Goal: Transaction & Acquisition: Purchase product/service

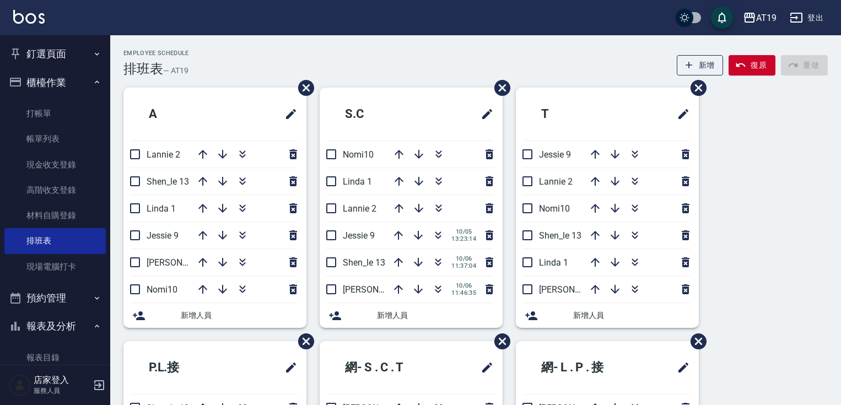
scroll to position [15, 0]
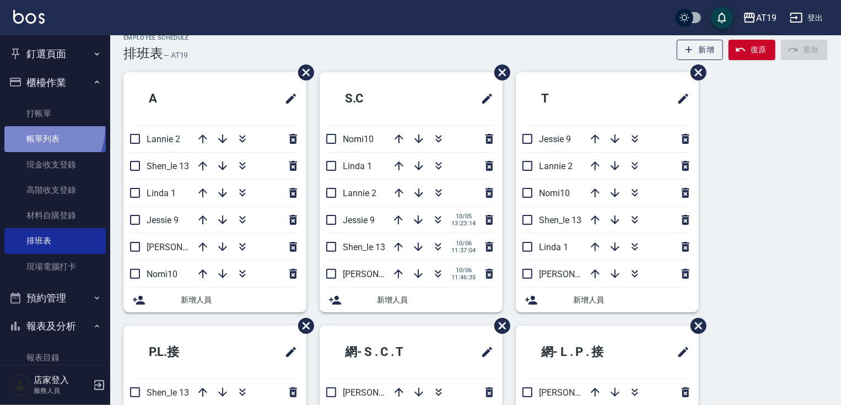
click at [31, 127] on link "帳單列表" at bounding box center [54, 138] width 101 height 25
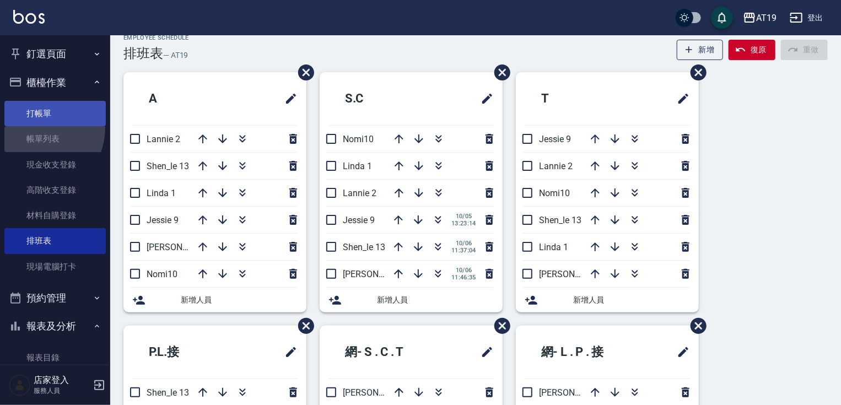
click at [35, 119] on link "打帳單" at bounding box center [54, 113] width 101 height 25
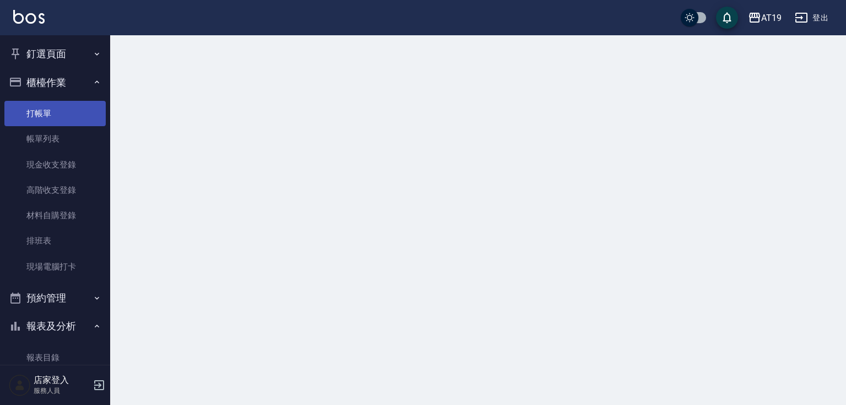
click at [40, 111] on link "打帳單" at bounding box center [54, 113] width 101 height 25
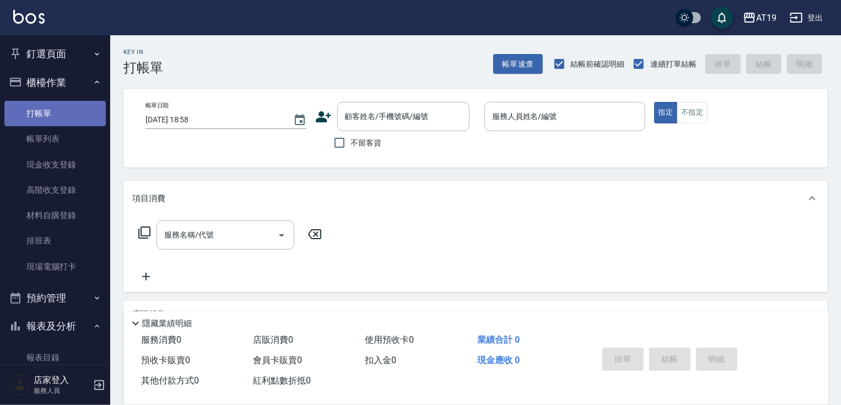
drag, startPoint x: 82, startPoint y: 101, endPoint x: 102, endPoint y: 100, distance: 19.9
click at [83, 101] on link "打帳單" at bounding box center [54, 113] width 101 height 25
click at [374, 115] on input "顧客姓名/手機號碼/編號" at bounding box center [395, 116] width 106 height 19
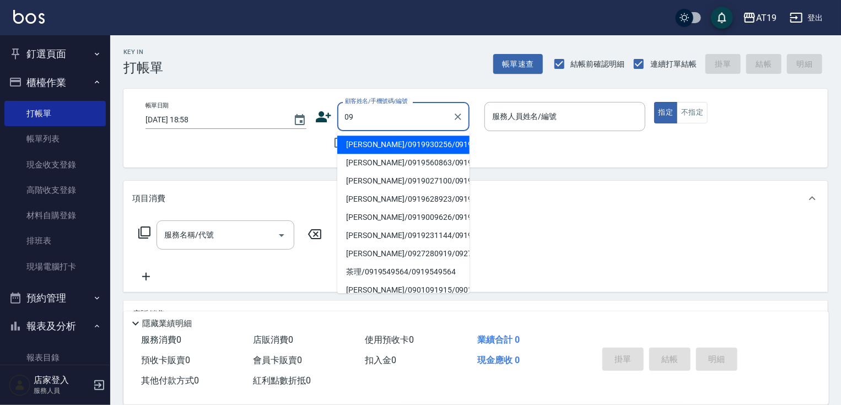
type input "0"
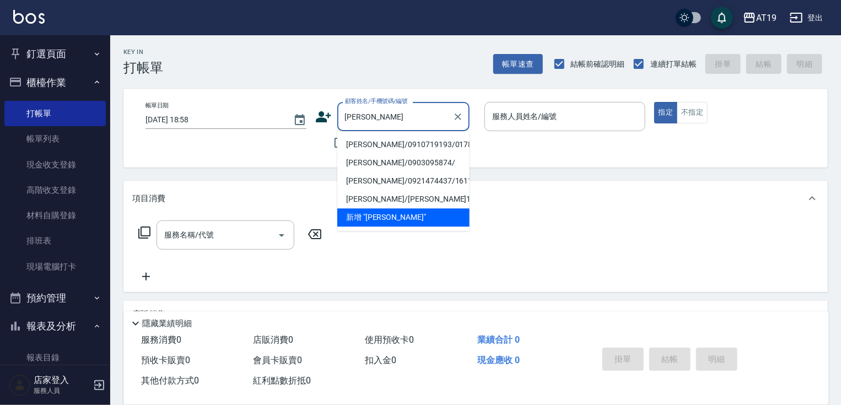
type input "[PERSON_NAME]"
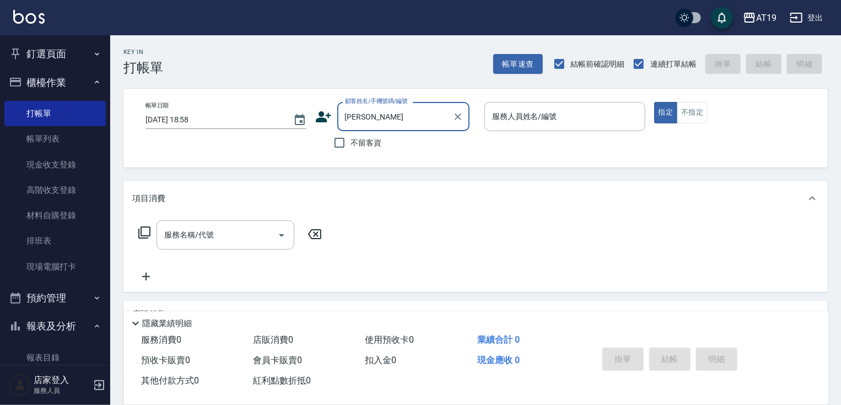
click at [376, 121] on input "[PERSON_NAME]" at bounding box center [395, 116] width 106 height 19
click at [456, 118] on icon "Clear" at bounding box center [458, 116] width 7 height 7
click at [385, 119] on input "顧客姓名/手機號碼/編號" at bounding box center [395, 116] width 106 height 19
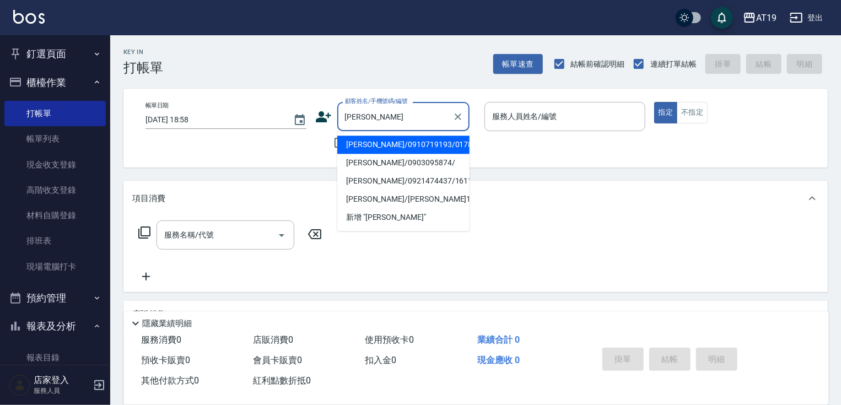
click at [393, 140] on li "[PERSON_NAME]/0910719193/01783" at bounding box center [403, 145] width 132 height 18
type input "[PERSON_NAME]/0910719193/01783"
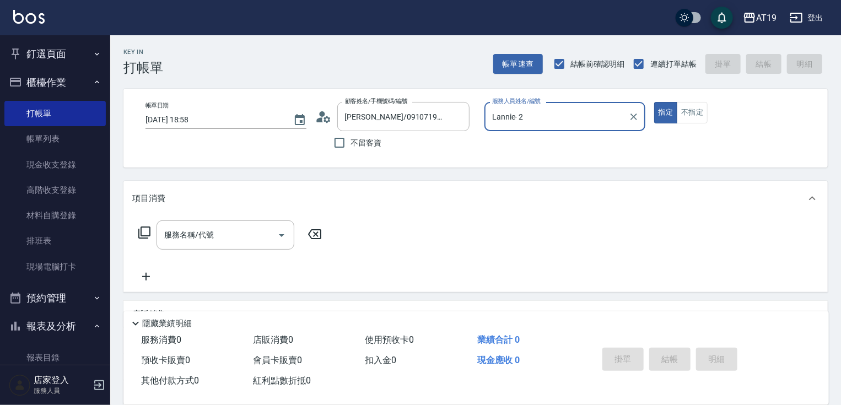
type input "Lannie- 2"
click at [220, 237] on input "服務名稱/代號" at bounding box center [216, 234] width 111 height 19
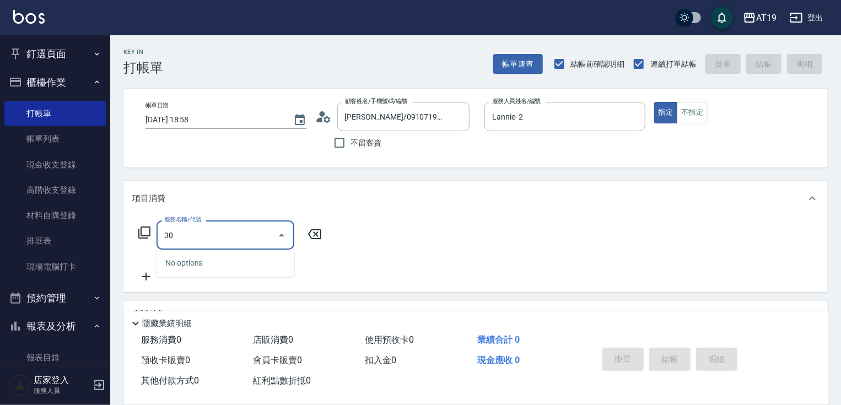
type input "301"
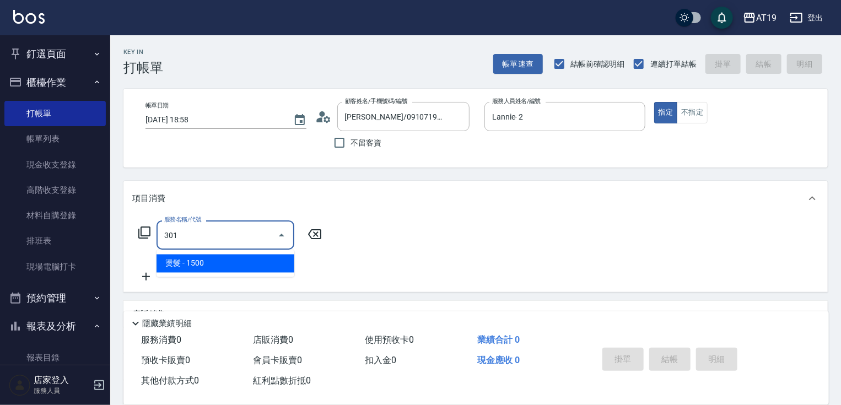
drag, startPoint x: 250, startPoint y: 258, endPoint x: 293, endPoint y: 253, distance: 42.7
click at [256, 260] on span "燙髮 - 1500" at bounding box center [225, 264] width 138 height 18
type input "150"
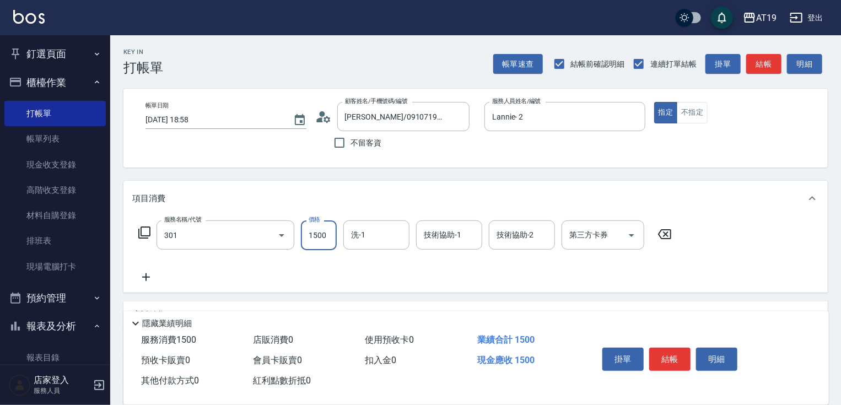
type input "燙髮(301)"
click at [335, 244] on input "1500" at bounding box center [319, 235] width 36 height 30
type input "4"
type input "0"
type input "450"
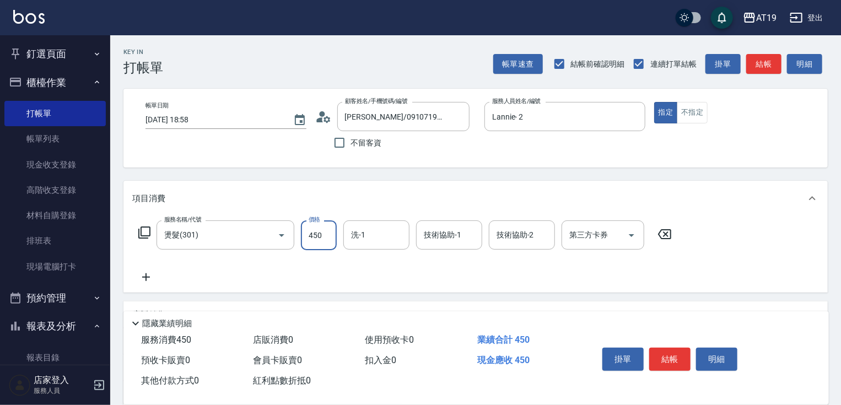
type input "40"
type input "4500"
type input "450"
type input "4500"
click at [677, 365] on button "結帳" at bounding box center [669, 359] width 41 height 23
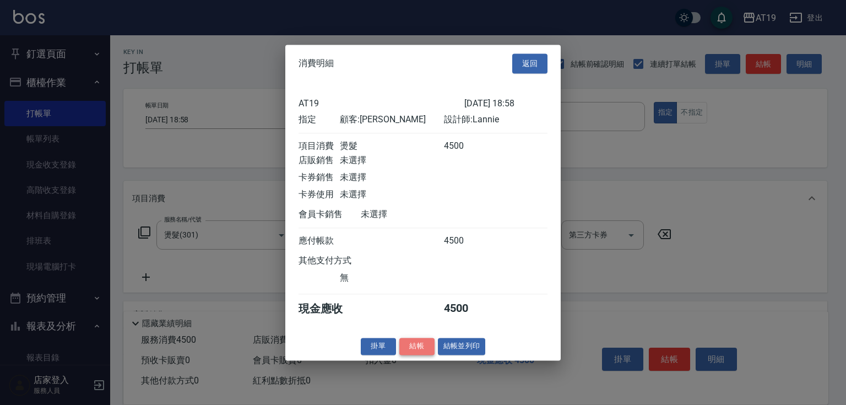
click at [425, 355] on button "結帳" at bounding box center [416, 346] width 35 height 17
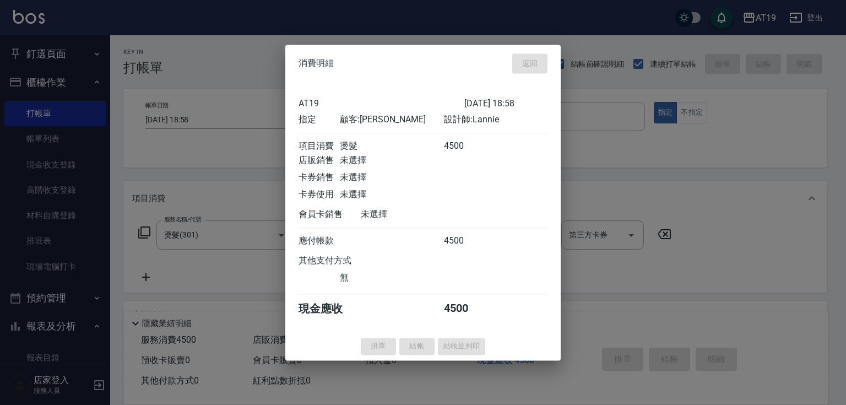
type input "[DATE] 19:01"
type input "0"
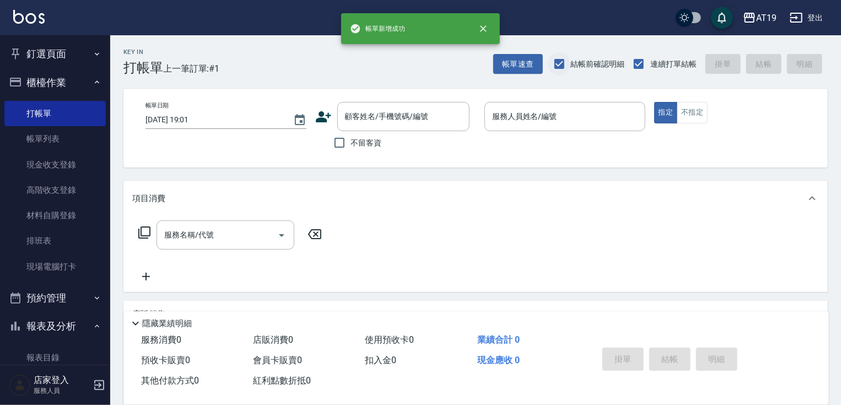
click at [553, 62] on input "結帳前確認明細" at bounding box center [559, 63] width 23 height 23
checkbox input "false"
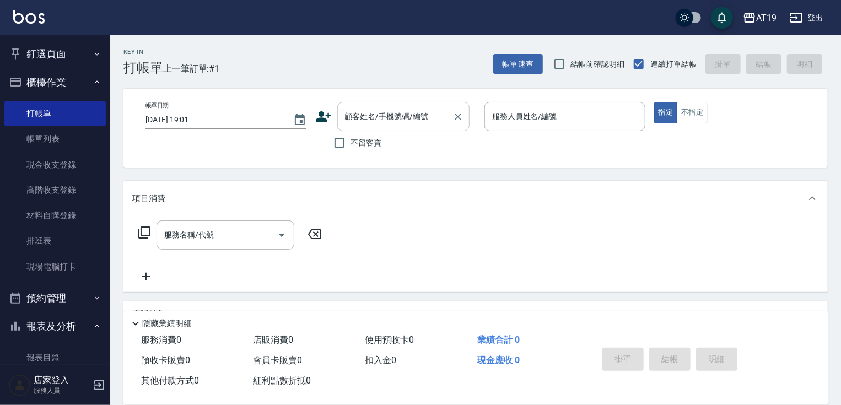
click at [391, 105] on div "顧客姓名/手機號碼/編號" at bounding box center [403, 116] width 132 height 29
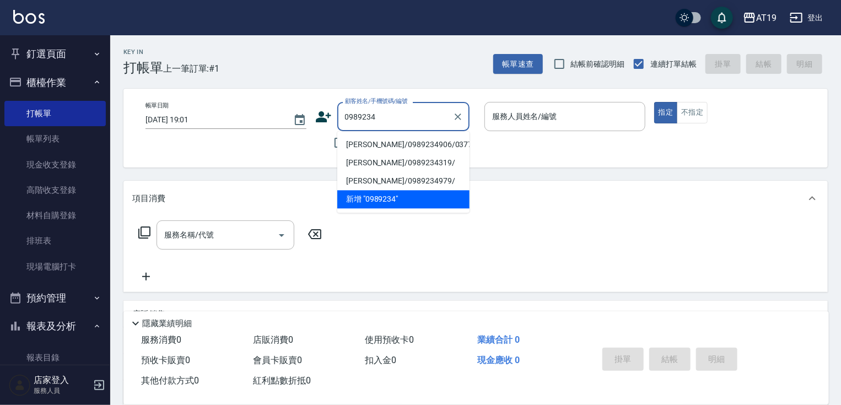
click at [377, 145] on li "[PERSON_NAME]/0989234906/03771" at bounding box center [403, 145] width 132 height 18
type input "[PERSON_NAME]/0989234906/03771"
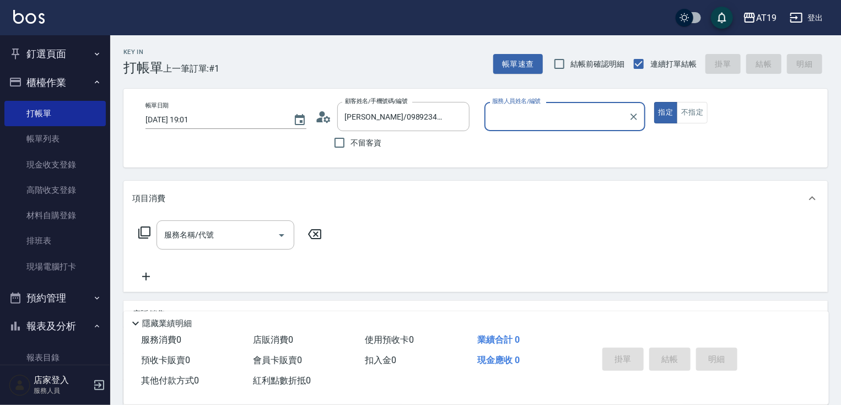
type input "Lannie- 2"
click at [223, 237] on input "服務名稱/代號" at bounding box center [216, 234] width 111 height 19
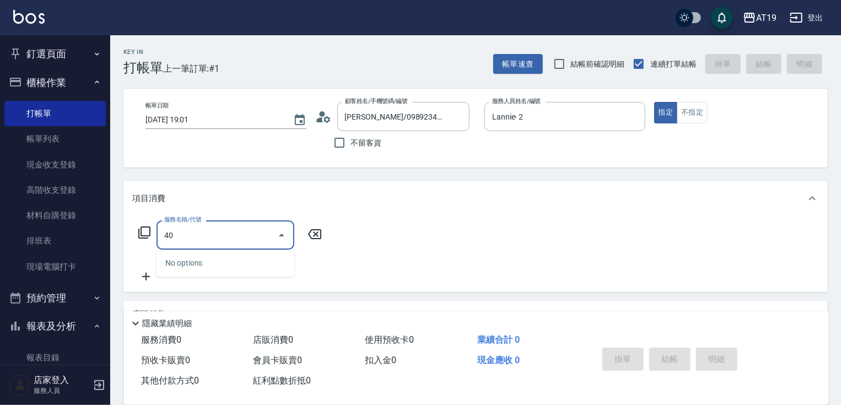
type input "401"
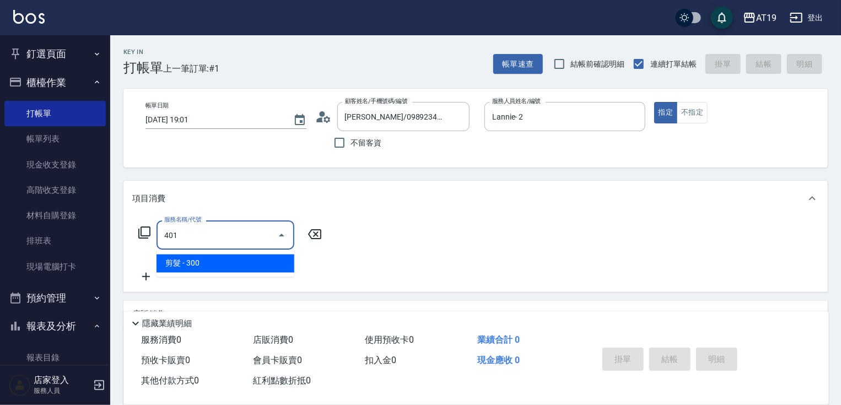
click at [223, 255] on span "剪髮 - 300" at bounding box center [225, 264] width 138 height 18
type input "30"
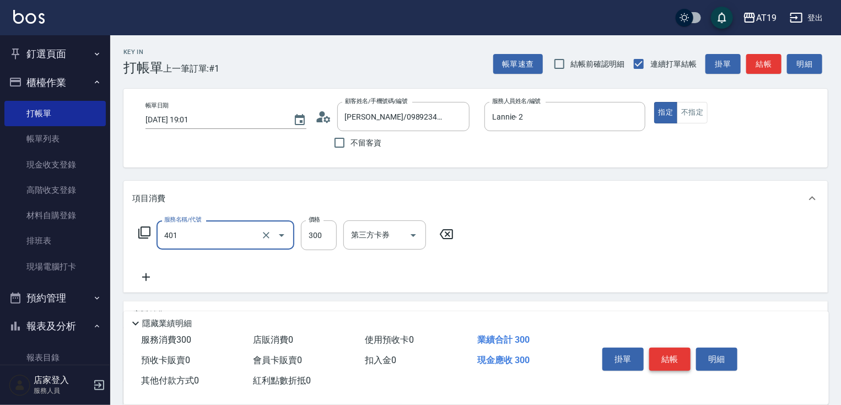
type input "剪髮(401)"
click at [678, 348] on button "結帳" at bounding box center [669, 359] width 41 height 23
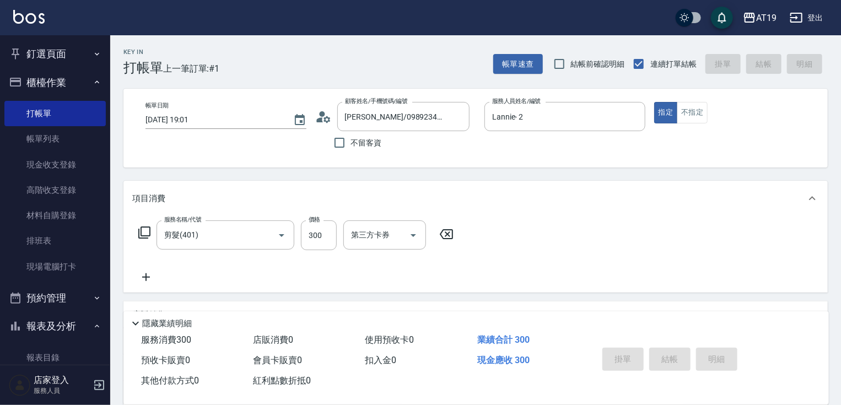
type input "[DATE] 19:02"
type input "0"
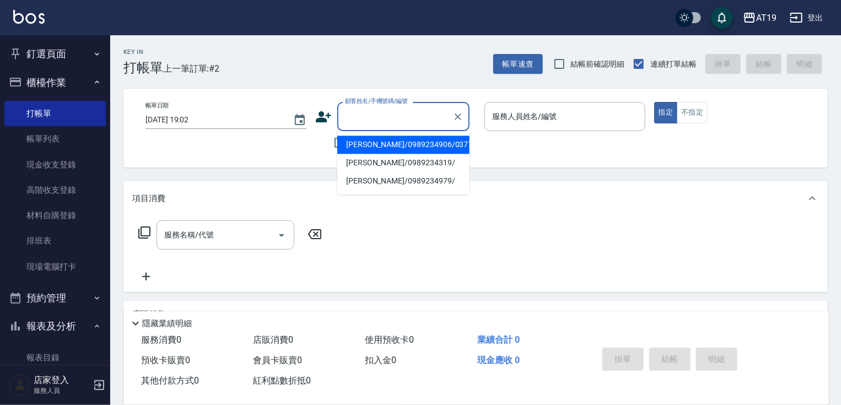
click at [365, 123] on input "顧客姓名/手機號碼/編號" at bounding box center [395, 116] width 106 height 19
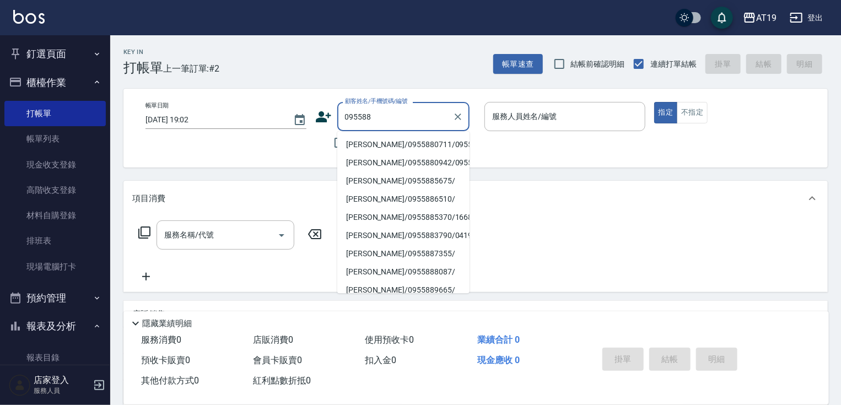
click at [371, 140] on li "[PERSON_NAME]/0955880711/0955880711" at bounding box center [403, 145] width 132 height 18
type input "[PERSON_NAME]/0955880711/0955880711"
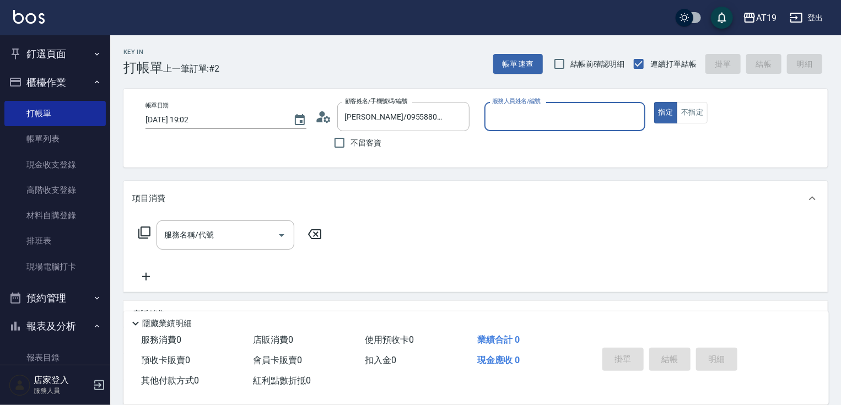
type input "Shen_le- 13"
click at [205, 240] on input "服務名稱/代號" at bounding box center [216, 234] width 111 height 19
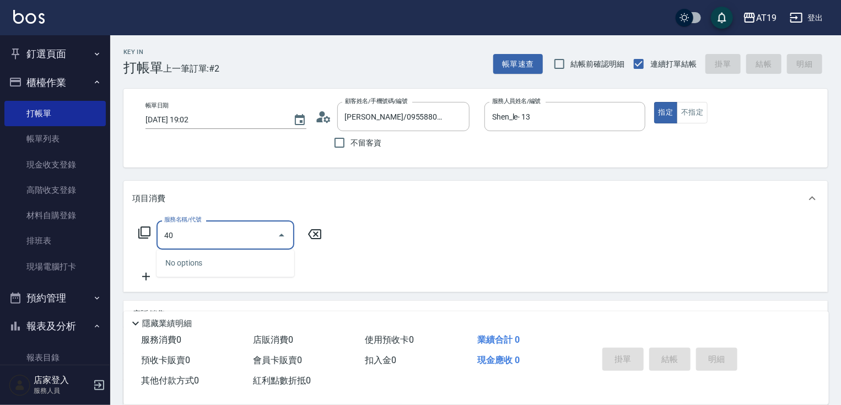
type input "401"
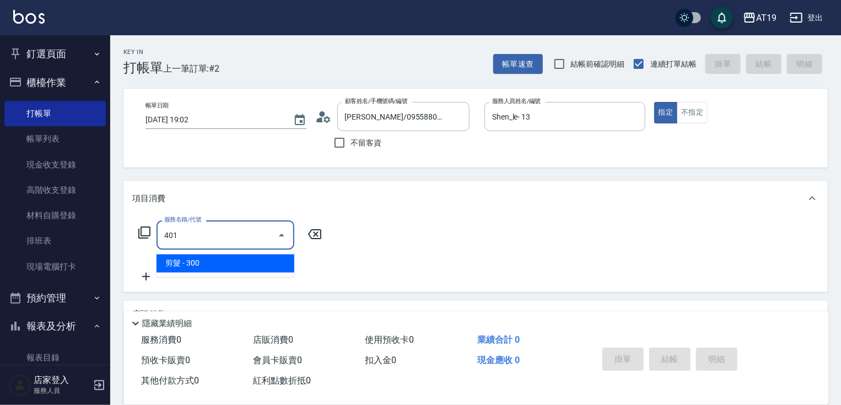
click at [201, 263] on span "剪髮 - 300" at bounding box center [225, 264] width 138 height 18
type input "30"
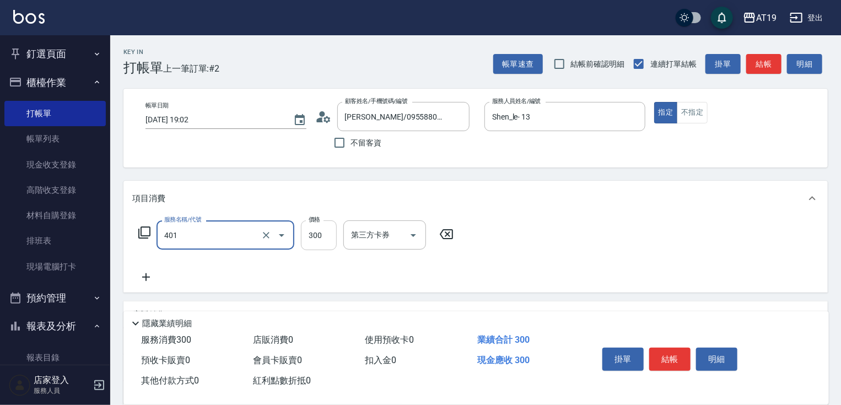
type input "剪髮(401)"
click at [310, 245] on input "300" at bounding box center [319, 235] width 36 height 30
type input "0"
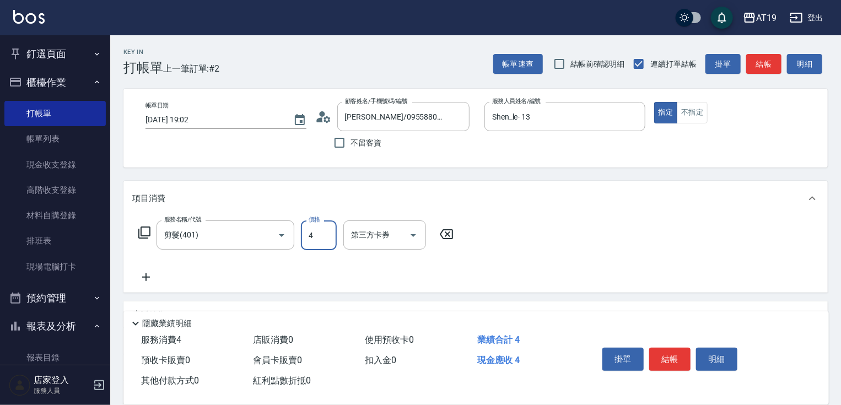
type input "40"
type input "400"
click at [143, 280] on icon at bounding box center [146, 277] width 28 height 13
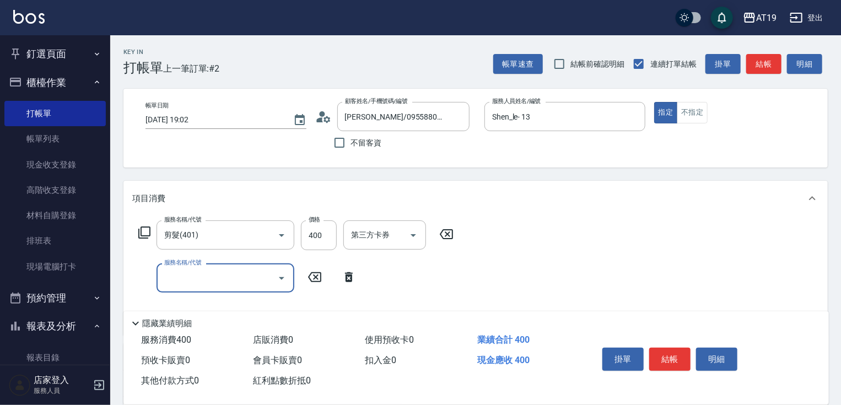
click at [170, 277] on input "服務名稱/代號" at bounding box center [216, 277] width 111 height 19
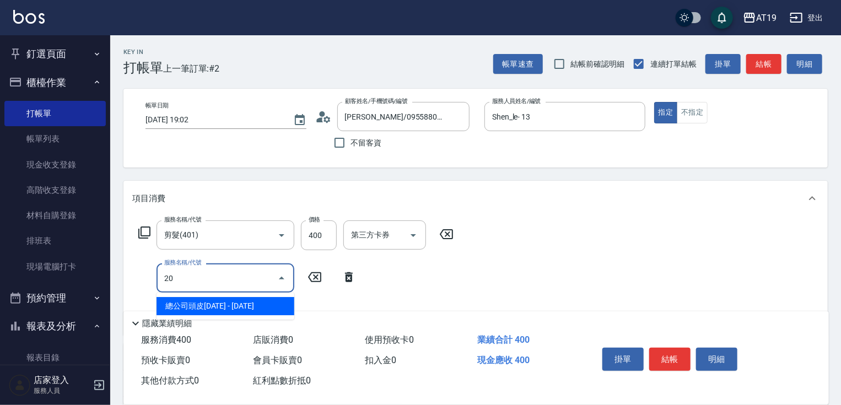
type input "201"
click at [212, 317] on ul "洗髮 - 300" at bounding box center [225, 306] width 138 height 27
click at [212, 306] on span "洗髮 - 300" at bounding box center [225, 306] width 138 height 18
type input "70"
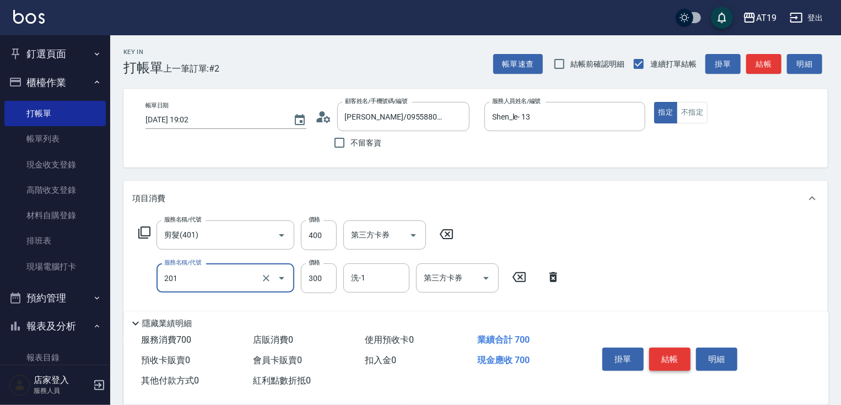
type input "洗髮(201)"
click at [655, 351] on button "結帳" at bounding box center [669, 359] width 41 height 23
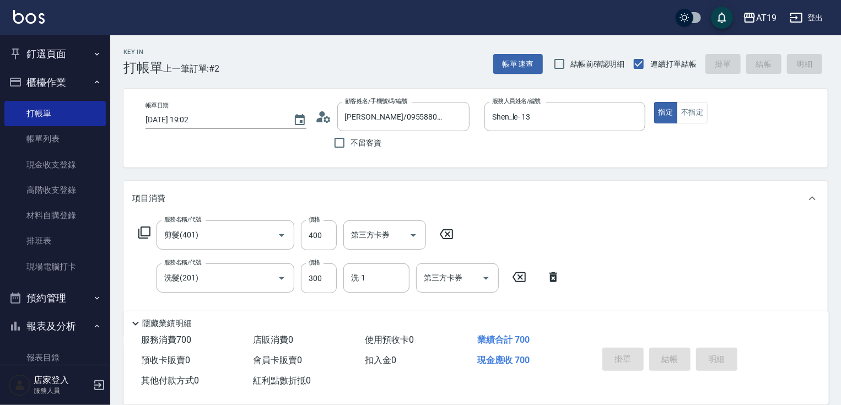
type input "0"
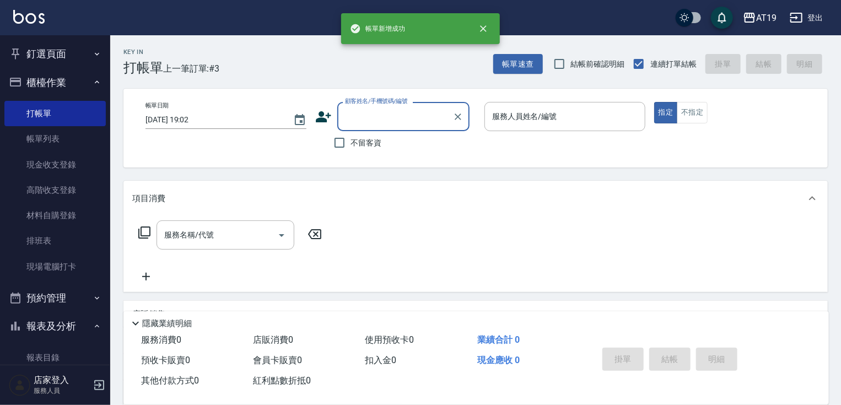
click at [358, 116] on input "顧客姓名/手機號碼/編號" at bounding box center [395, 116] width 106 height 19
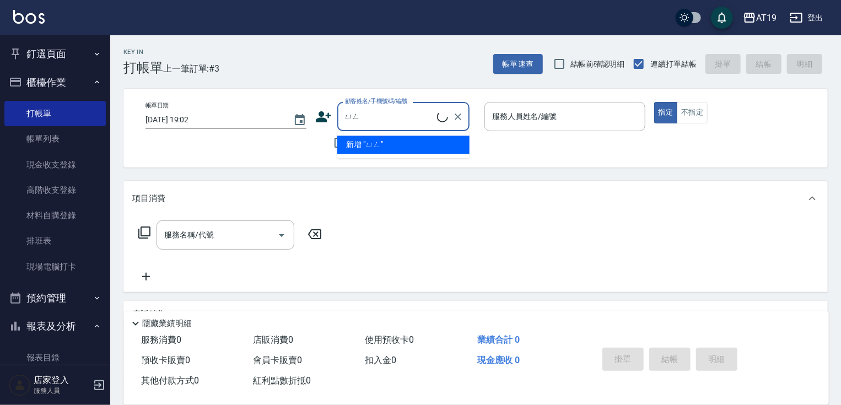
type input "ㄩ"
drag, startPoint x: 388, startPoint y: 113, endPoint x: 348, endPoint y: 115, distance: 40.3
click at [344, 117] on input "[PERSON_NAME]" at bounding box center [395, 116] width 106 height 19
type input "[PERSON_NAME]"
click at [322, 113] on icon at bounding box center [323, 116] width 15 height 11
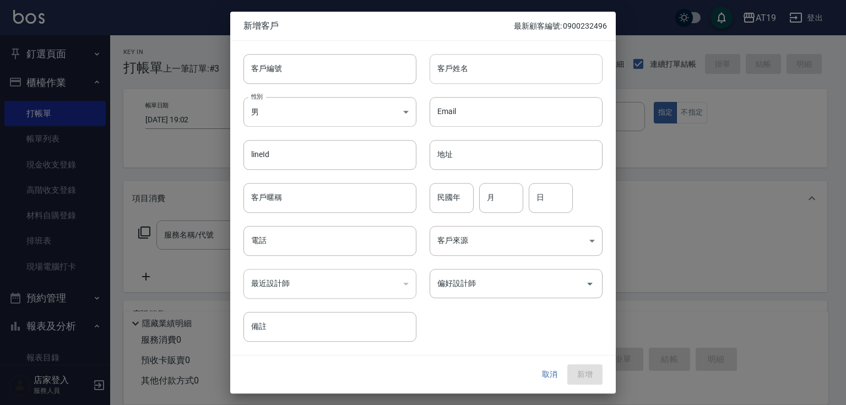
click at [487, 77] on input "客戶姓名" at bounding box center [516, 69] width 173 height 30
drag, startPoint x: 487, startPoint y: 77, endPoint x: 459, endPoint y: 62, distance: 32.1
click at [459, 61] on input "客戶姓名" at bounding box center [516, 69] width 173 height 30
paste input "[PERSON_NAME]"
type input "[PERSON_NAME]"
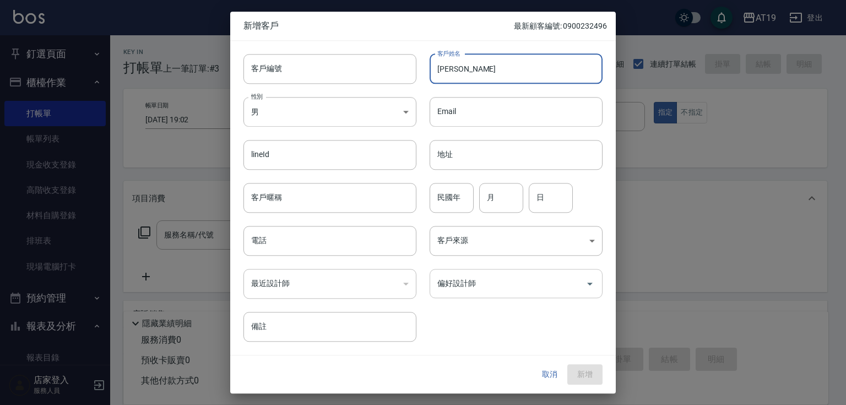
click at [462, 280] on input "偏好設計師" at bounding box center [508, 283] width 147 height 19
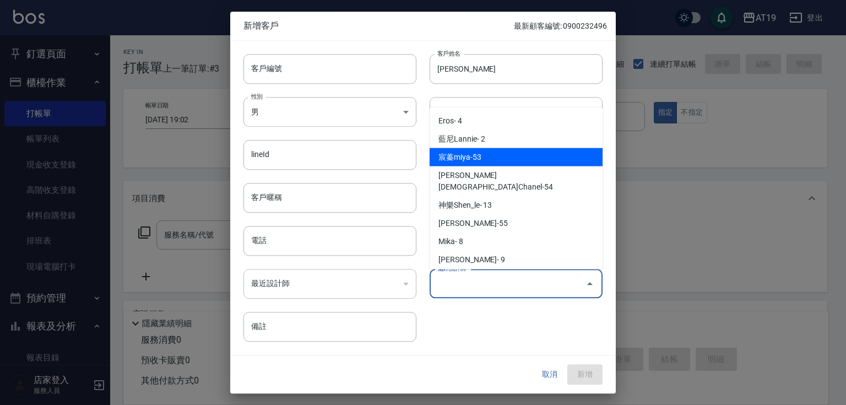
click at [486, 158] on li "宸蓁miya-53" at bounding box center [516, 157] width 173 height 18
type input "宸蓁miya"
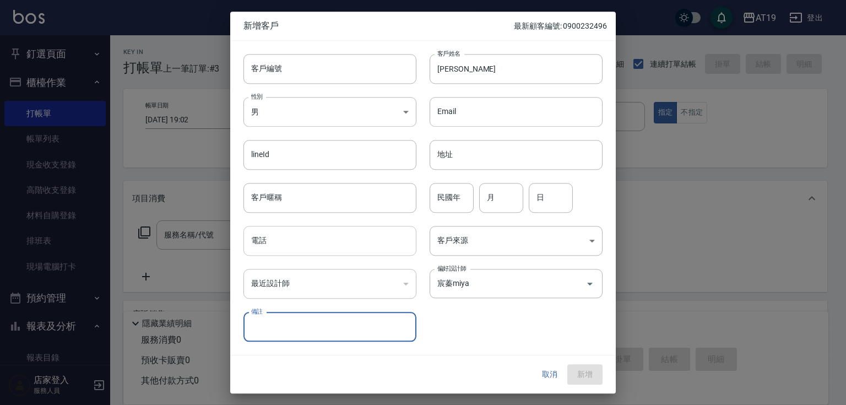
click at [307, 241] on input "電話" at bounding box center [330, 241] width 173 height 30
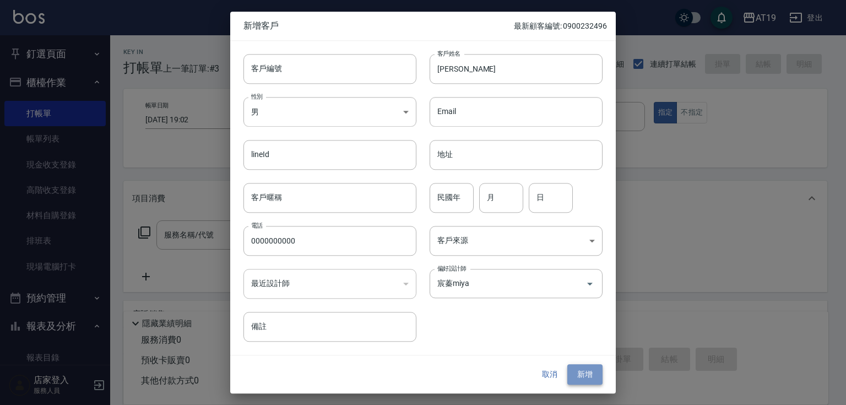
click at [599, 372] on button "新增" at bounding box center [584, 375] width 35 height 20
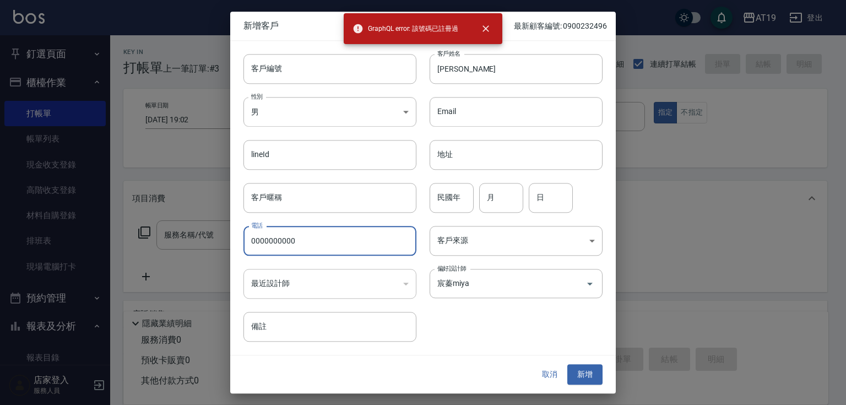
click at [306, 247] on input "0000000000" at bounding box center [330, 241] width 173 height 30
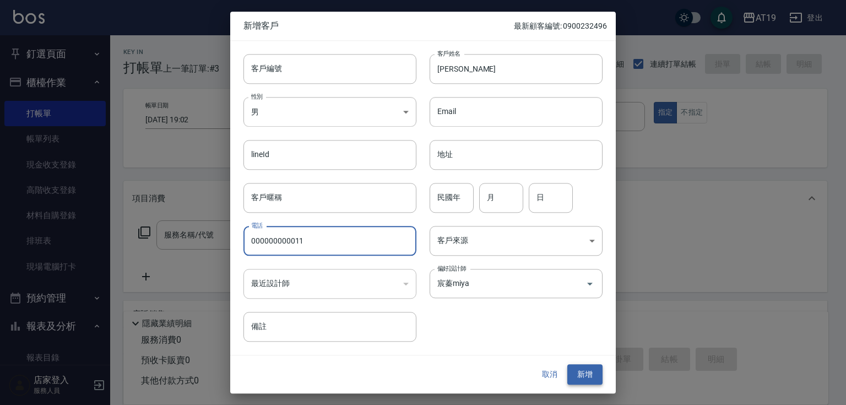
click at [591, 369] on button "新增" at bounding box center [584, 375] width 35 height 20
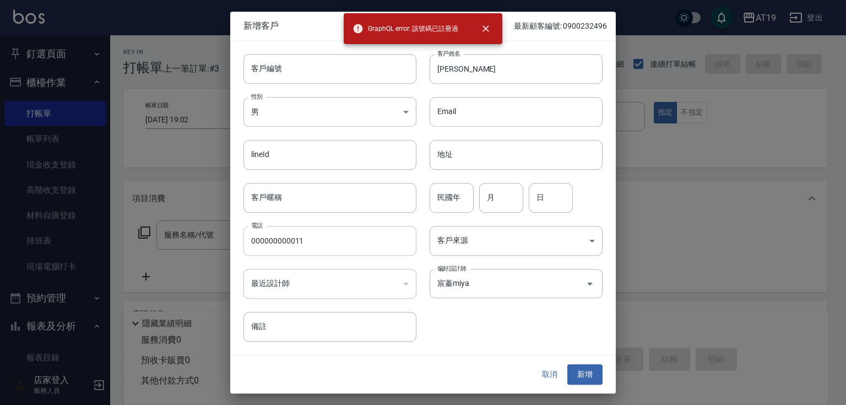
click at [302, 234] on input "000000000011" at bounding box center [330, 241] width 173 height 30
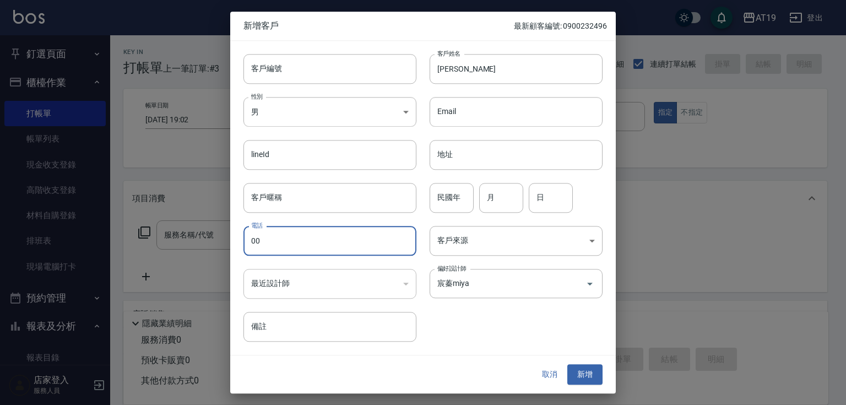
type input "0"
click at [584, 376] on button "新增" at bounding box center [584, 375] width 35 height 20
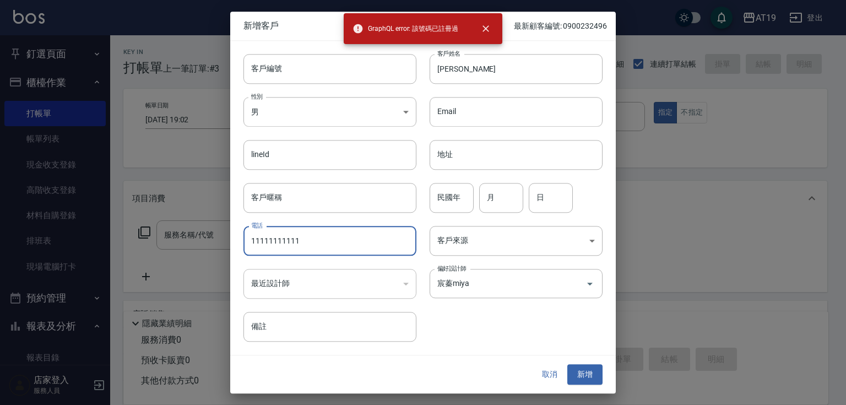
click at [302, 236] on input "11111111111" at bounding box center [330, 241] width 173 height 30
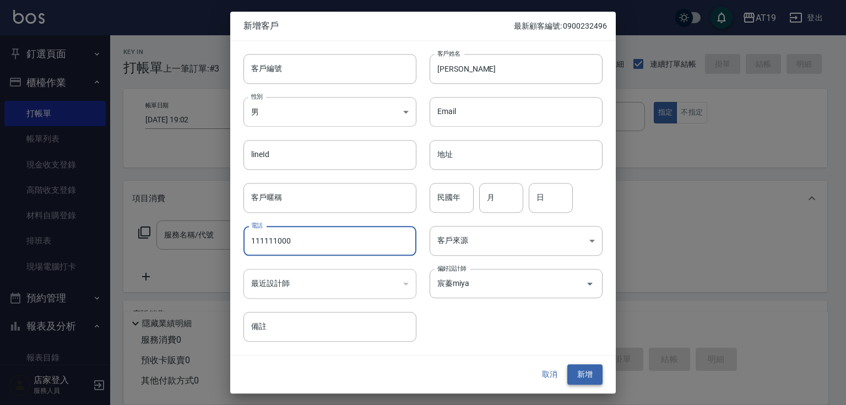
type input "111111000"
click at [576, 371] on button "新增" at bounding box center [584, 375] width 35 height 20
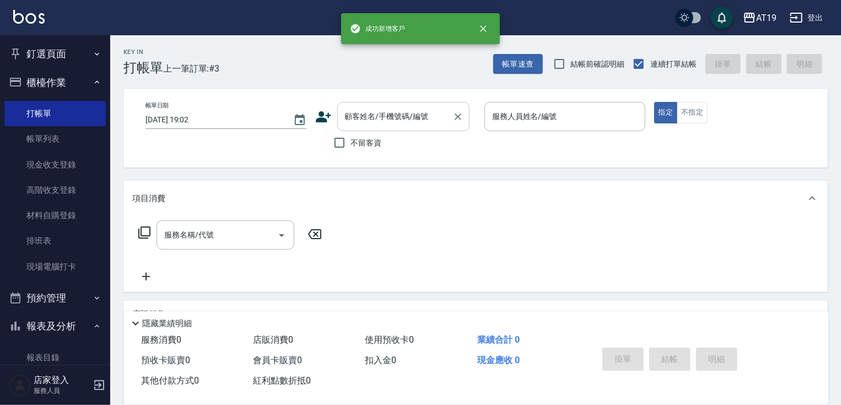
click at [396, 130] on div "顧客姓名/手機號碼/編號" at bounding box center [403, 116] width 132 height 29
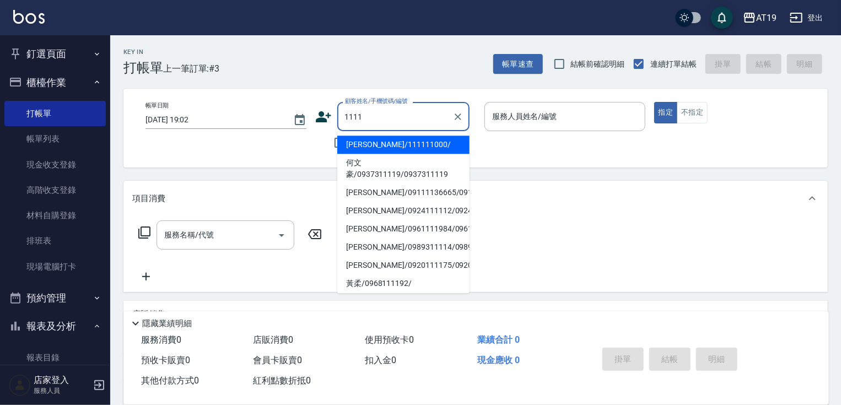
drag, startPoint x: 387, startPoint y: 149, endPoint x: 503, endPoint y: 144, distance: 115.8
click at [389, 148] on li "[PERSON_NAME]/111111000/" at bounding box center [403, 145] width 132 height 18
type input "[PERSON_NAME]/111111000/"
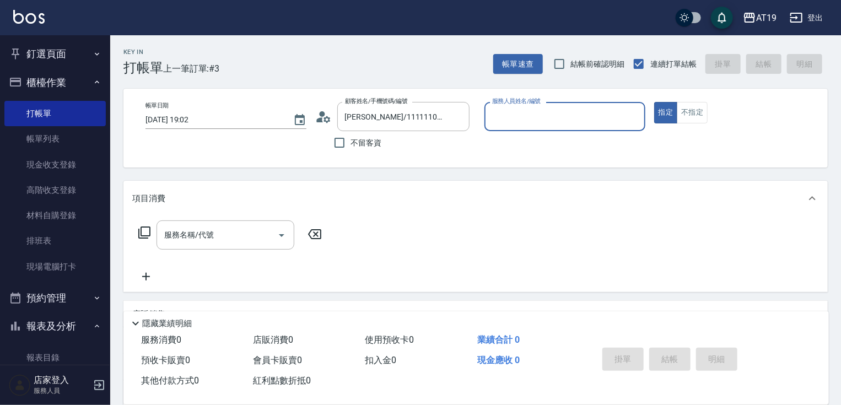
type input "miya-53"
click at [582, 116] on input "miya-53" at bounding box center [556, 116] width 134 height 19
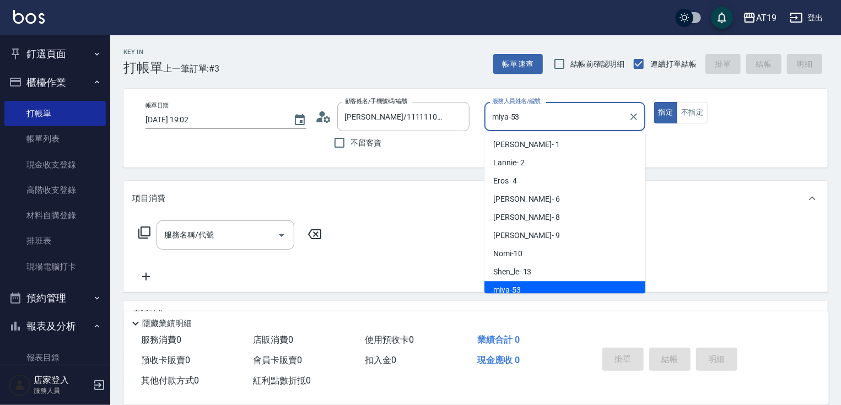
scroll to position [6, 0]
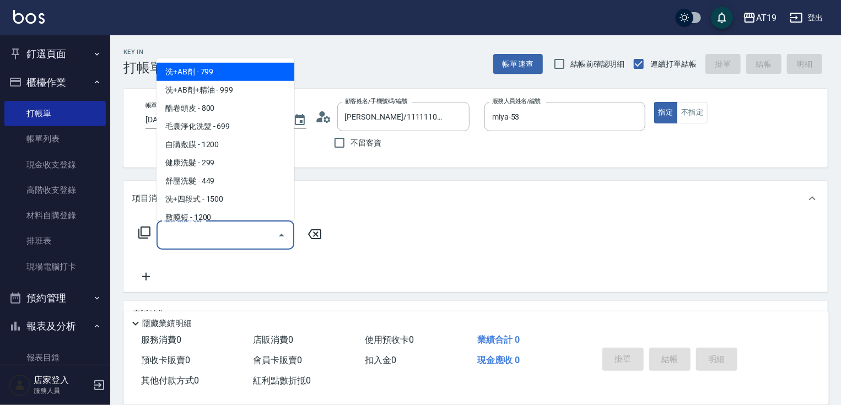
click at [266, 241] on input "服務名稱/代號" at bounding box center [216, 234] width 111 height 19
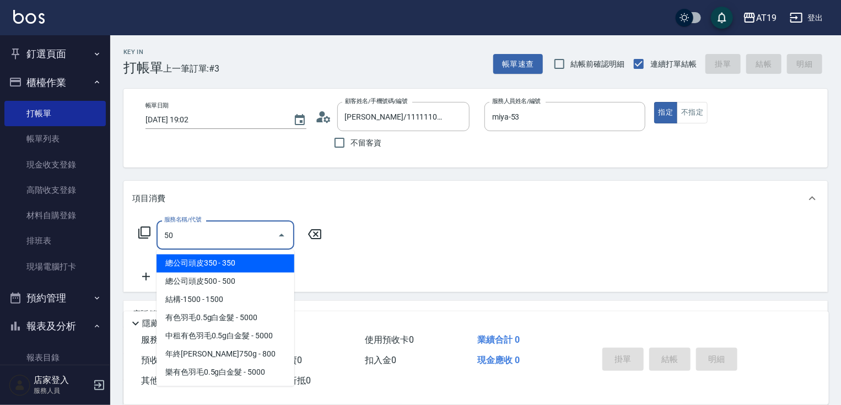
type input "501"
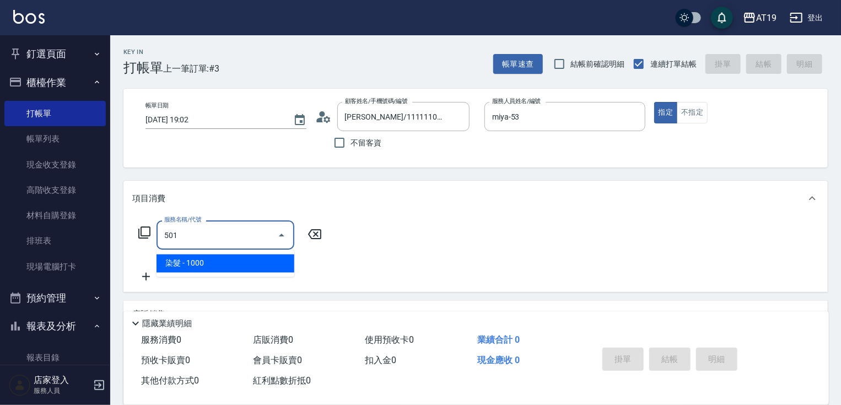
click at [283, 264] on span "染髮 - 1000" at bounding box center [225, 264] width 138 height 18
type input "100"
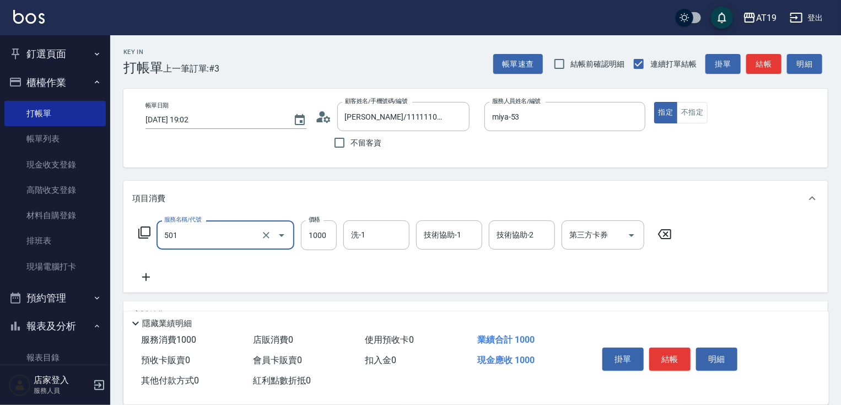
type input "染髮(501)"
drag, startPoint x: 339, startPoint y: 245, endPoint x: 332, endPoint y: 242, distance: 7.2
click at [338, 245] on div "服務名稱/代號 染髮(501) 服務名稱/代號 價格 1000 價格 洗-1 洗-1 技術協助-1 技術協助-1 技術協助-2 技術協助-2 第三方卡券 第三…" at bounding box center [405, 235] width 546 height 30
click at [330, 241] on input "1000" at bounding box center [319, 235] width 36 height 30
type input "2"
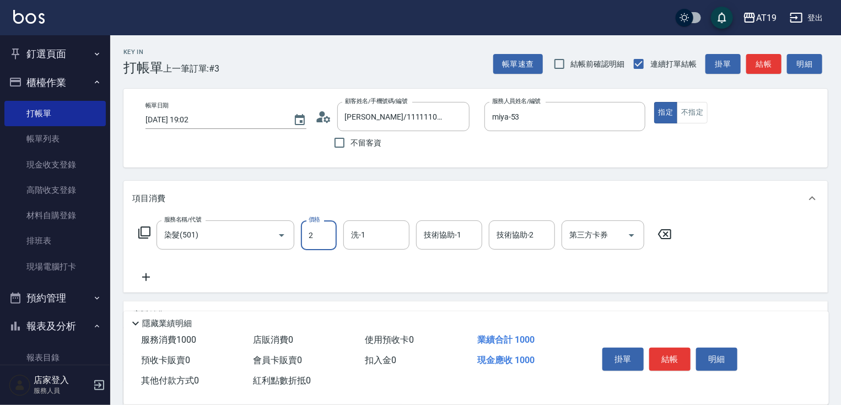
type input "0"
type input "25"
type input "20"
type input "2500"
type input "250"
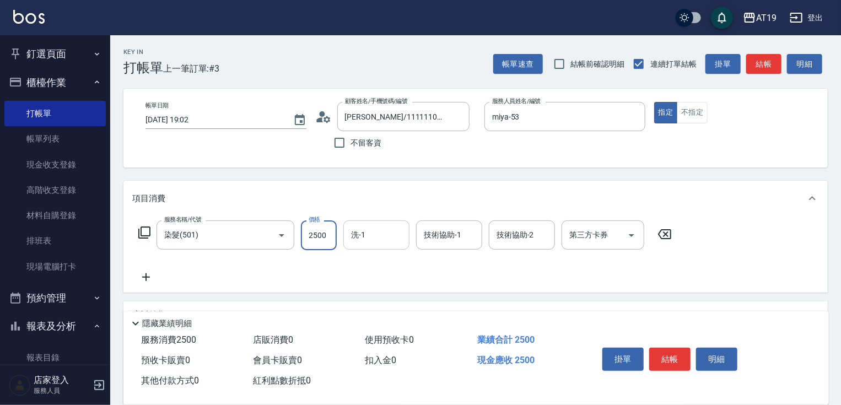
type input "2500"
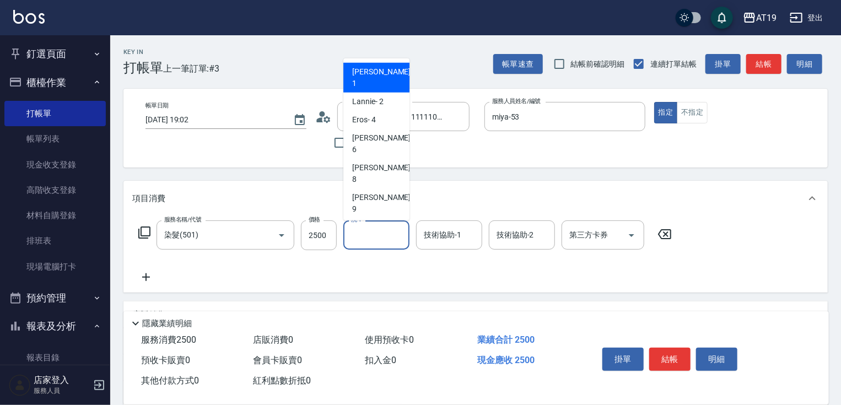
click at [369, 235] on input "洗-1" at bounding box center [376, 234] width 56 height 19
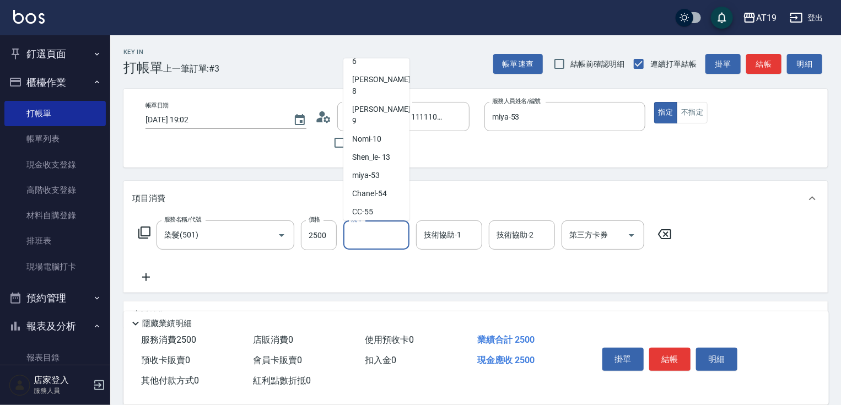
scroll to position [101, 0]
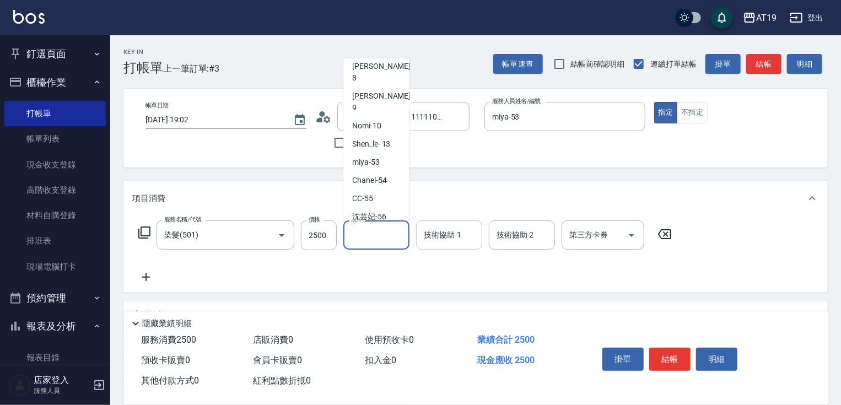
drag, startPoint x: 374, startPoint y: 204, endPoint x: 465, endPoint y: 234, distance: 96.0
click at [374, 247] on span "Lana -60" at bounding box center [386, 253] width 69 height 12
type input "Lana-60"
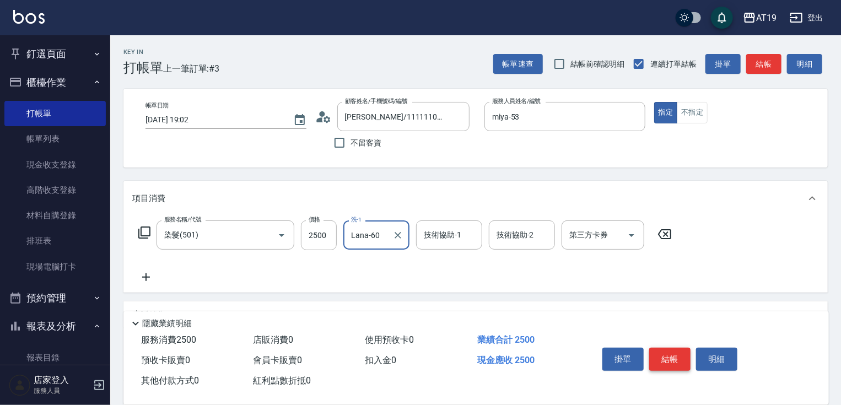
click at [681, 357] on button "結帳" at bounding box center [669, 359] width 41 height 23
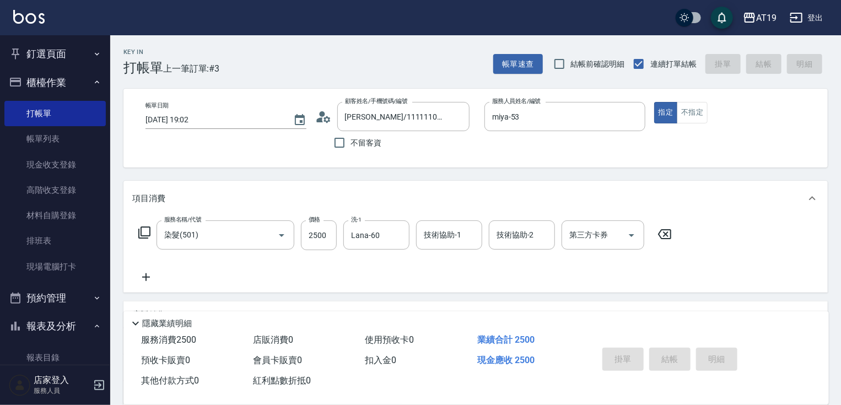
type input "[DATE] 19:04"
type input "0"
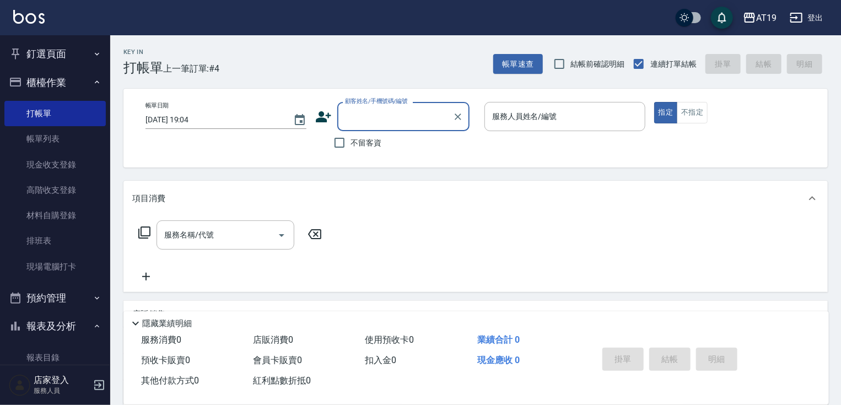
click at [386, 116] on input "顧客姓名/手機號碼/編號" at bounding box center [395, 116] width 106 height 19
type input "0"
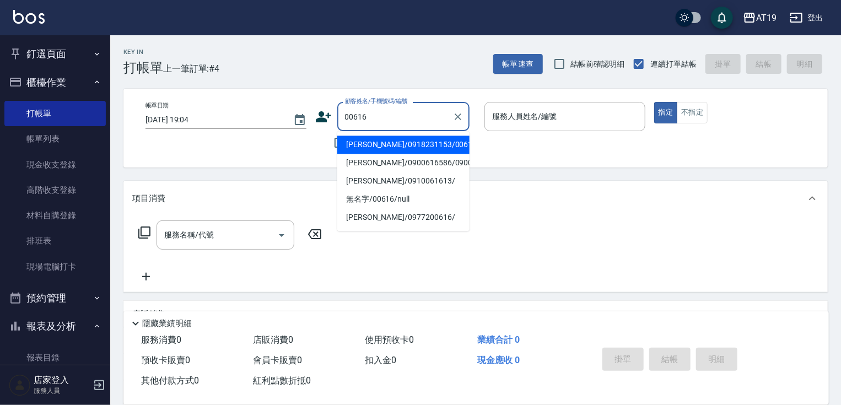
click at [338, 147] on li "[PERSON_NAME]/0918231153/00616" at bounding box center [403, 145] width 132 height 18
type input "[PERSON_NAME]/0918231153/00616"
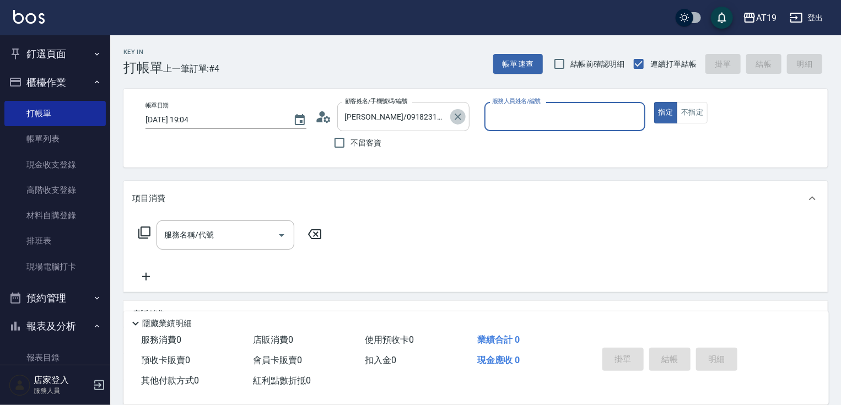
click at [462, 116] on icon "Clear" at bounding box center [457, 116] width 11 height 11
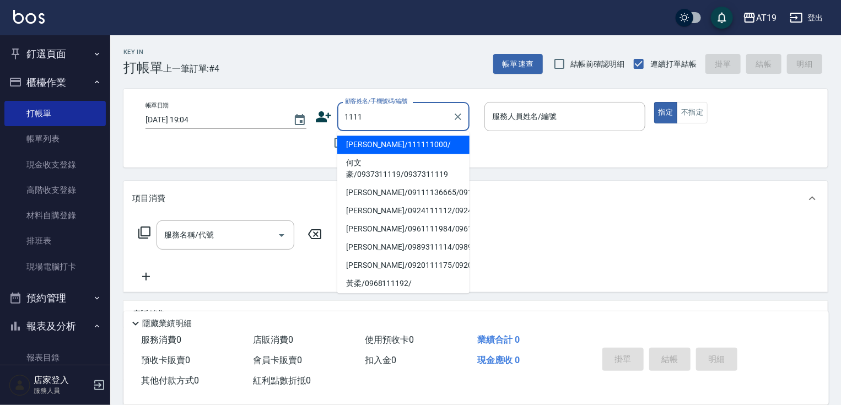
drag, startPoint x: 401, startPoint y: 146, endPoint x: 467, endPoint y: 123, distance: 69.9
click at [402, 146] on li "[PERSON_NAME]/111111000/" at bounding box center [403, 145] width 132 height 18
type input "[PERSON_NAME]/111111000/"
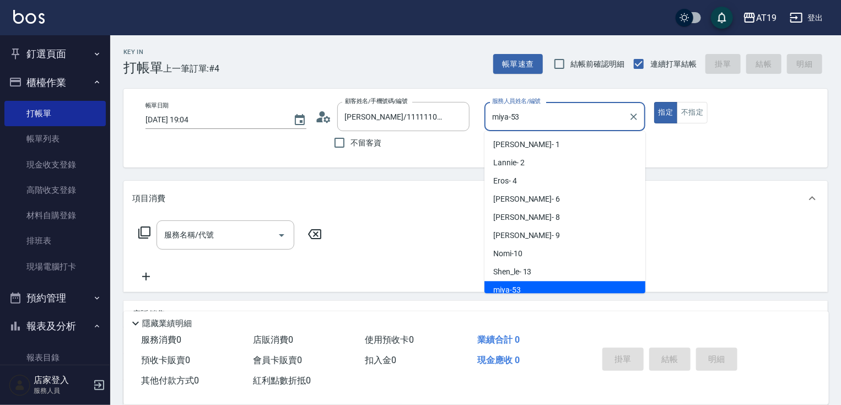
click at [493, 117] on input "miya-53" at bounding box center [556, 116] width 134 height 19
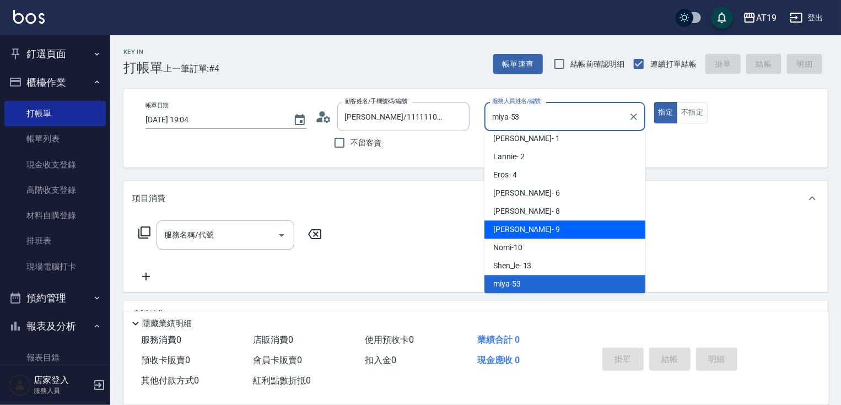
click at [538, 229] on div "[PERSON_NAME] - 9" at bounding box center [564, 229] width 161 height 18
type input "[PERSON_NAME]- 9"
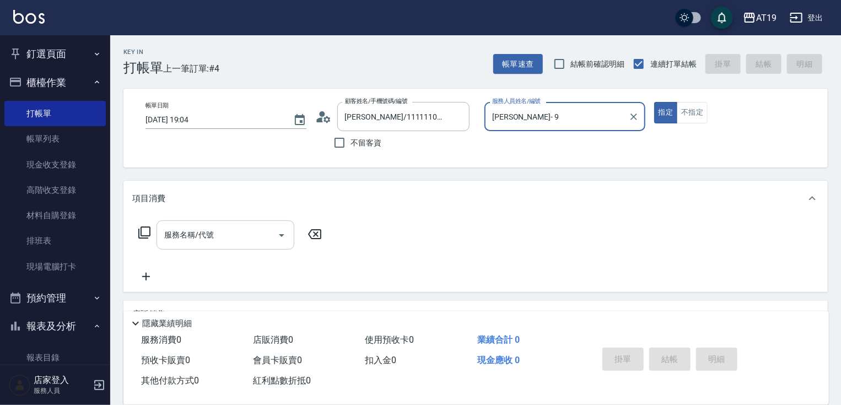
click at [196, 230] on input "服務名稱/代號" at bounding box center [216, 234] width 111 height 19
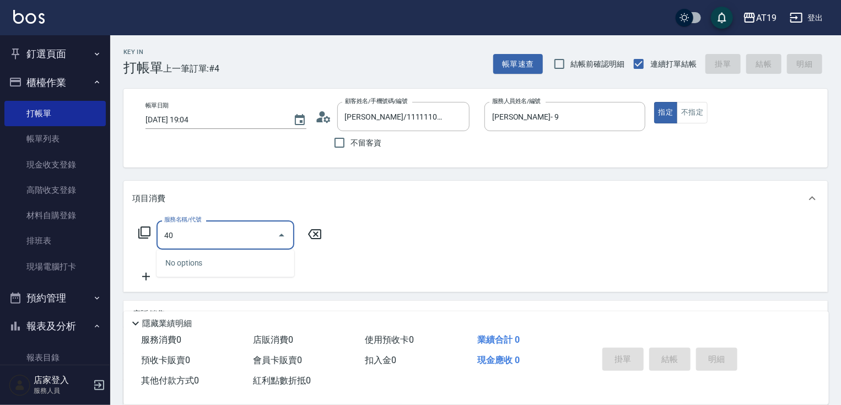
type input "401"
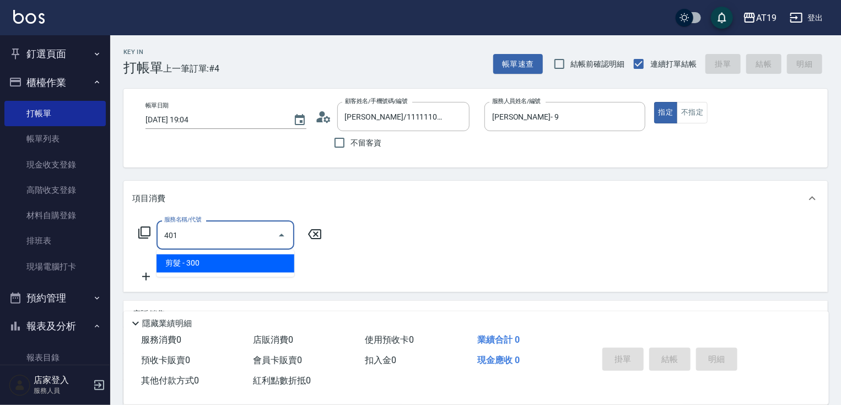
click at [201, 266] on span "剪髮 - 300" at bounding box center [225, 264] width 138 height 18
type input "30"
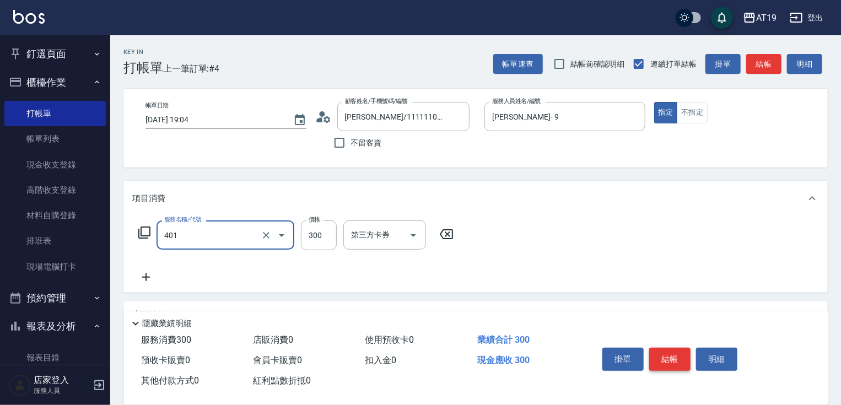
type input "剪髮(401)"
click at [661, 349] on button "結帳" at bounding box center [669, 359] width 41 height 23
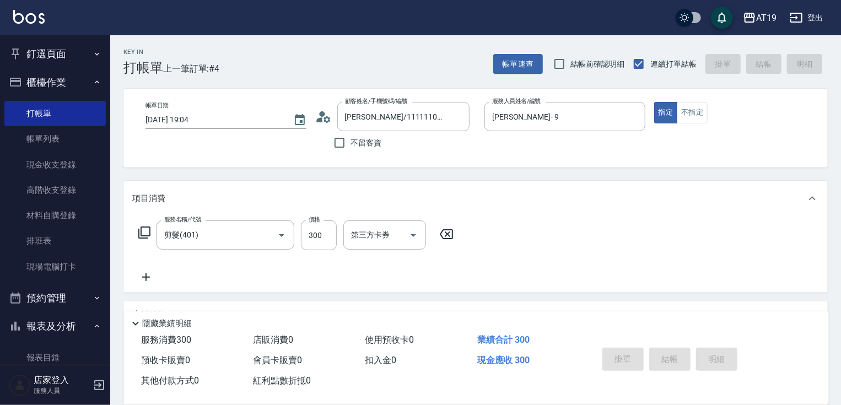
type input "[DATE] 19:05"
type input "0"
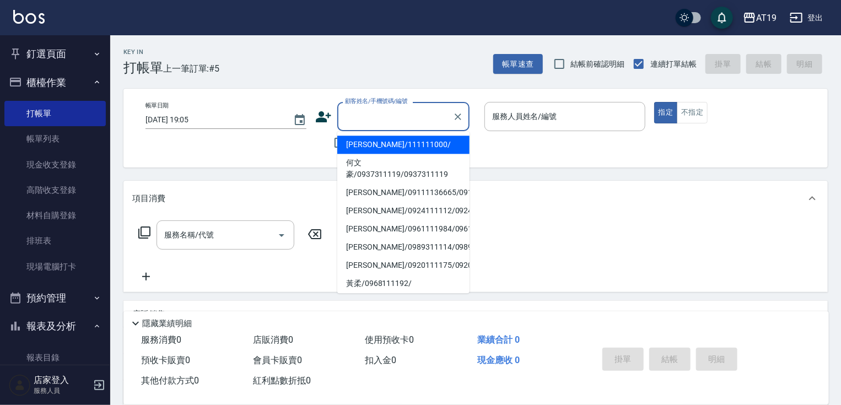
click at [390, 114] on input "顧客姓名/手機號碼/編號" at bounding box center [395, 116] width 106 height 19
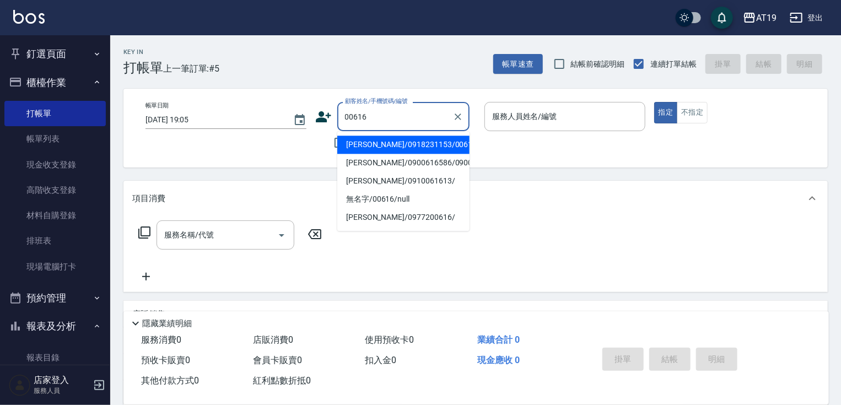
type input "00616"
click at [324, 139] on div "不留客資" at bounding box center [392, 142] width 154 height 23
click at [368, 109] on input "顧客姓名/手機號碼/編號" at bounding box center [395, 116] width 106 height 19
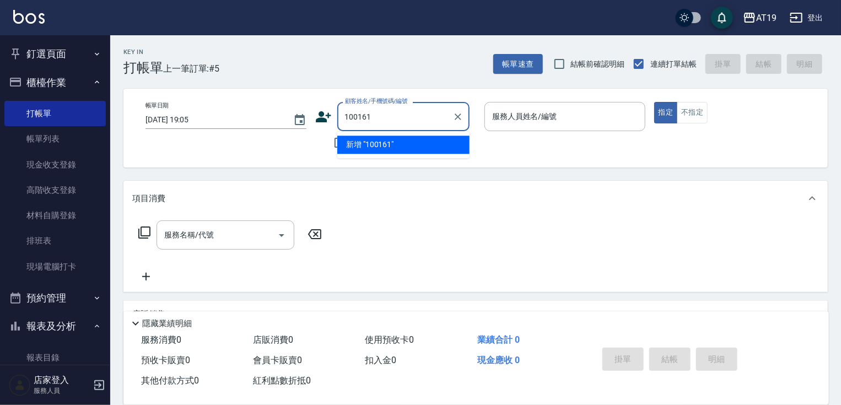
click at [351, 116] on input "100161" at bounding box center [395, 116] width 106 height 19
click at [349, 115] on input "100161" at bounding box center [395, 116] width 106 height 19
click at [359, 143] on li "公司/00161/00161" at bounding box center [403, 145] width 132 height 18
type input "公司/00161/00161"
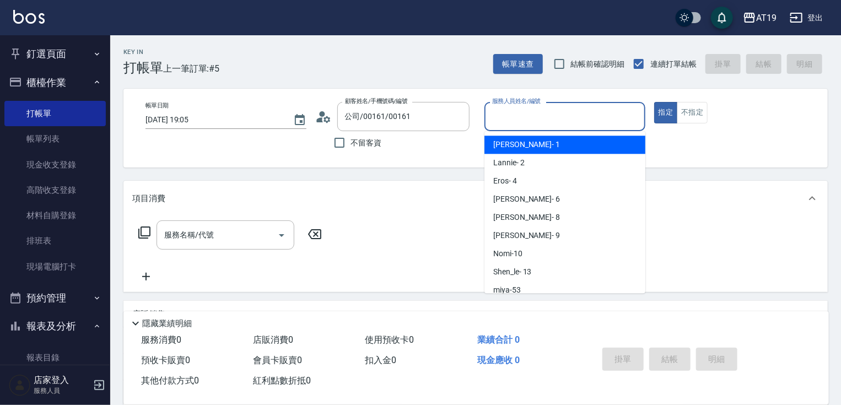
click at [538, 120] on input "服務人員姓名/編號" at bounding box center [564, 116] width 151 height 19
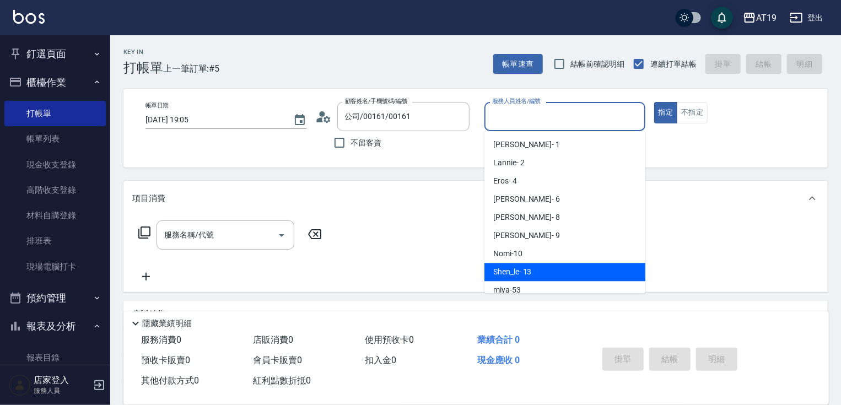
drag, startPoint x: 535, startPoint y: 264, endPoint x: 527, endPoint y: 258, distance: 10.6
click at [534, 265] on div "Shen_le - 13" at bounding box center [564, 272] width 161 height 18
type input "Shen_le- 13"
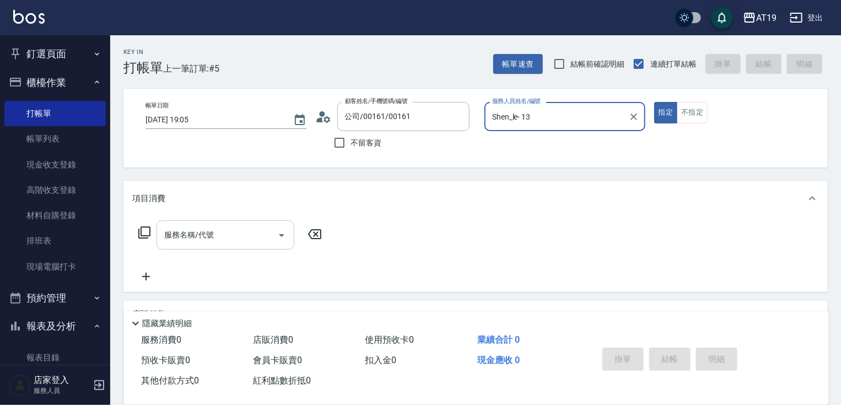
click at [238, 237] on input "服務名稱/代號" at bounding box center [216, 234] width 111 height 19
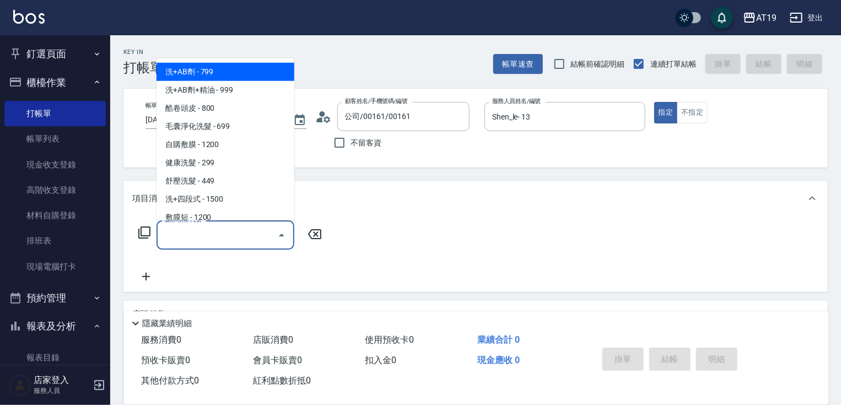
click at [146, 233] on icon at bounding box center [144, 232] width 13 height 13
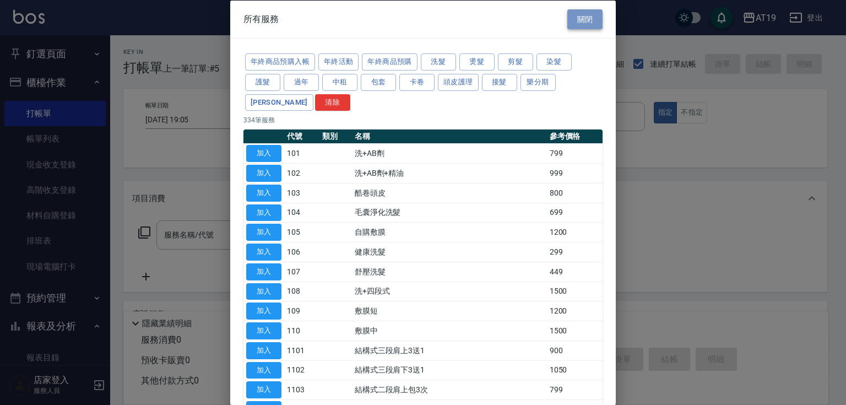
click at [589, 18] on button "關閉" at bounding box center [584, 19] width 35 height 20
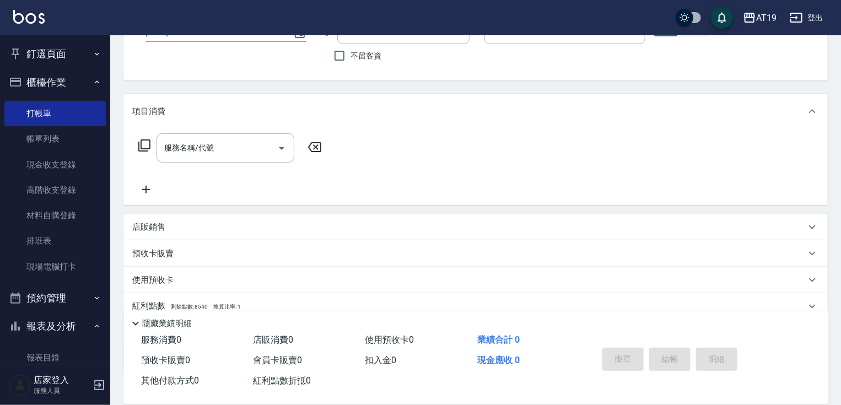
scroll to position [88, 0]
click at [149, 222] on p "店販銷售" at bounding box center [148, 226] width 33 height 12
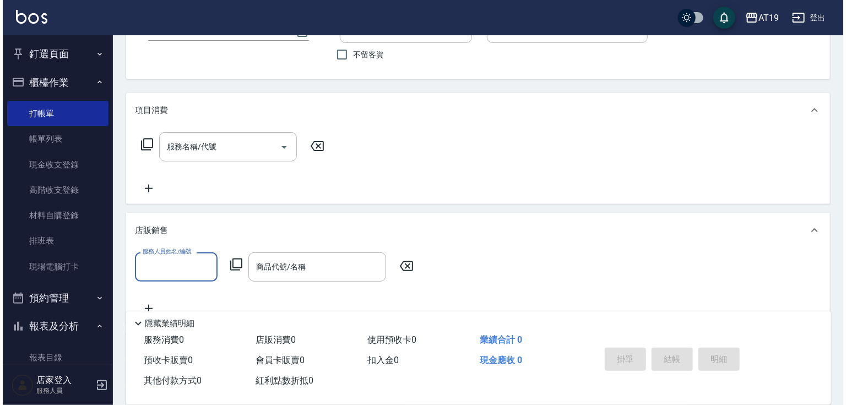
scroll to position [0, 0]
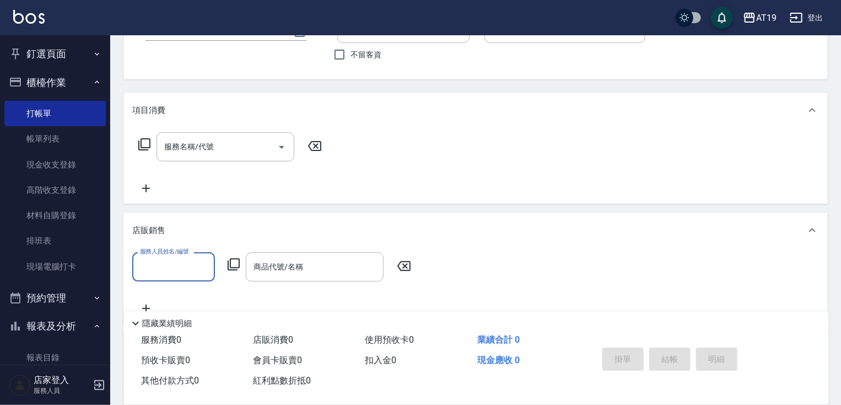
drag, startPoint x: 170, startPoint y: 275, endPoint x: 175, endPoint y: 270, distance: 7.0
click at [170, 275] on input "服務人員姓名/編號" at bounding box center [173, 266] width 73 height 19
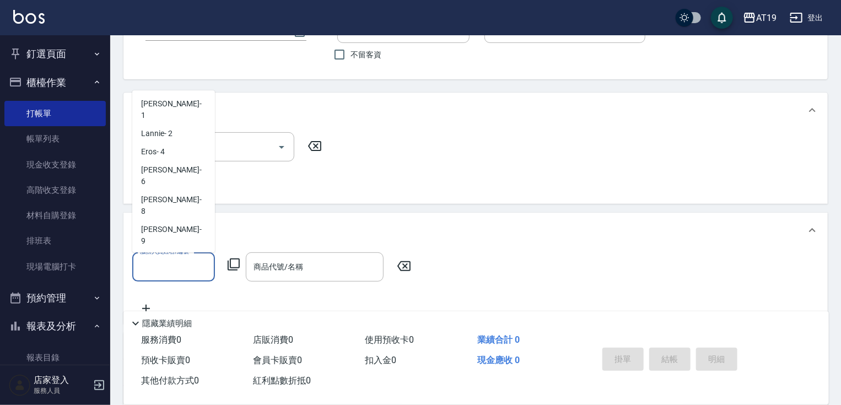
click at [181, 268] on div "Shen_le - 13" at bounding box center [173, 277] width 83 height 18
type input "Shen_le- 13"
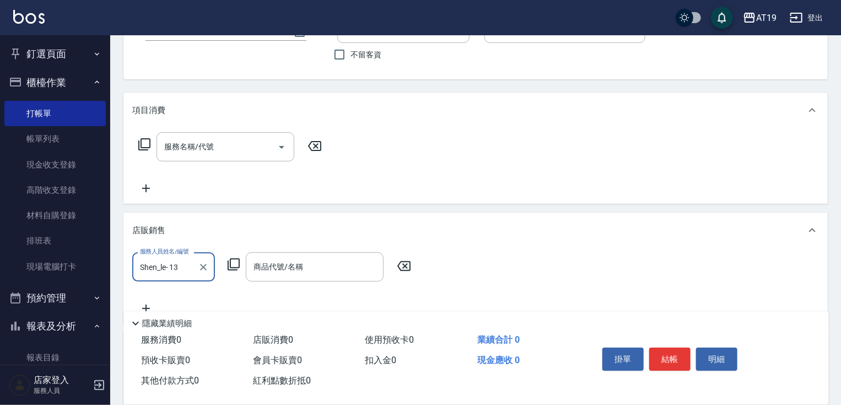
click at [234, 270] on icon at bounding box center [234, 264] width 12 height 12
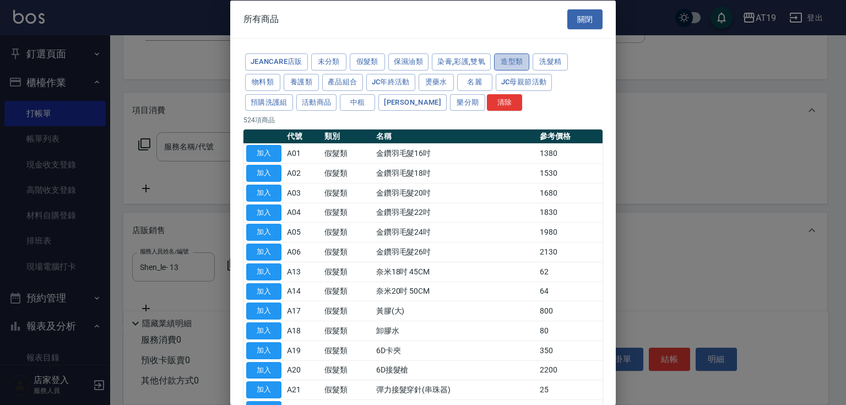
click at [517, 63] on button "造型類" at bounding box center [511, 61] width 35 height 17
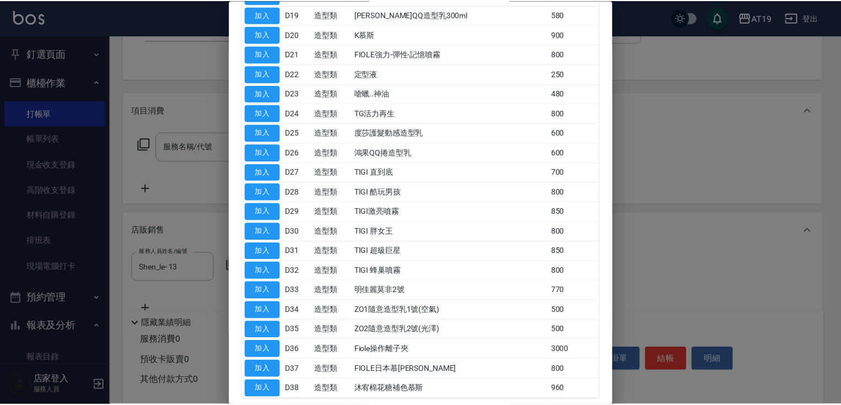
scroll to position [529, 0]
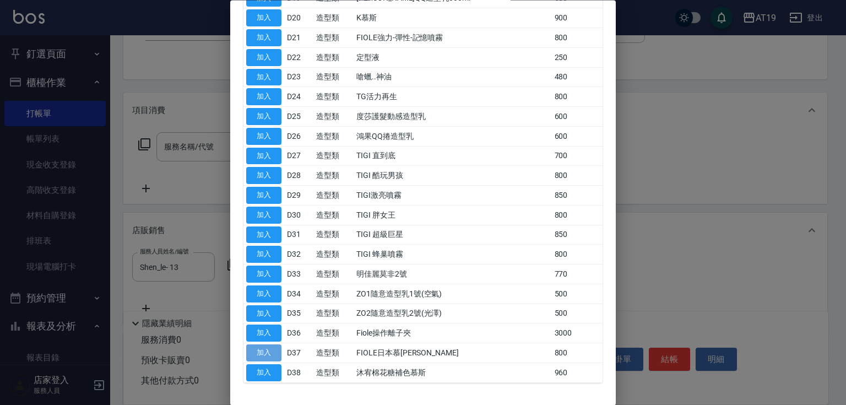
click at [269, 346] on button "加入" at bounding box center [263, 353] width 35 height 17
type input "FIOLE日本慕[PERSON_NAME]"
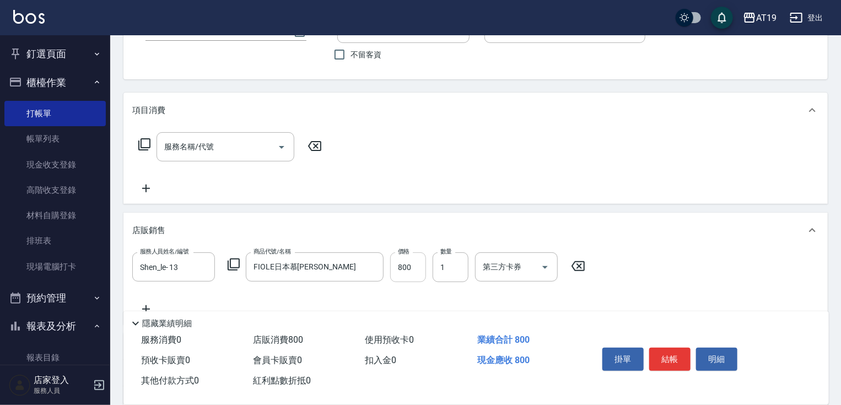
click at [410, 271] on input "800" at bounding box center [408, 267] width 36 height 30
type input "0"
type input "70"
type input "700"
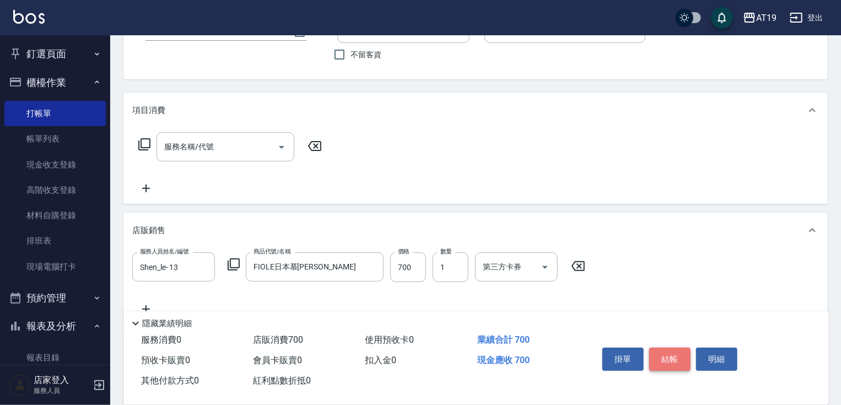
click at [674, 360] on button "結帳" at bounding box center [669, 359] width 41 height 23
type input "[DATE] 19:06"
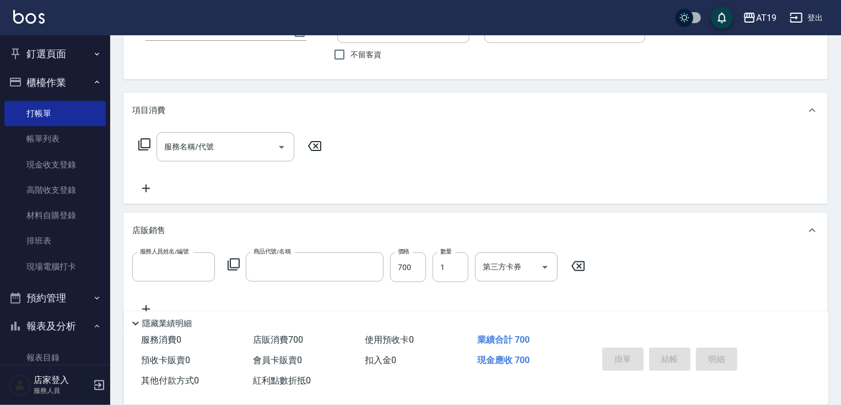
type input "0"
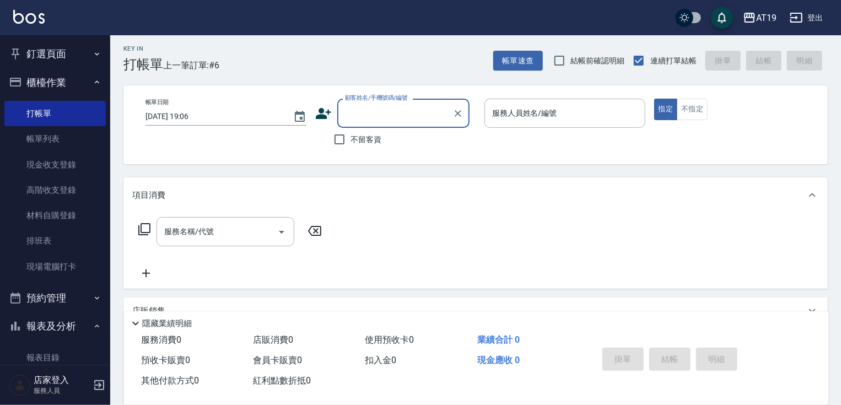
scroll to position [0, 0]
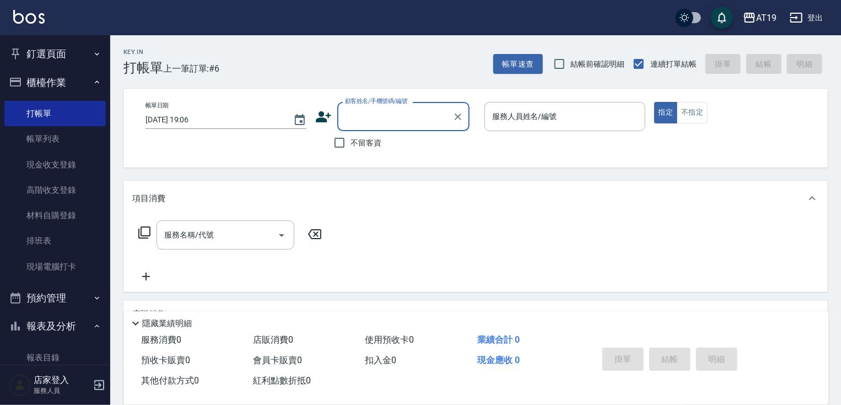
click at [364, 112] on input "顧客姓名/手機號碼/編號" at bounding box center [395, 116] width 106 height 19
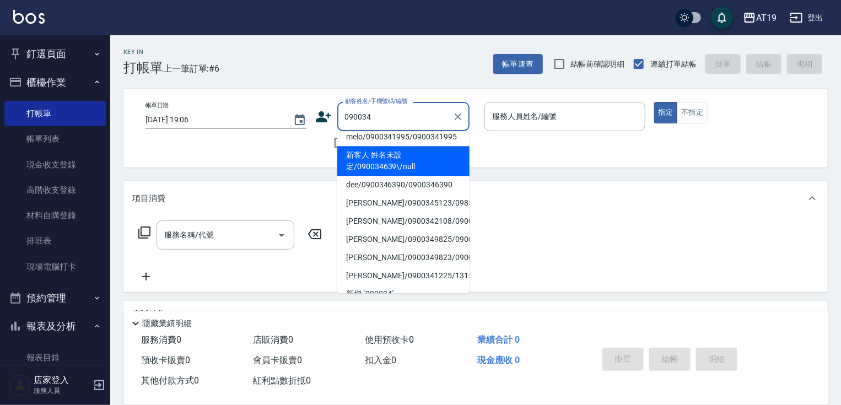
scroll to position [88, 0]
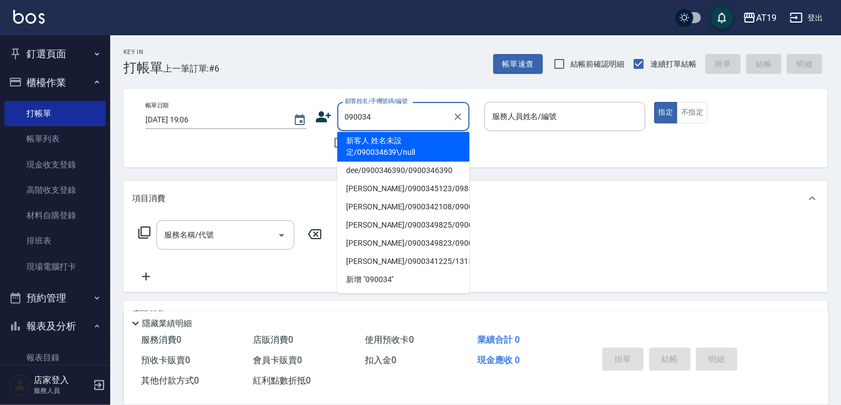
click at [357, 113] on input "090034" at bounding box center [395, 116] width 106 height 19
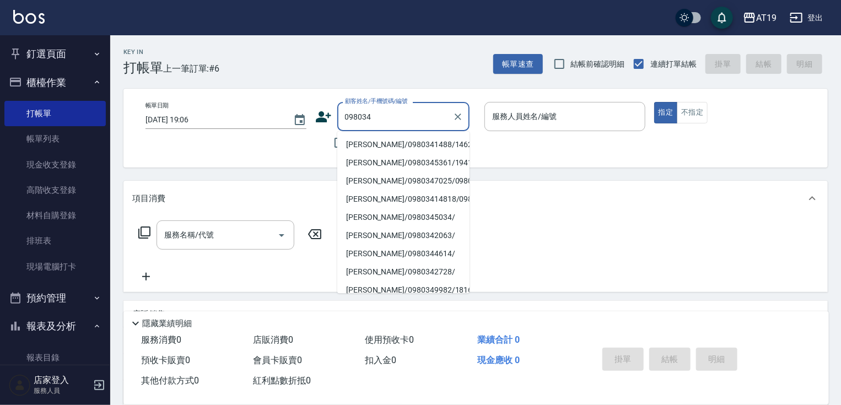
click at [365, 144] on li "[PERSON_NAME]/0980341488/14621" at bounding box center [403, 145] width 132 height 18
type input "[PERSON_NAME]/0980341488/14621"
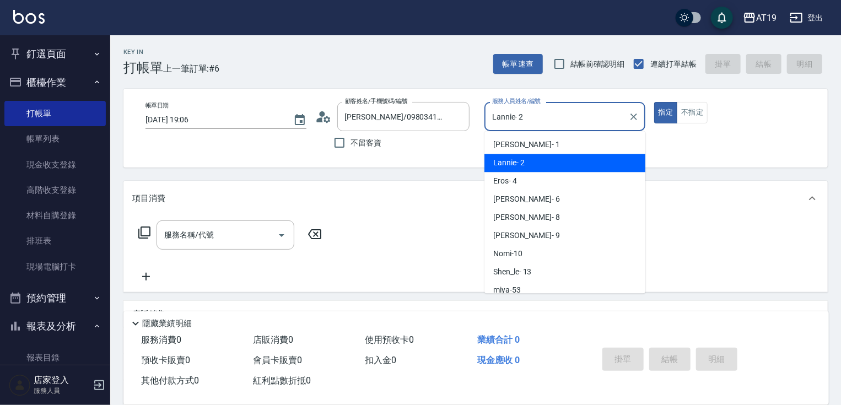
click at [538, 117] on input "Lannie- 2" at bounding box center [556, 116] width 134 height 19
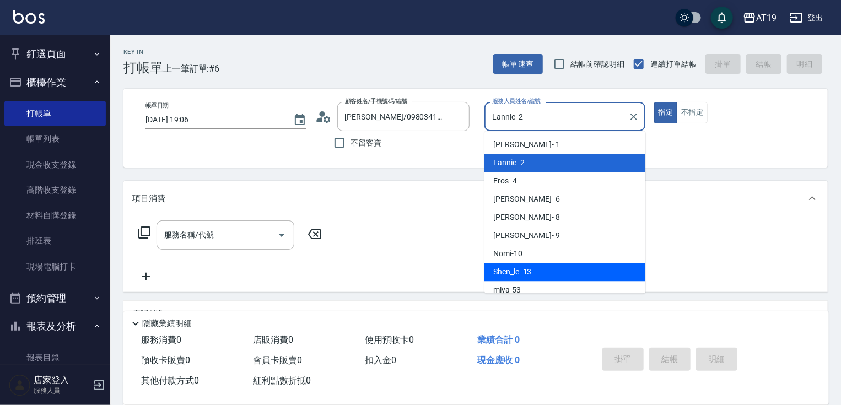
click at [547, 264] on div "Shen_le - 13" at bounding box center [564, 272] width 161 height 18
type input "Shen_le- 13"
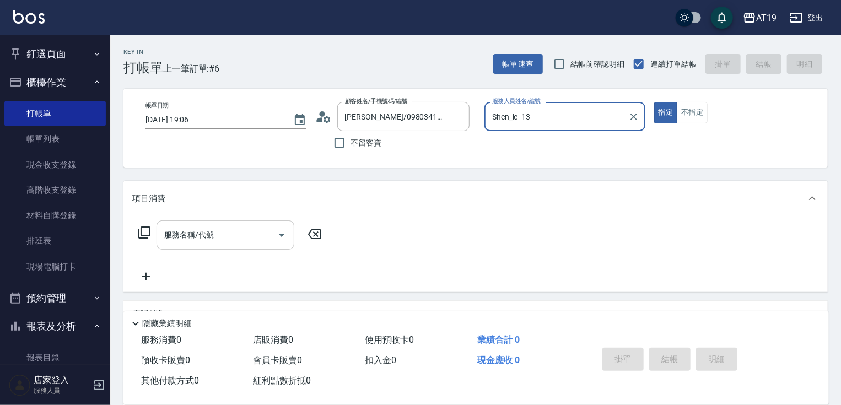
click at [235, 225] on div "服務名稱/代號" at bounding box center [225, 234] width 138 height 29
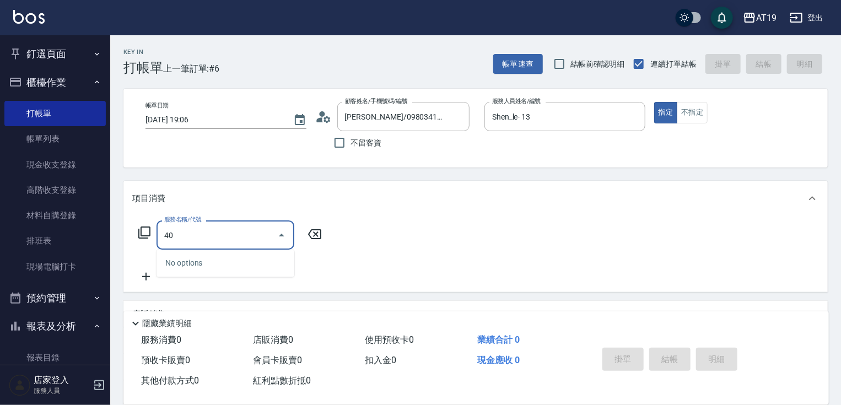
type input "401"
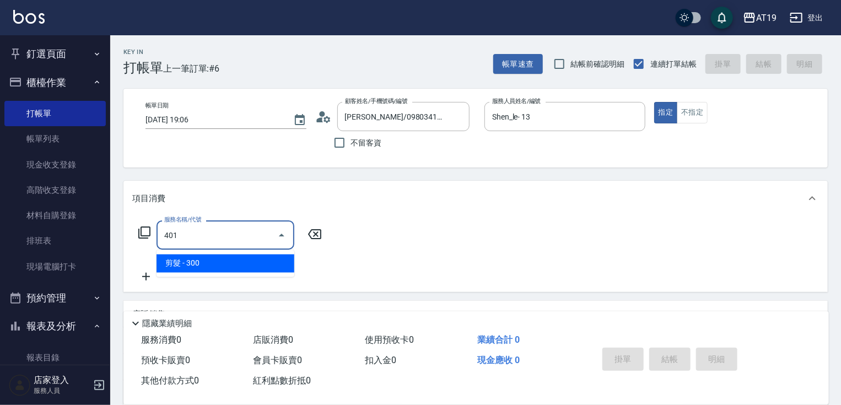
click at [222, 268] on span "剪髮 - 300" at bounding box center [225, 264] width 138 height 18
type input "30"
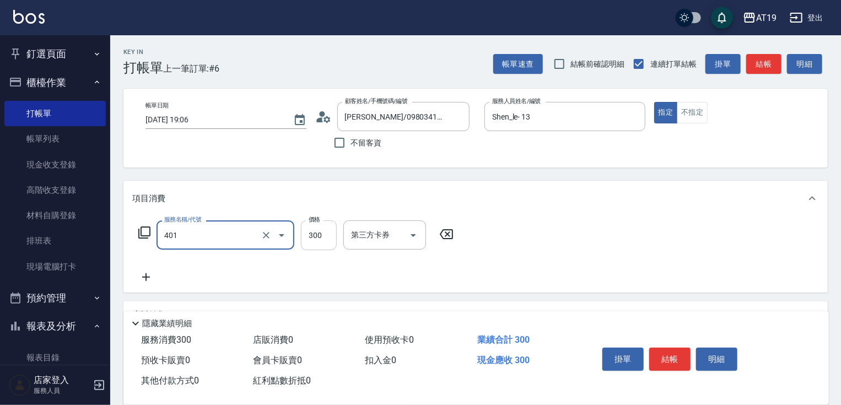
type input "剪髮(401)"
click at [317, 239] on input "300" at bounding box center [319, 235] width 36 height 30
type input "0"
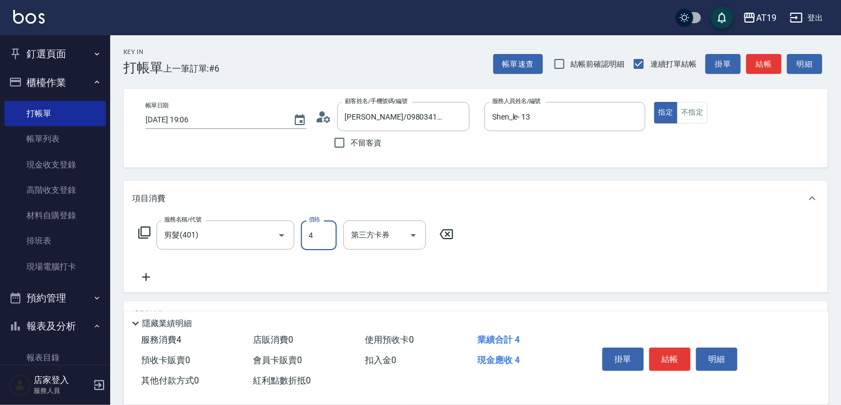
type input "40"
type input "400"
click at [147, 274] on icon at bounding box center [146, 277] width 28 height 13
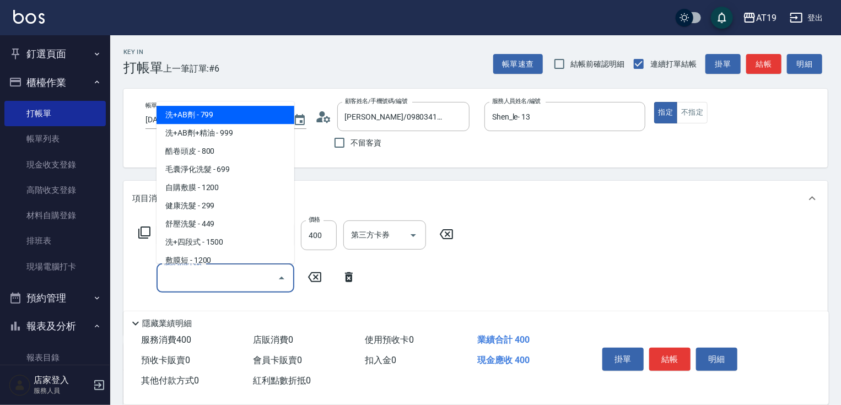
click at [167, 274] on input "服務名稱/代號" at bounding box center [216, 277] width 111 height 19
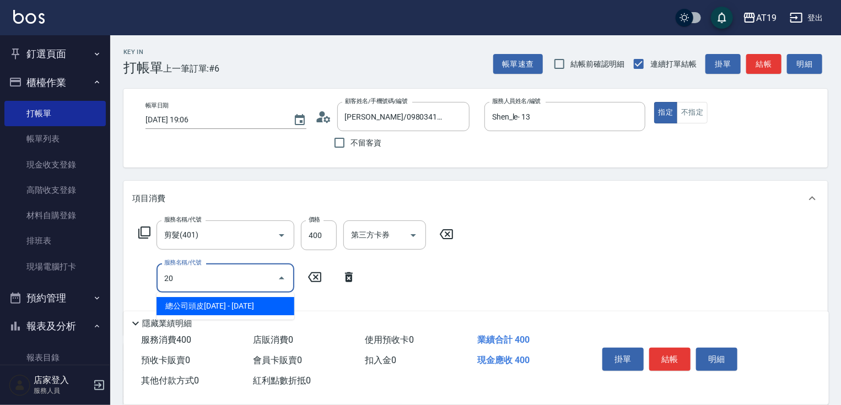
type input "201"
drag, startPoint x: 190, startPoint y: 303, endPoint x: 196, endPoint y: 300, distance: 7.2
click at [194, 301] on span "洗髮 - 300" at bounding box center [225, 306] width 138 height 18
type input "70"
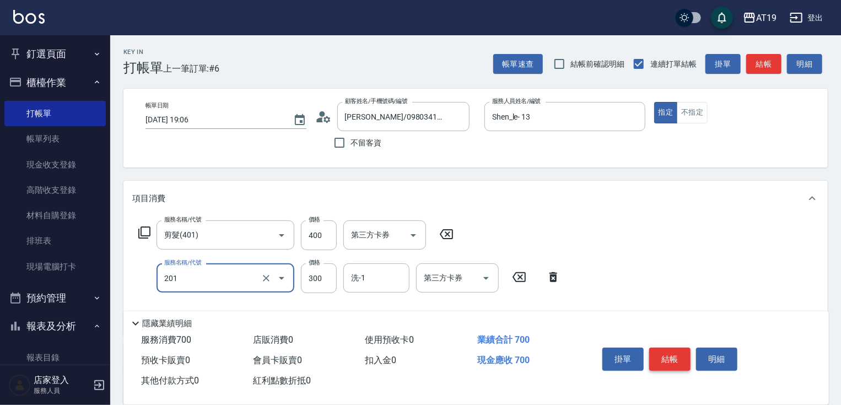
type input "洗髮(201)"
click at [655, 355] on button "結帳" at bounding box center [669, 359] width 41 height 23
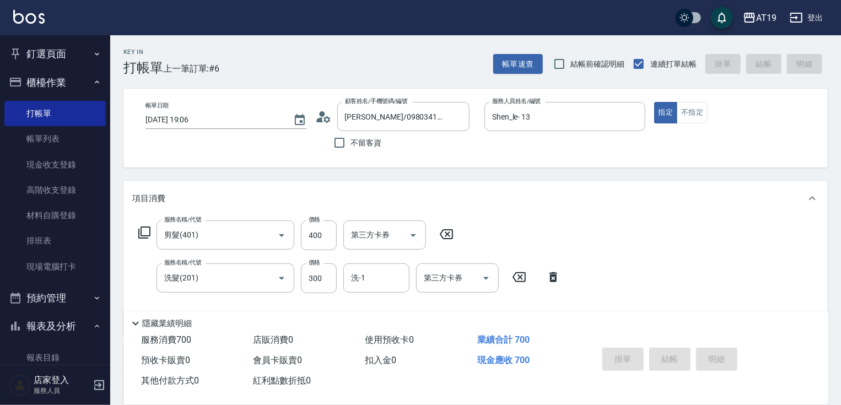
type input "[DATE] 19:07"
type input "0"
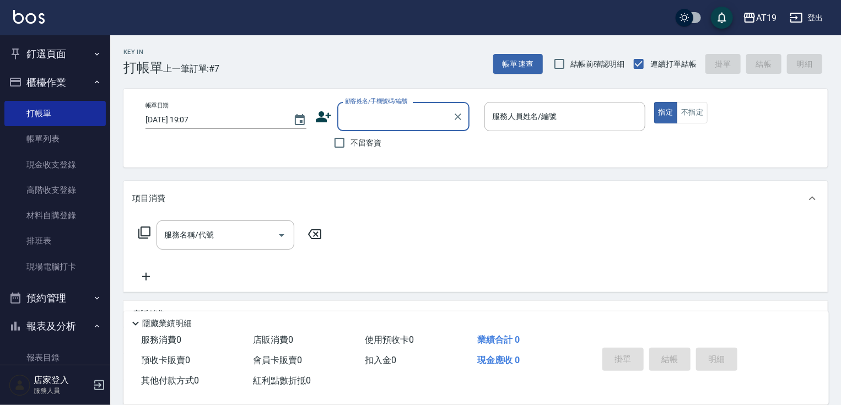
click at [363, 112] on input "顧客姓名/手機號碼/編號" at bounding box center [395, 116] width 106 height 19
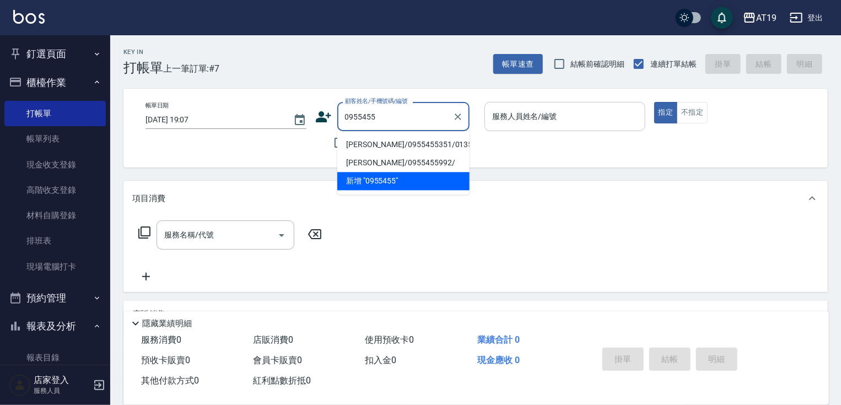
drag, startPoint x: 370, startPoint y: 142, endPoint x: 488, endPoint y: 115, distance: 120.8
click at [374, 142] on li "[PERSON_NAME]/0955455351/01355" at bounding box center [403, 145] width 132 height 18
type input "[PERSON_NAME]/0955455351/01355"
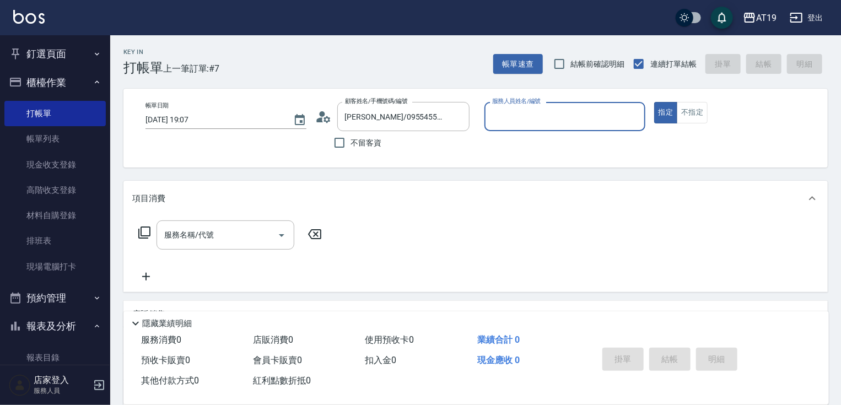
type input "Lannie- 2"
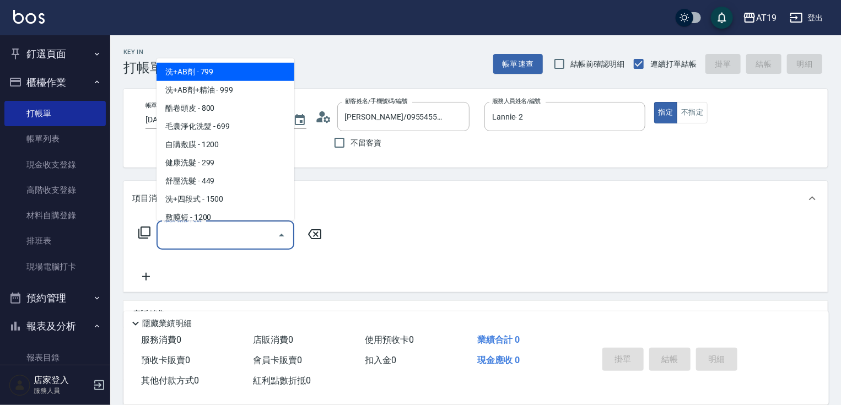
click at [241, 231] on input "服務名稱/代號" at bounding box center [216, 234] width 111 height 19
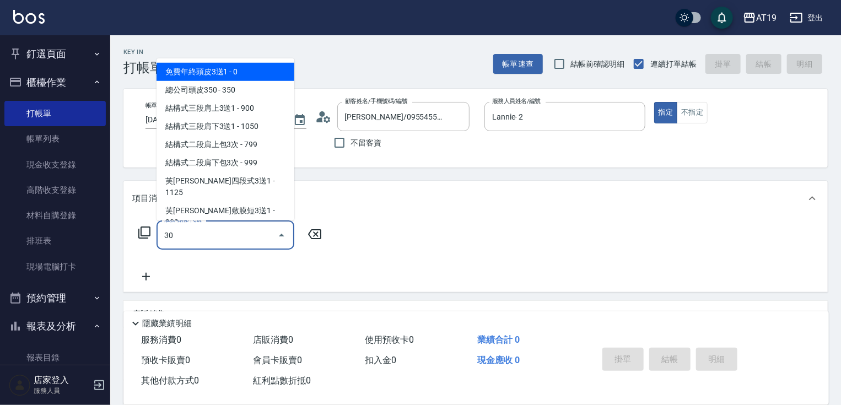
type input "301"
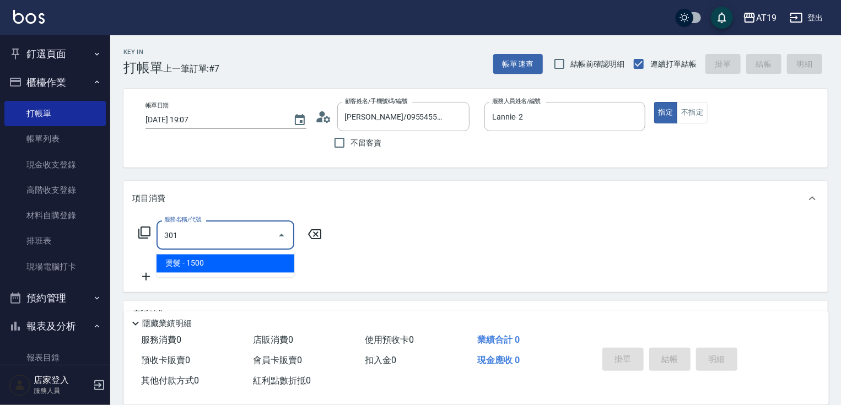
drag, startPoint x: 240, startPoint y: 269, endPoint x: 294, endPoint y: 241, distance: 60.4
click at [244, 267] on span "燙髮 - 1500" at bounding box center [225, 264] width 138 height 18
type input "150"
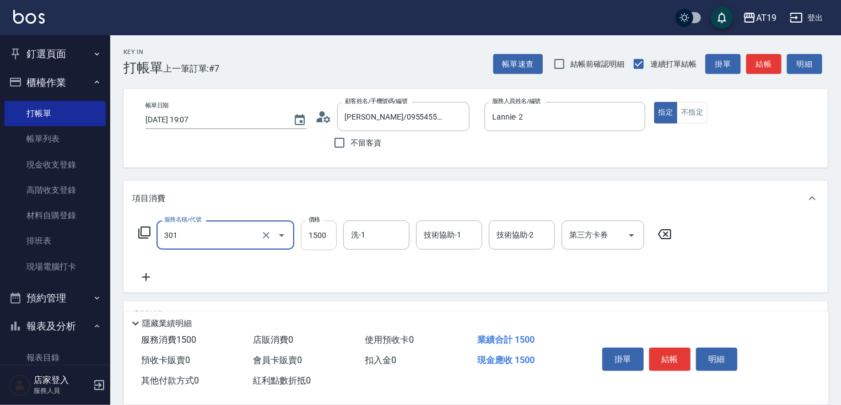
type input "燙髮(301)"
click at [314, 230] on input "1500" at bounding box center [319, 235] width 36 height 30
type input "1"
type input "0"
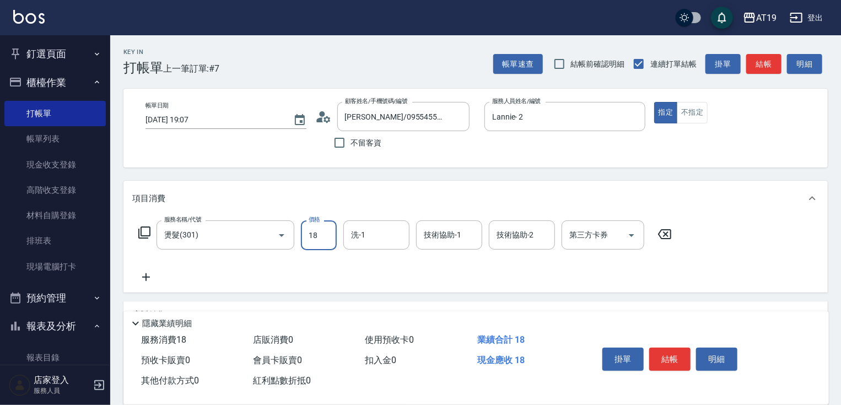
type input "180"
type input "10"
type input "1800"
type input "180"
type input "1800"
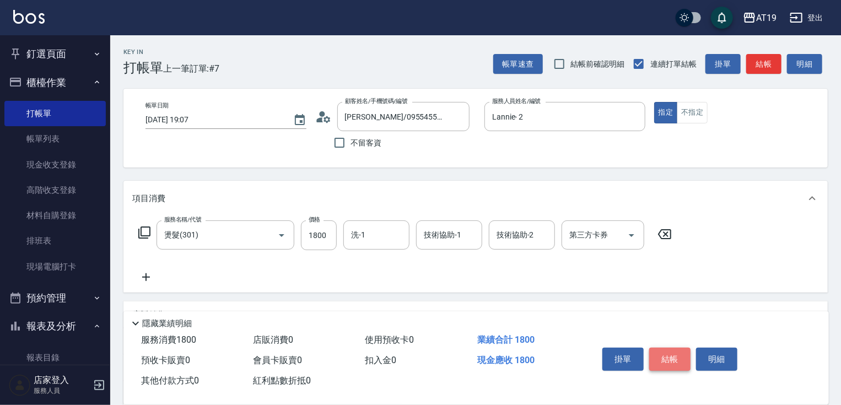
click at [659, 353] on button "結帳" at bounding box center [669, 359] width 41 height 23
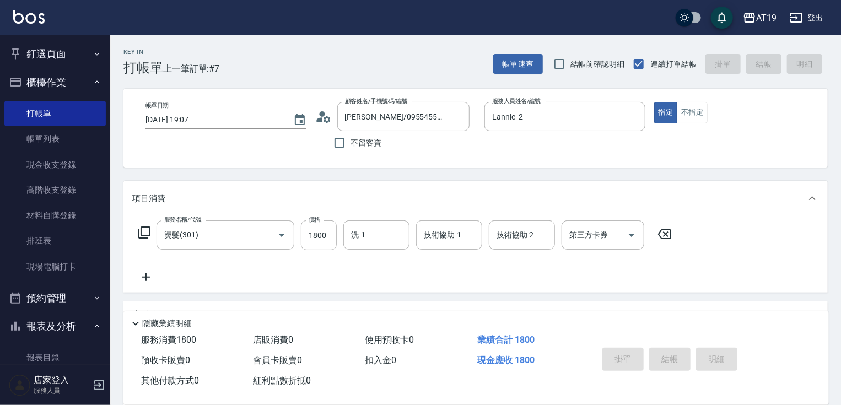
type input "0"
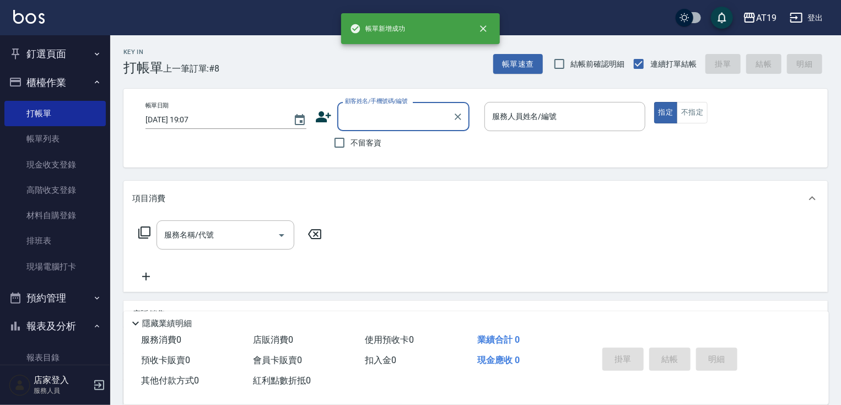
click at [368, 121] on input "顧客姓名/手機號碼/編號" at bounding box center [395, 116] width 106 height 19
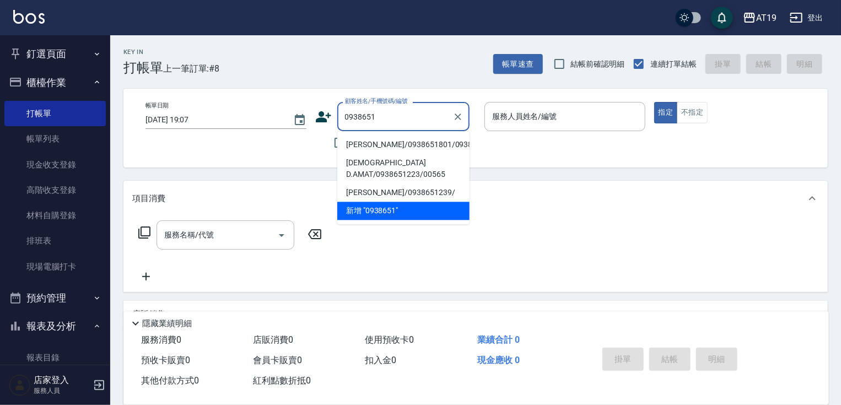
click at [377, 148] on li "[PERSON_NAME]/0938651801/0938651801" at bounding box center [403, 145] width 132 height 18
type input "[PERSON_NAME]/0938651801/0938651801"
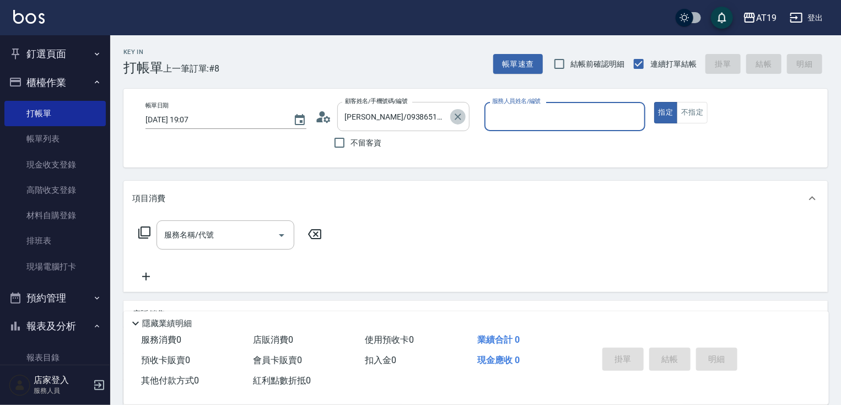
click at [453, 116] on icon "Clear" at bounding box center [457, 116] width 11 height 11
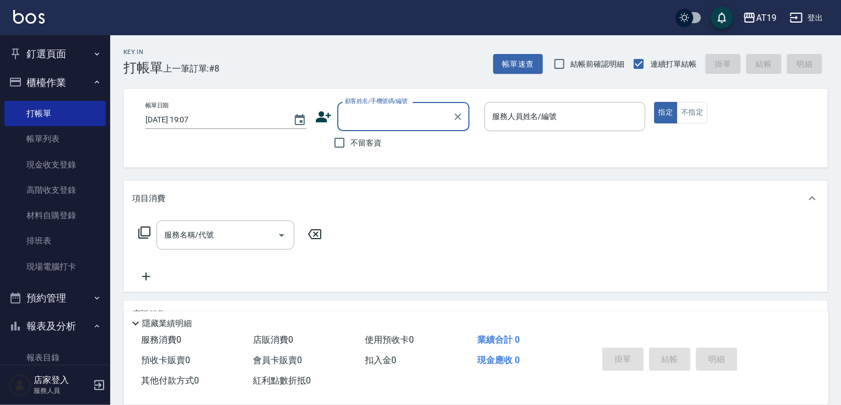
click at [397, 115] on input "顧客姓名/手機號碼/編號" at bounding box center [395, 116] width 106 height 19
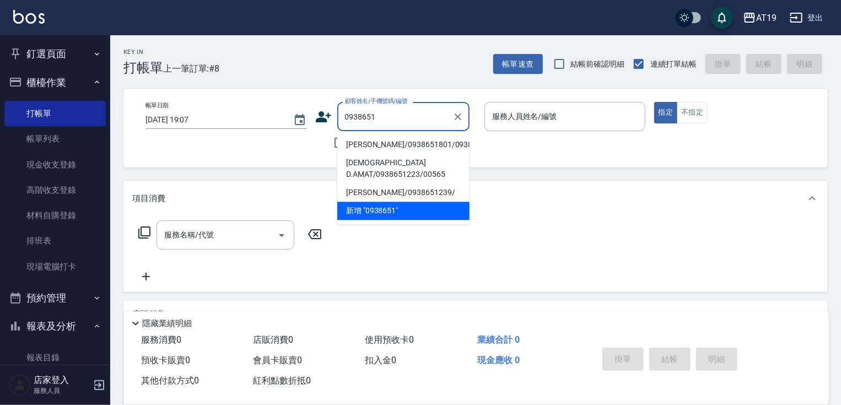
click at [386, 148] on li "[PERSON_NAME]/0938651801/0938651801" at bounding box center [403, 145] width 132 height 18
type input "[PERSON_NAME]/0938651801/0938651801"
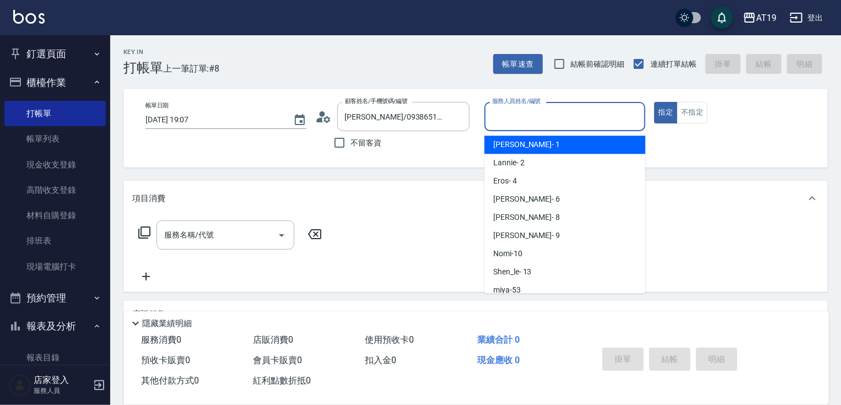
click at [501, 123] on input "服務人員姓名/編號" at bounding box center [564, 116] width 151 height 19
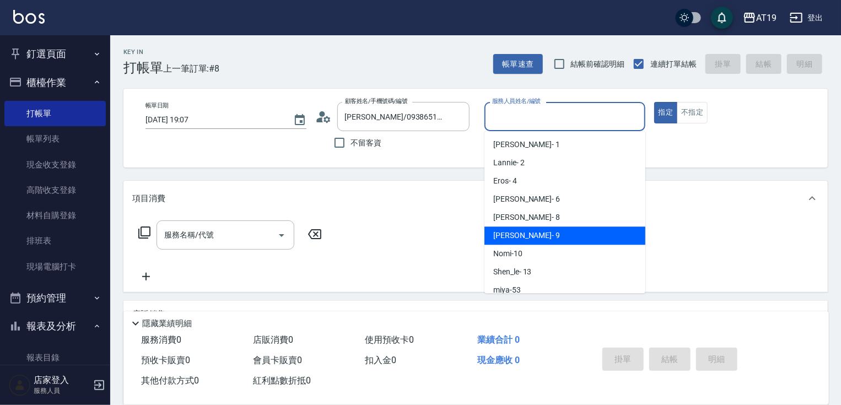
drag, startPoint x: 538, startPoint y: 238, endPoint x: 527, endPoint y: 238, distance: 10.5
click at [536, 238] on div "[PERSON_NAME] - 9" at bounding box center [564, 235] width 161 height 18
type input "[PERSON_NAME]- 9"
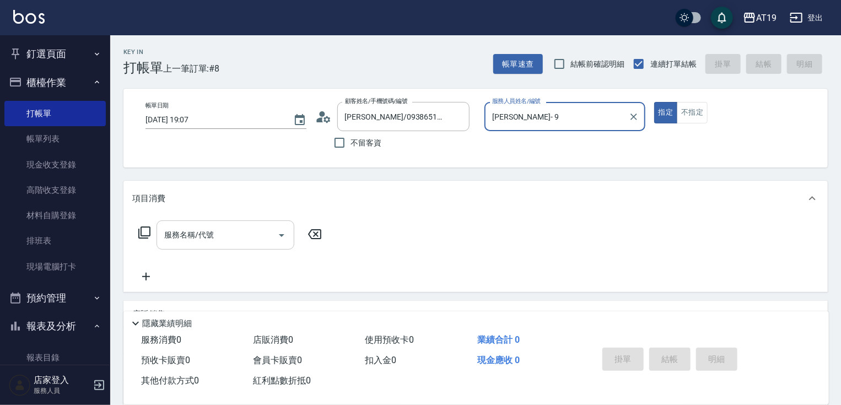
click at [245, 234] on input "服務名稱/代號" at bounding box center [216, 234] width 111 height 19
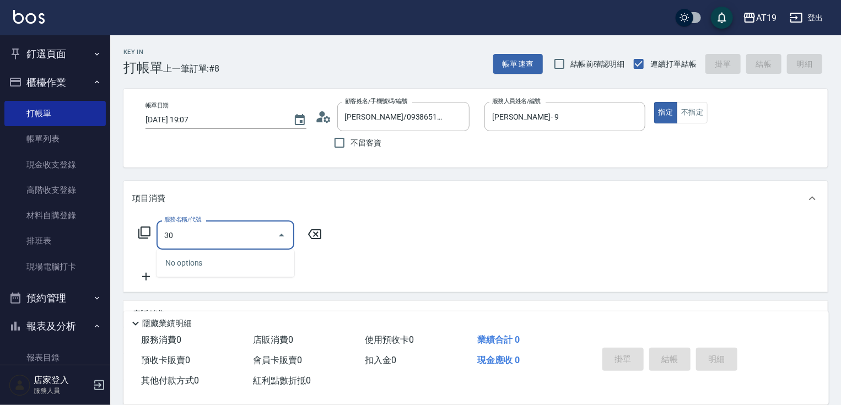
type input "301"
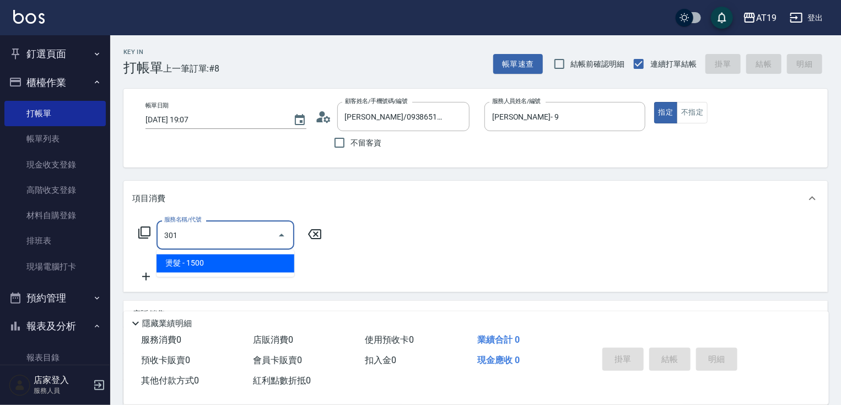
drag, startPoint x: 227, startPoint y: 260, endPoint x: 282, endPoint y: 252, distance: 55.1
click at [229, 260] on span "燙髮 - 1500" at bounding box center [225, 264] width 138 height 18
type input "150"
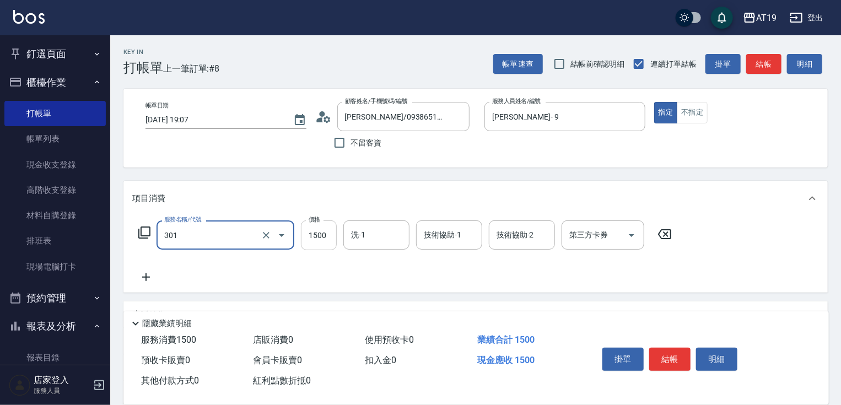
type input "燙髮(301)"
click at [312, 237] on input "1500" at bounding box center [319, 235] width 36 height 30
type input "0"
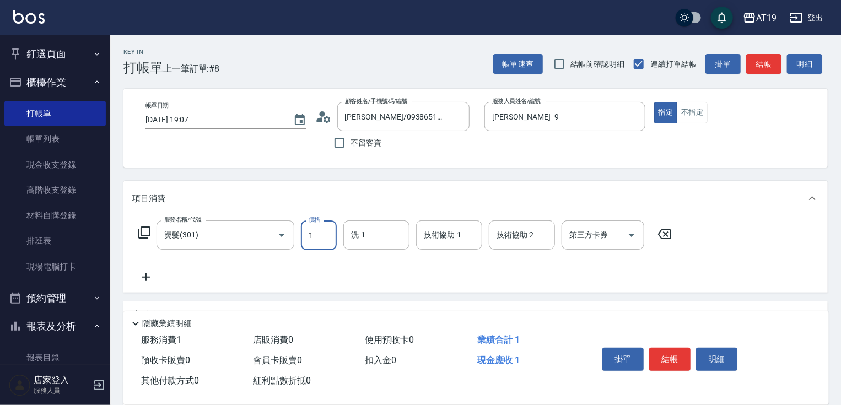
type input "18"
type input "10"
type input "188"
type input "180"
type input "1880"
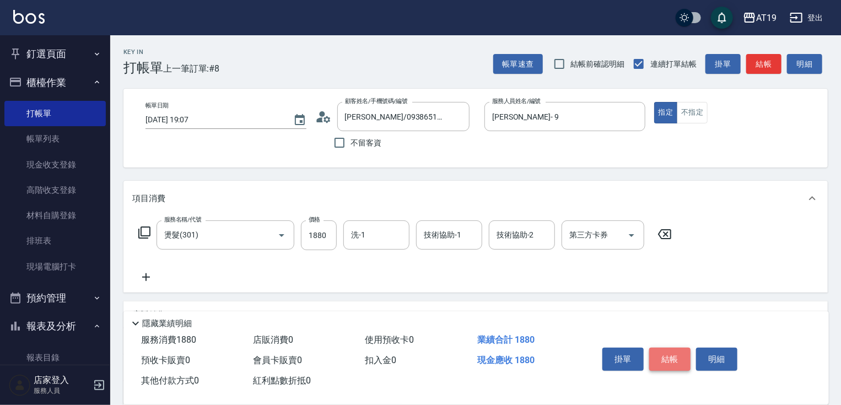
click at [679, 357] on button "結帳" at bounding box center [669, 359] width 41 height 23
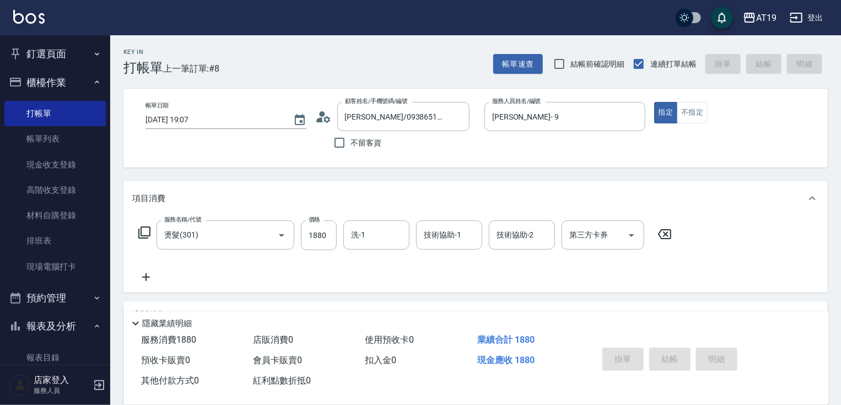
type input "[DATE] 19:08"
type input "0"
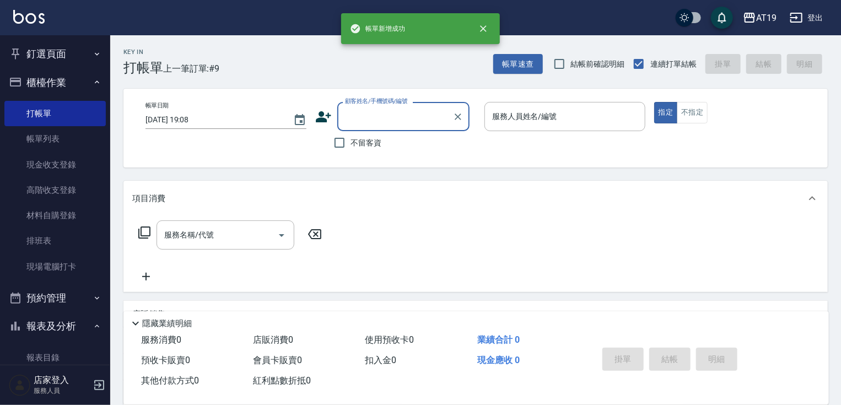
click at [379, 115] on input "顧客姓名/手機號碼/編號" at bounding box center [395, 116] width 106 height 19
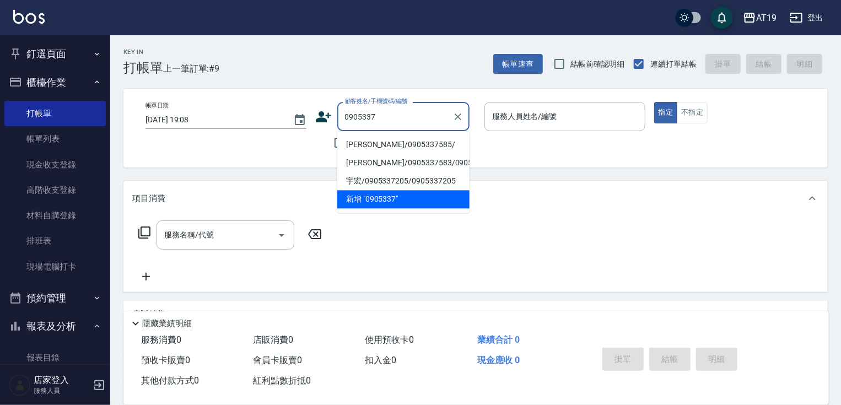
click at [397, 139] on li "[PERSON_NAME]/0905337585/" at bounding box center [403, 145] width 132 height 18
type input "[PERSON_NAME]/0905337585/"
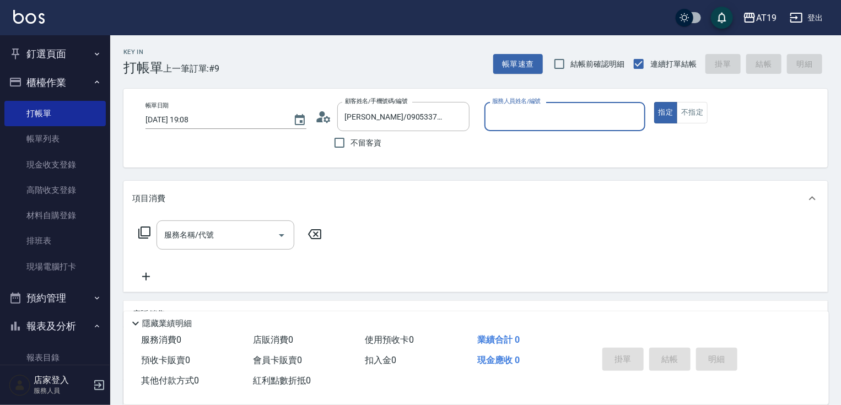
type input "Lannie- 2"
click at [248, 218] on div "服務名稱/代號 服務名稱/代號" at bounding box center [475, 254] width 704 height 76
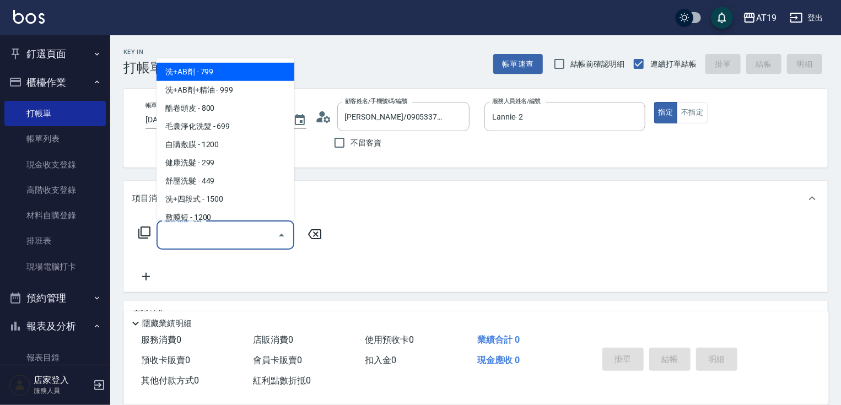
click at [230, 237] on input "服務名稱/代號" at bounding box center [216, 234] width 111 height 19
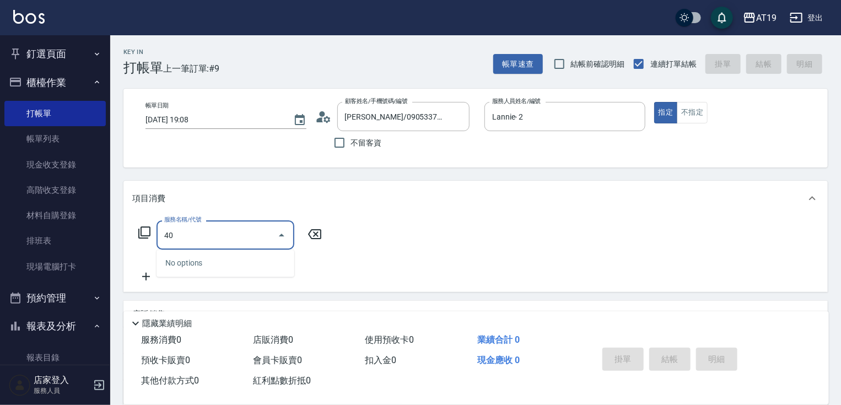
type input "4"
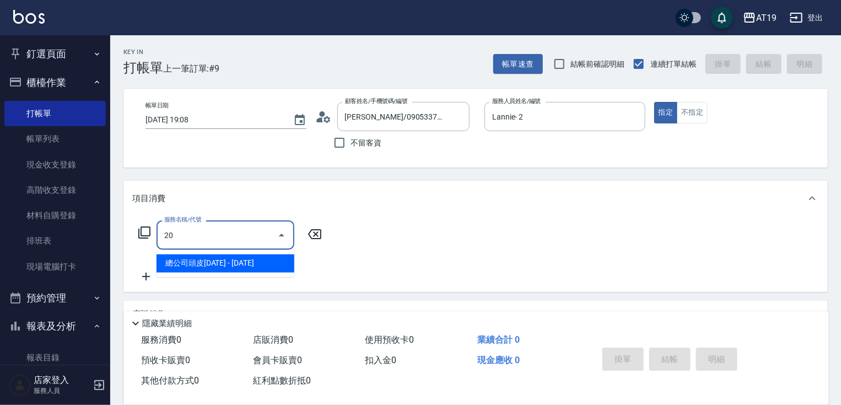
type input "201"
drag, startPoint x: 231, startPoint y: 267, endPoint x: 240, endPoint y: 263, distance: 9.9
click at [240, 263] on span "洗髮 - 300" at bounding box center [225, 264] width 138 height 18
type input "30"
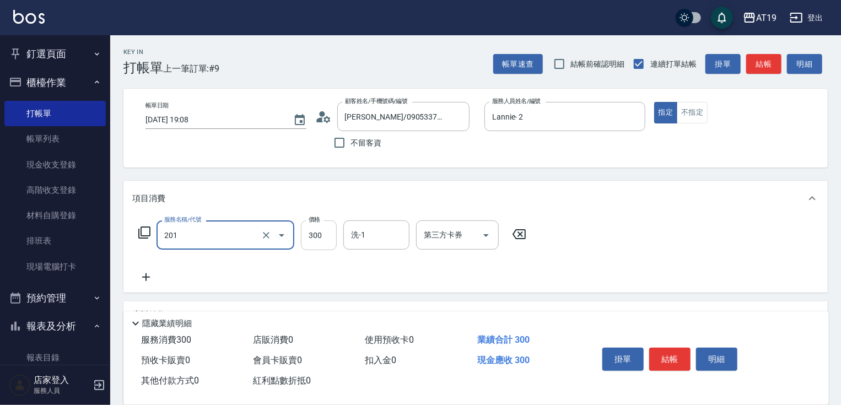
type input "洗髮(201)"
click at [326, 235] on input "300" at bounding box center [319, 235] width 36 height 30
type input "0"
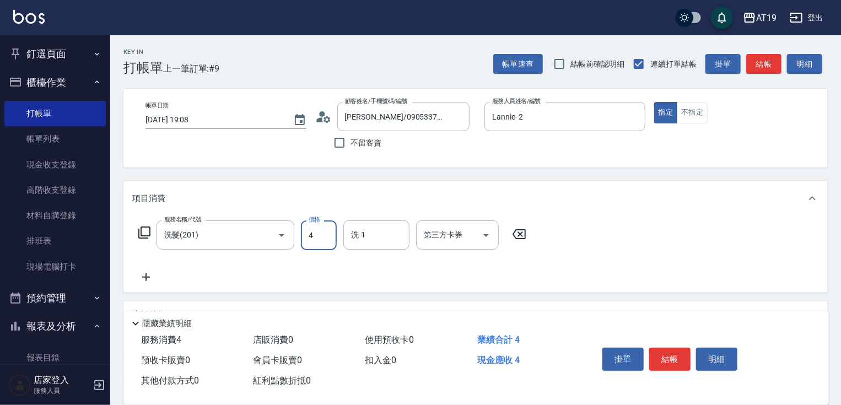
type input "40"
type input "400"
click at [668, 359] on button "結帳" at bounding box center [669, 359] width 41 height 23
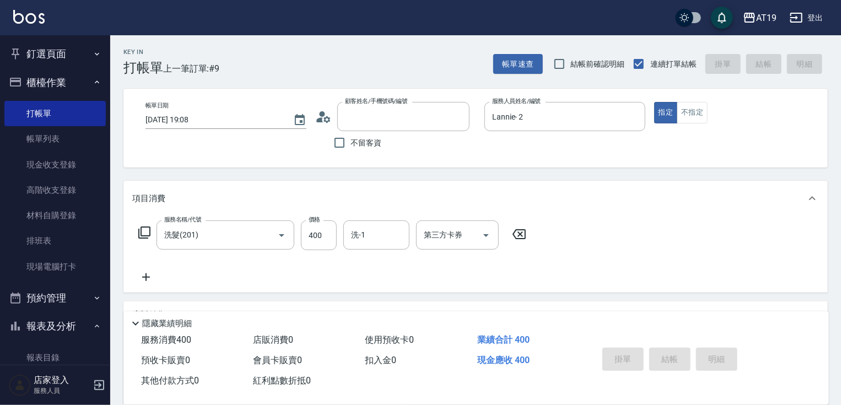
type input "0"
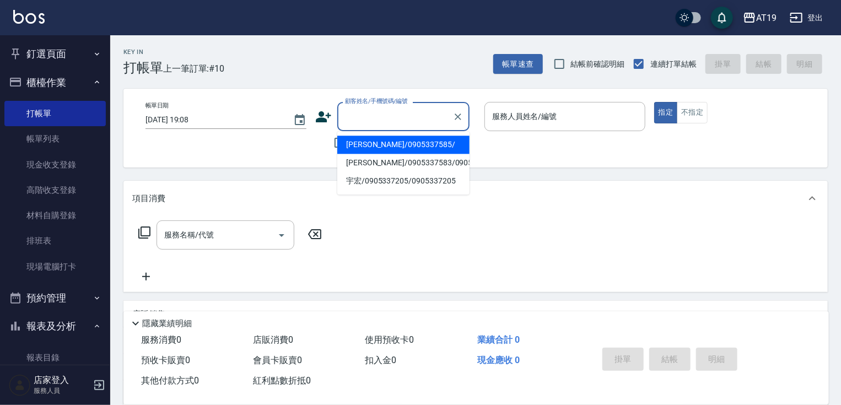
click at [367, 113] on input "顧客姓名/手機號碼/編號" at bounding box center [395, 116] width 106 height 19
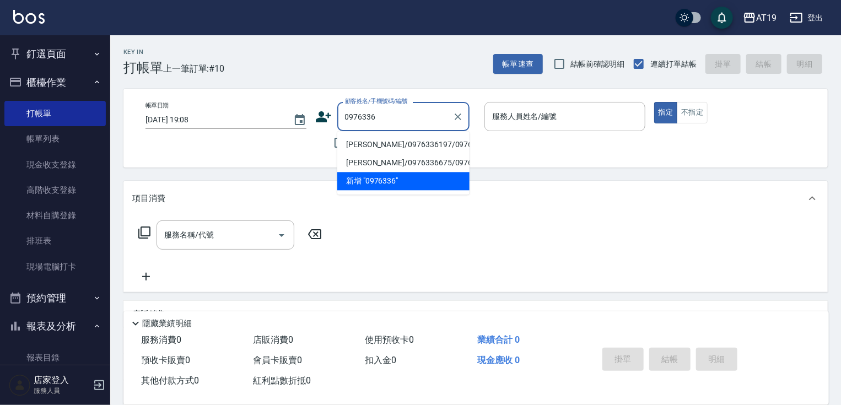
click at [371, 147] on li "[PERSON_NAME]/0976336197/0976336197" at bounding box center [403, 145] width 132 height 18
type input "[PERSON_NAME]/0976336197/0976336197"
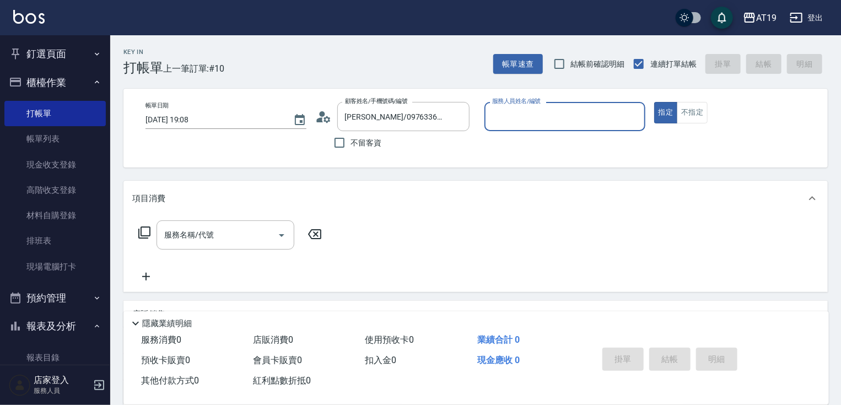
click at [547, 113] on input "服務人員姓名/編號" at bounding box center [564, 116] width 151 height 19
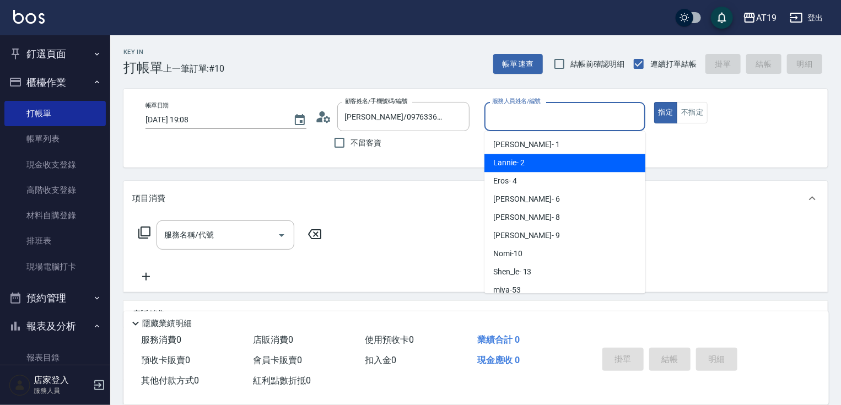
drag, startPoint x: 530, startPoint y: 165, endPoint x: 496, endPoint y: 167, distance: 33.7
click at [523, 167] on div "Lannie - 2" at bounding box center [564, 163] width 161 height 18
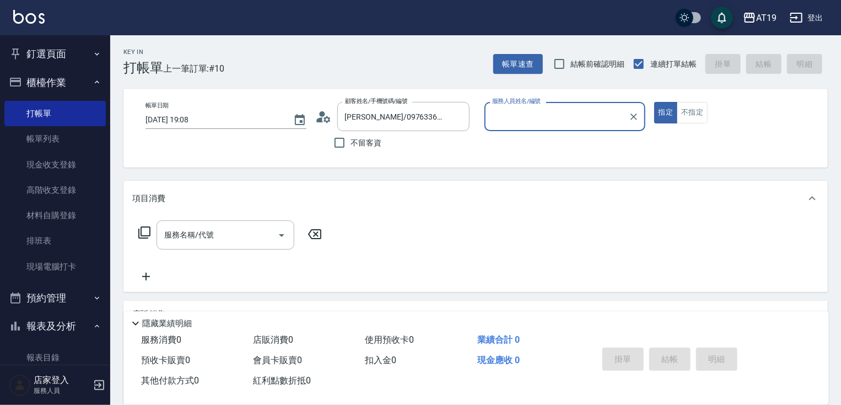
type input "Lannie- 2"
click at [258, 228] on input "服務名稱/代號" at bounding box center [216, 234] width 111 height 19
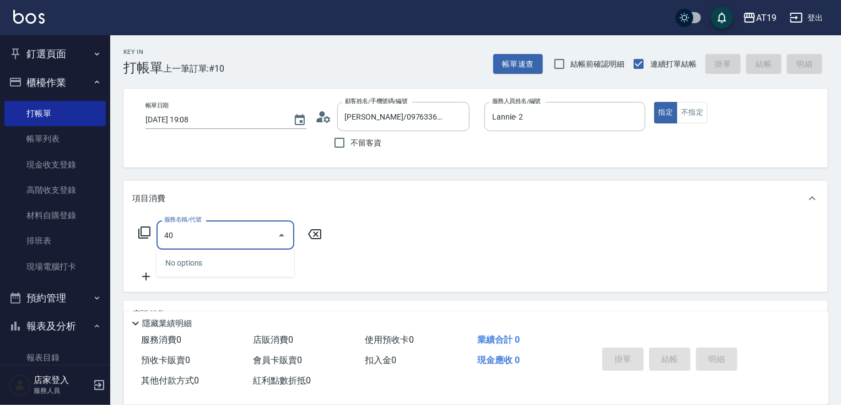
type input "401"
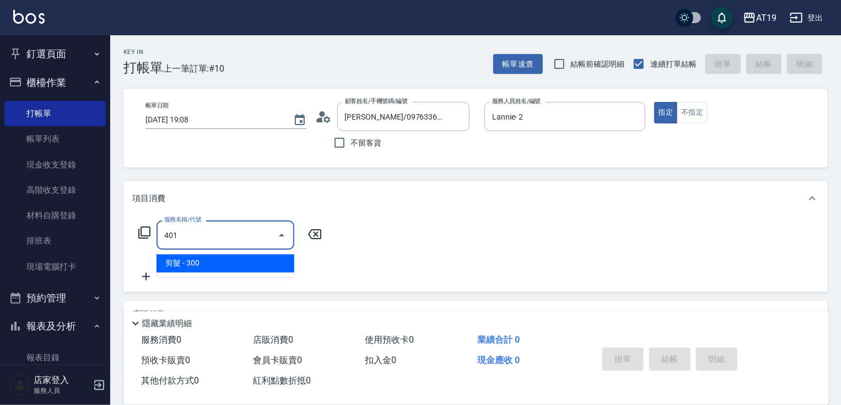
click at [267, 262] on span "剪髮 - 300" at bounding box center [225, 264] width 138 height 18
type input "30"
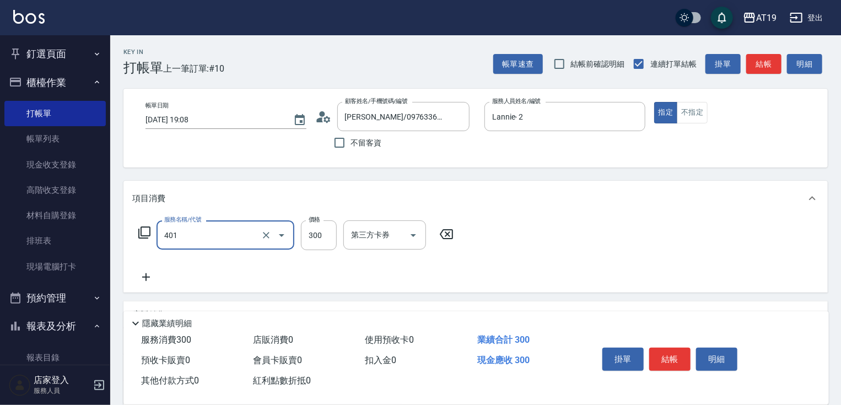
type input "剪髮(401)"
click at [156, 275] on icon at bounding box center [146, 277] width 28 height 13
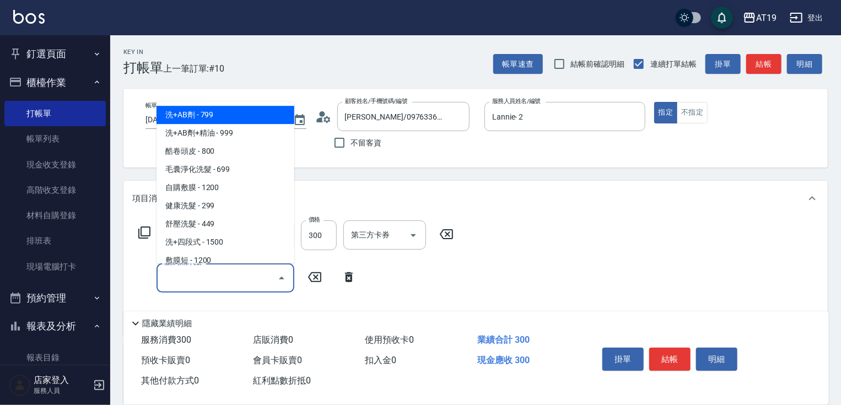
click at [172, 275] on input "服務名稱/代號" at bounding box center [216, 277] width 111 height 19
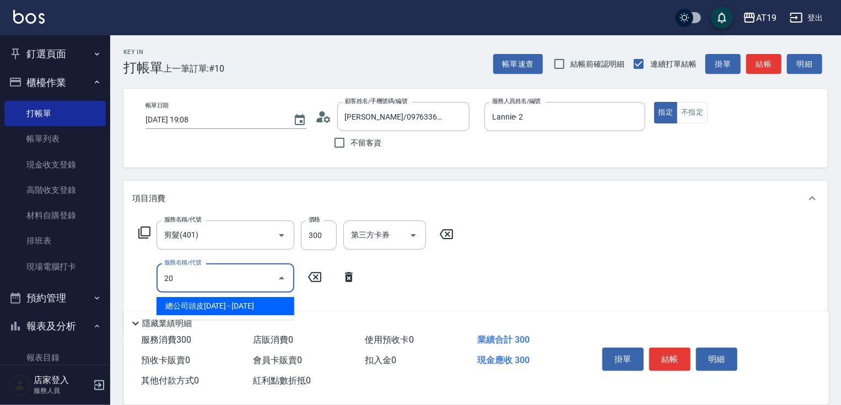
type input "201"
drag, startPoint x: 192, startPoint y: 303, endPoint x: 200, endPoint y: 301, distance: 8.6
click at [193, 303] on span "洗髮 - 300" at bounding box center [225, 306] width 138 height 18
type input "60"
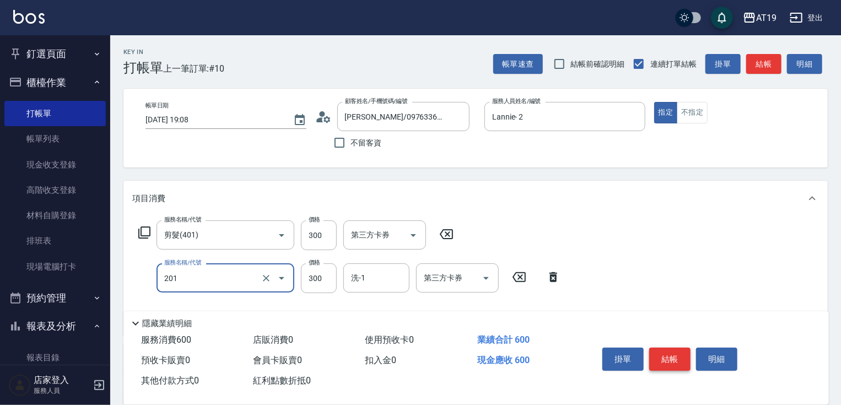
type input "洗髮(201)"
click at [677, 364] on button "結帳" at bounding box center [669, 359] width 41 height 23
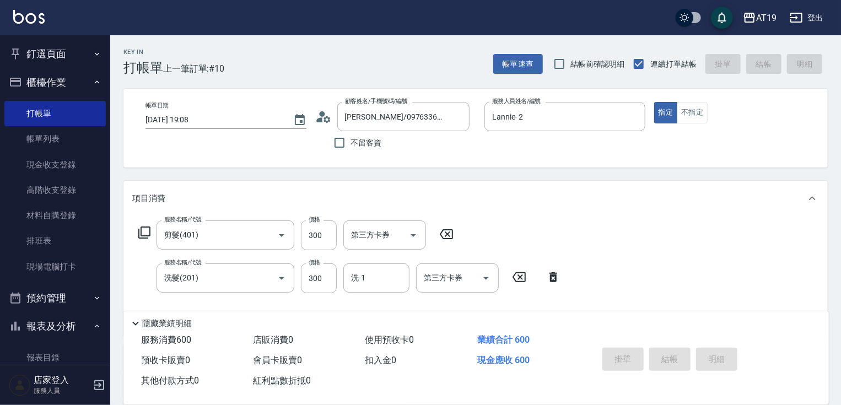
type input "0"
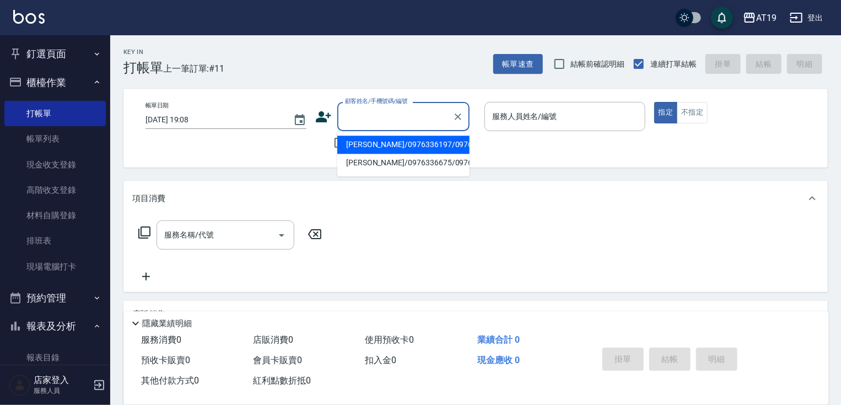
click at [364, 117] on input "顧客姓名/手機號碼/編號" at bounding box center [395, 116] width 106 height 19
drag, startPoint x: 398, startPoint y: 123, endPoint x: 355, endPoint y: 118, distance: 43.3
click at [346, 119] on input "0967341010" at bounding box center [395, 116] width 106 height 19
type input "0967341010"
click at [323, 116] on icon at bounding box center [323, 117] width 17 height 17
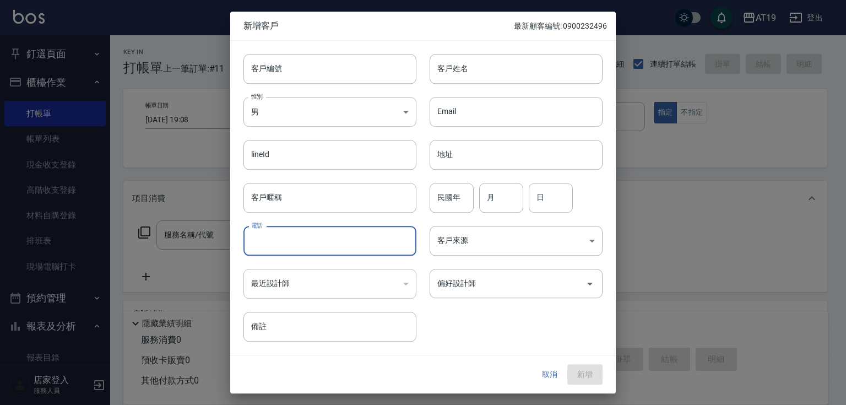
click at [307, 245] on input "電話" at bounding box center [330, 241] width 173 height 30
paste input "0967341010"
type input "0967341010"
click at [465, 74] on input "客戶姓名" at bounding box center [516, 69] width 173 height 30
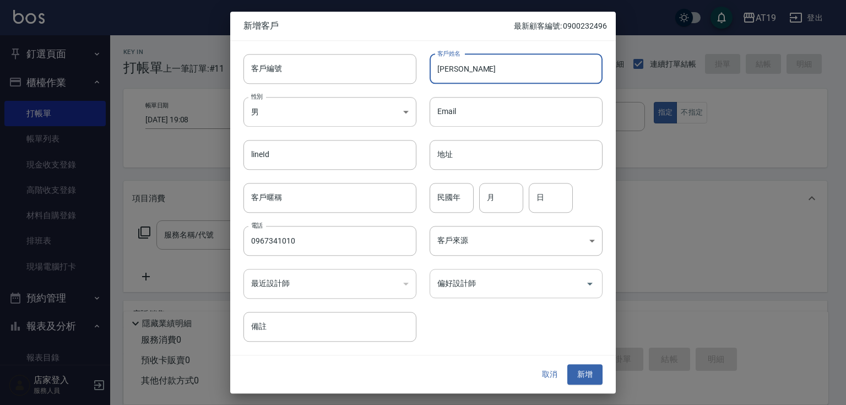
type input "[PERSON_NAME]"
click at [491, 293] on input "偏好設計師" at bounding box center [508, 283] width 147 height 19
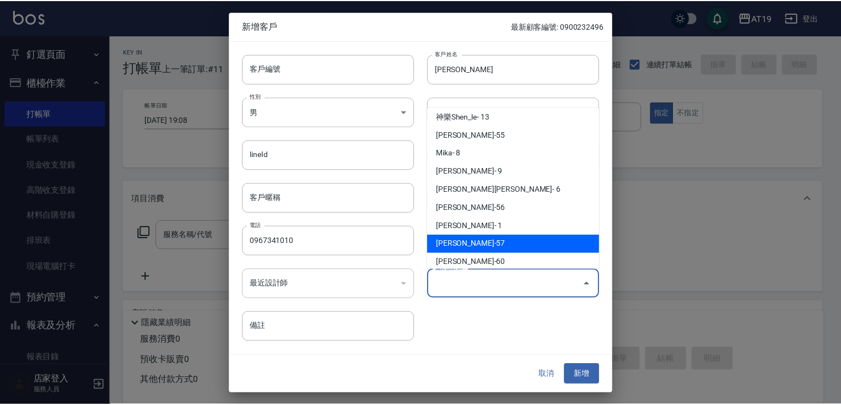
scroll to position [101, 0]
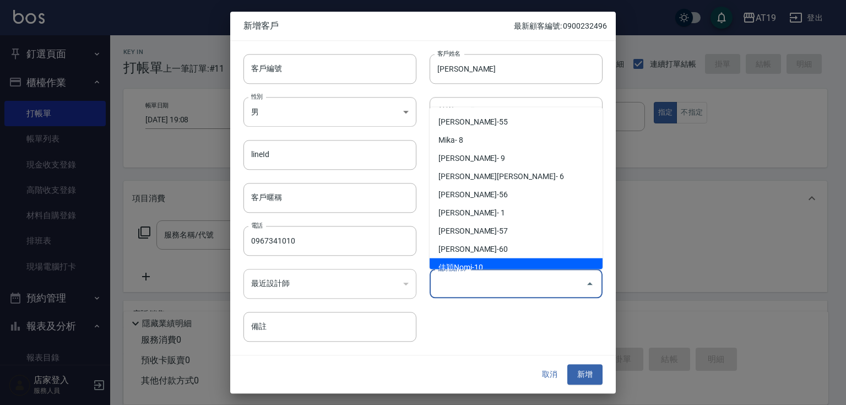
click at [499, 258] on li "佳穎Nomi-10" at bounding box center [516, 267] width 173 height 18
type input "佳穎Nomi"
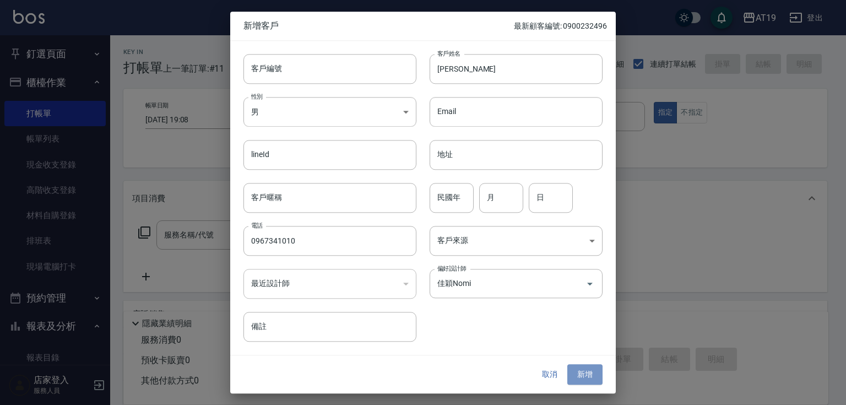
click at [586, 375] on button "新增" at bounding box center [584, 375] width 35 height 20
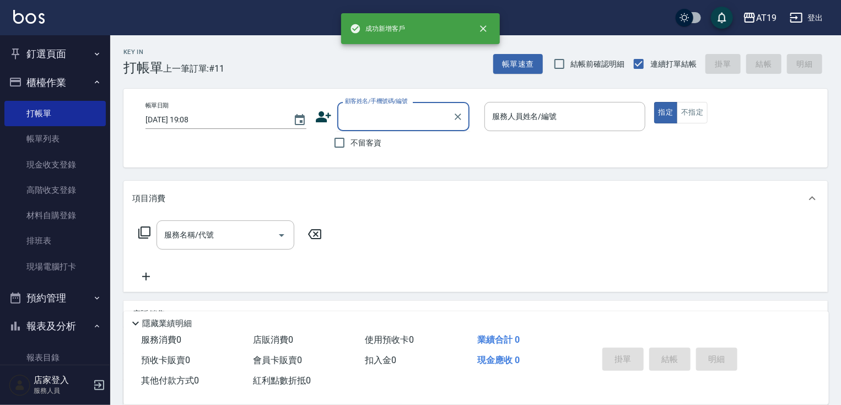
click at [375, 123] on input "顧客姓名/手機號碼/編號" at bounding box center [395, 116] width 106 height 19
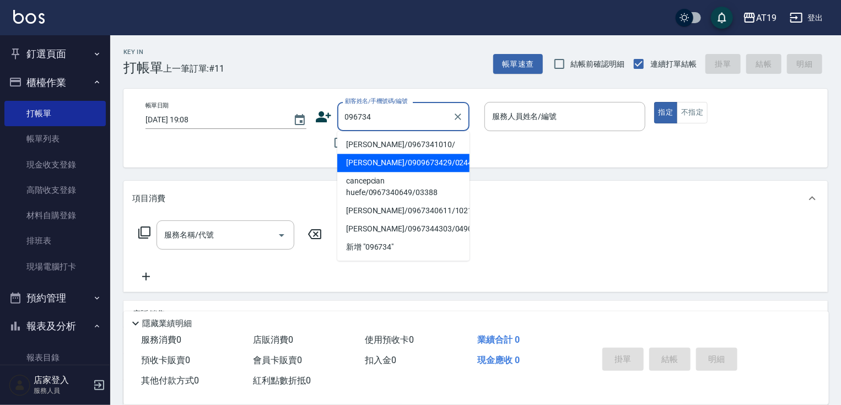
click at [375, 141] on li "[PERSON_NAME]/0967341010/" at bounding box center [403, 145] width 132 height 18
type input "[PERSON_NAME]/0967341010/"
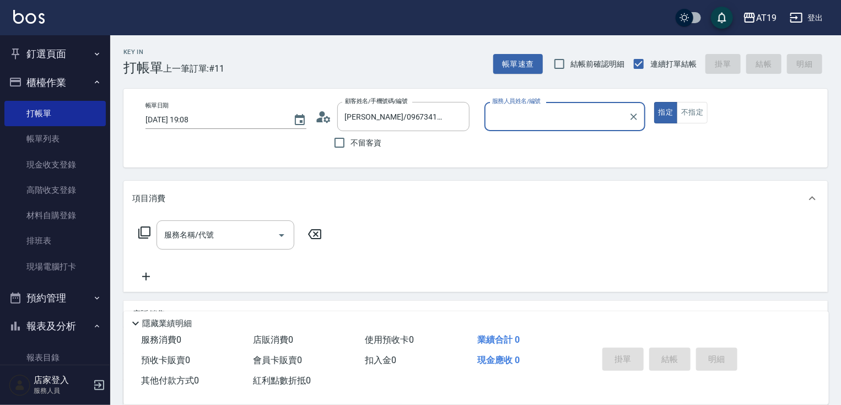
type input "Nomi-10"
click at [245, 231] on input "服務名稱/代號" at bounding box center [216, 234] width 111 height 19
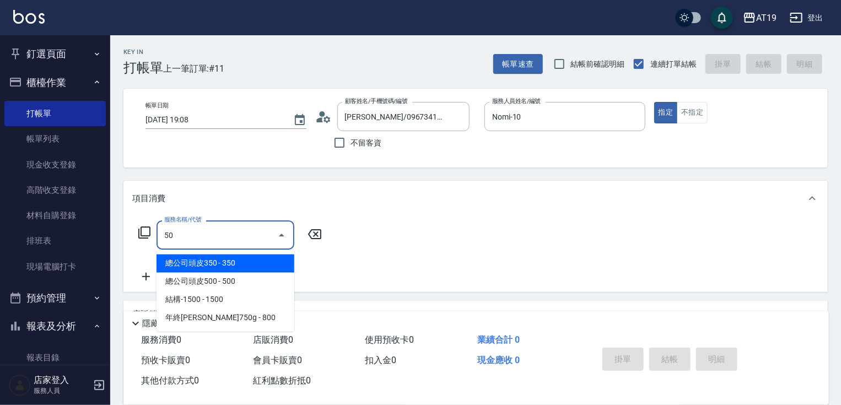
type input "501"
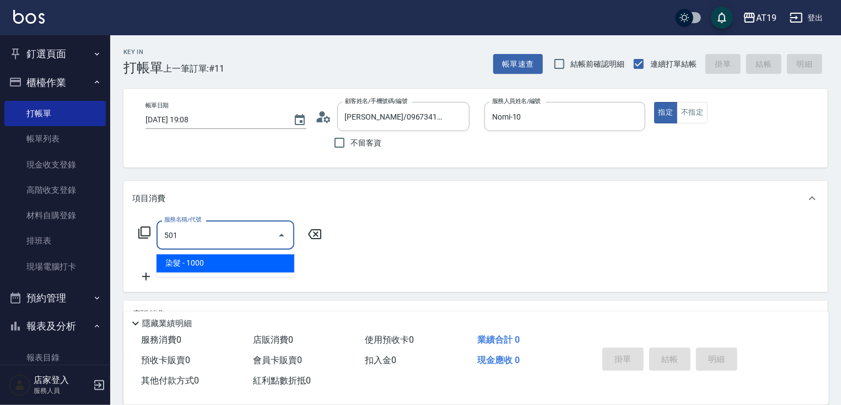
click at [237, 258] on span "染髮 - 1000" at bounding box center [225, 264] width 138 height 18
type input "100"
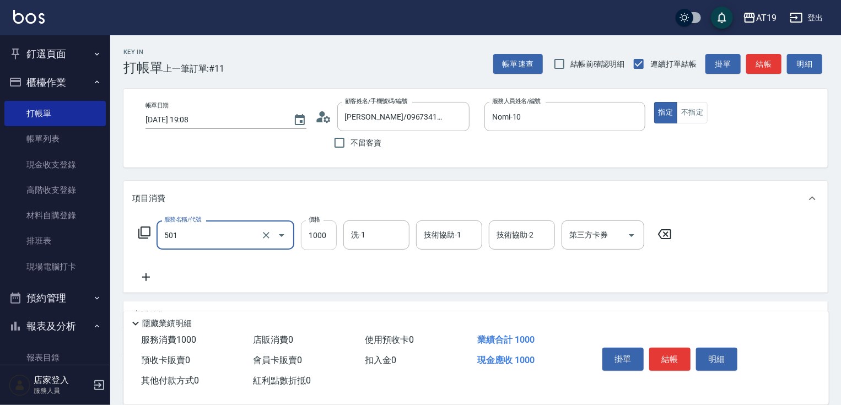
type input "染髮(501)"
click at [309, 239] on input "1000" at bounding box center [319, 235] width 36 height 30
type input "1"
type input "0"
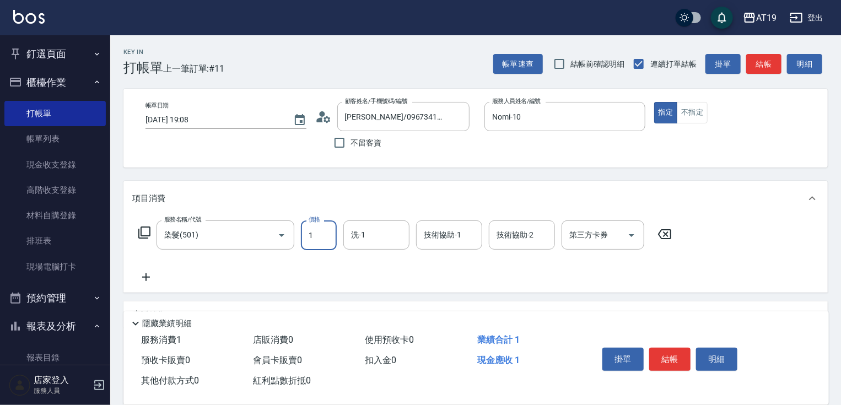
type input "11"
type input "10"
type input "118"
type input "110"
type input "1180"
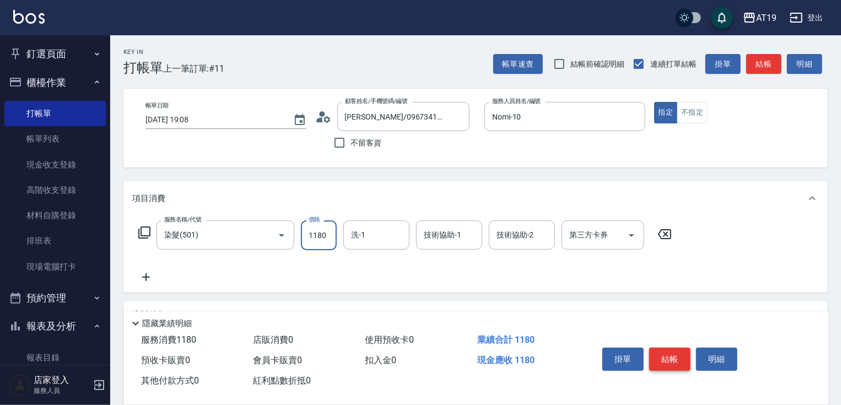
click at [660, 348] on button "結帳" at bounding box center [669, 359] width 41 height 23
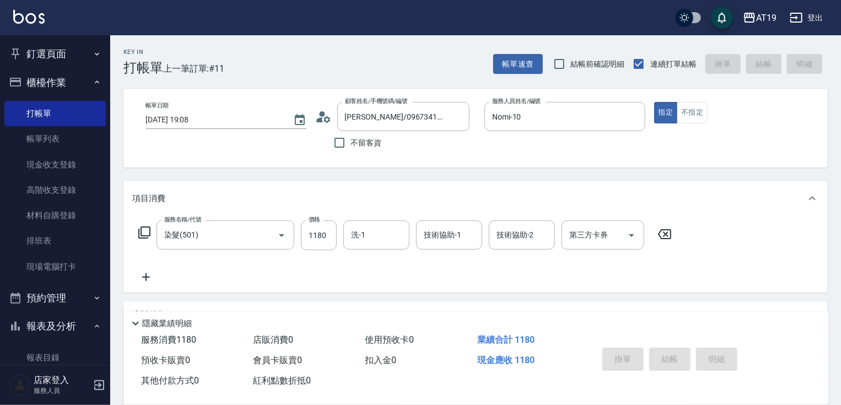
type input "[DATE] 19:10"
type input "0"
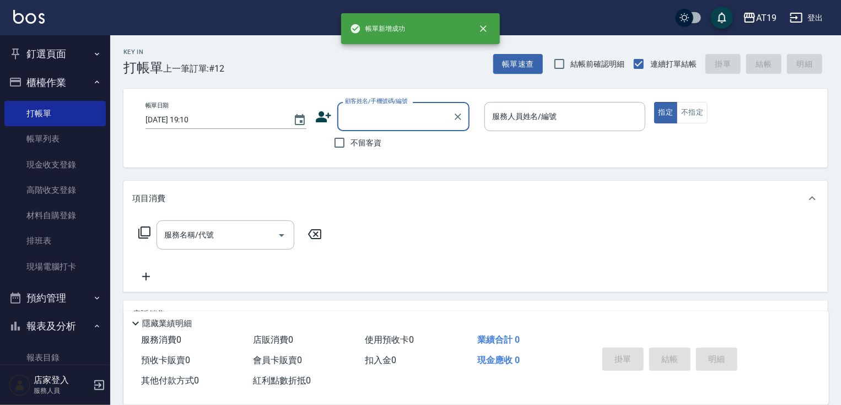
click at [376, 126] on div "顧客姓名/手機號碼/編號" at bounding box center [403, 116] width 132 height 29
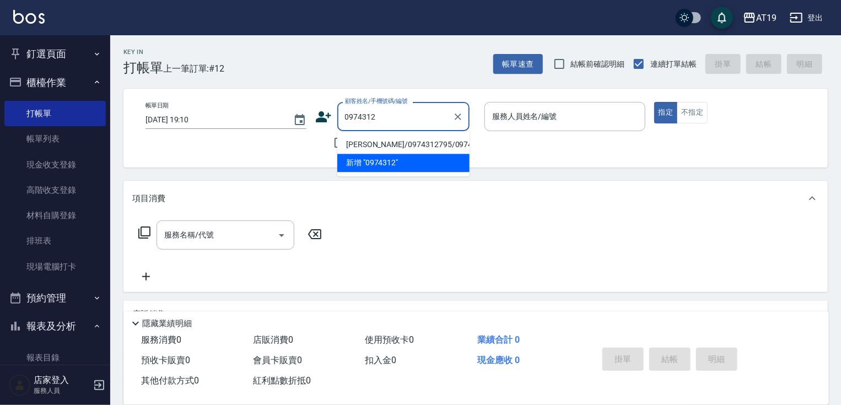
click at [385, 143] on li "[PERSON_NAME]/0974312795/0974312795" at bounding box center [403, 145] width 132 height 18
type input "[PERSON_NAME]/0974312795/0974312795"
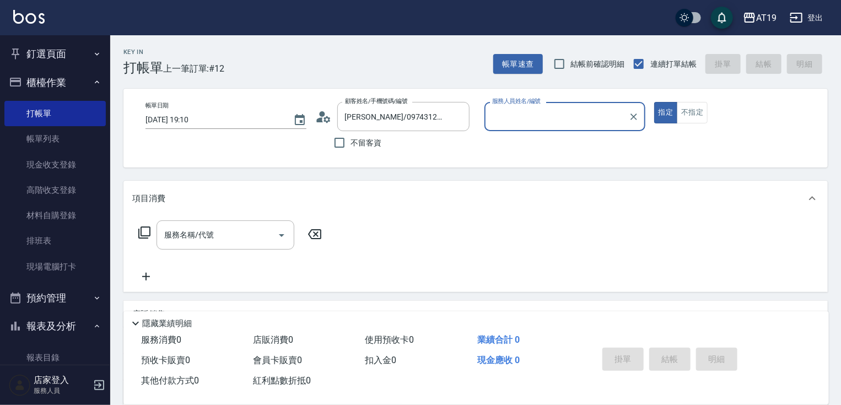
type input "[PERSON_NAME]- 6"
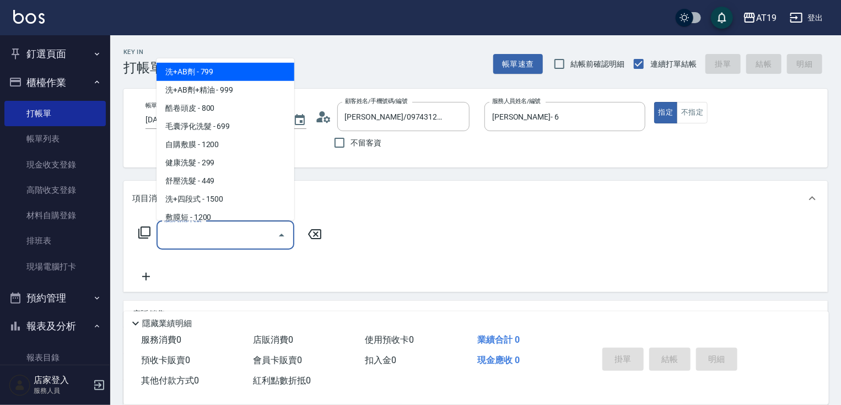
click at [230, 233] on input "服務名稱/代號" at bounding box center [216, 234] width 111 height 19
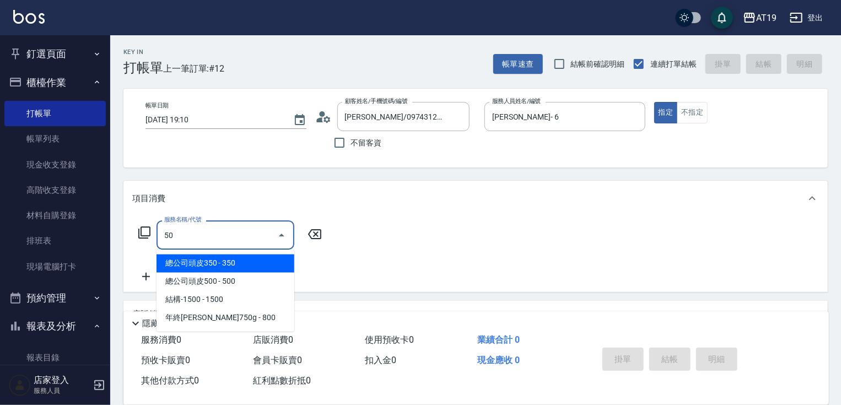
type input "5"
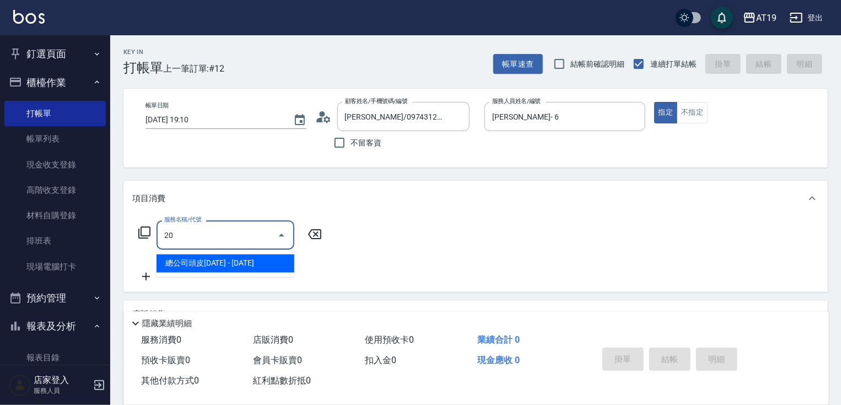
type input "201"
drag, startPoint x: 226, startPoint y: 254, endPoint x: 244, endPoint y: 251, distance: 17.9
click at [226, 255] on span "洗髮 - 300" at bounding box center [225, 264] width 138 height 18
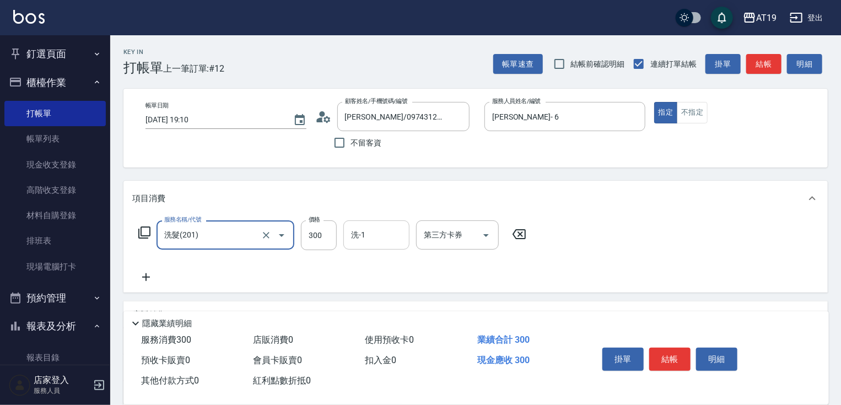
click at [366, 244] on input "洗-1" at bounding box center [376, 234] width 56 height 19
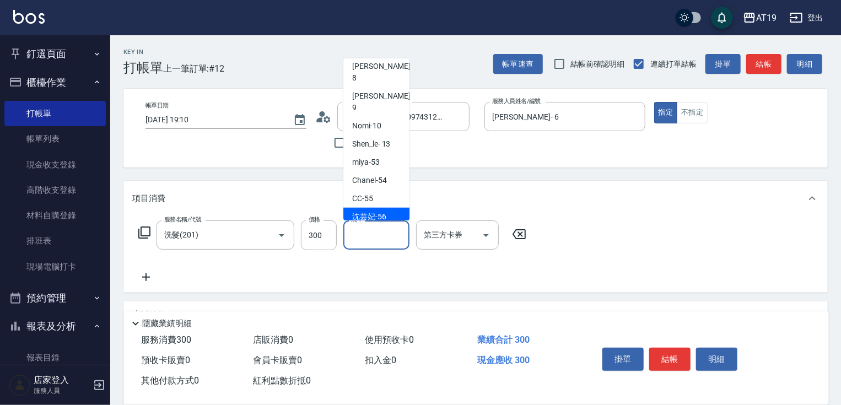
click at [379, 211] on span "[PERSON_NAME]-56" at bounding box center [369, 217] width 34 height 12
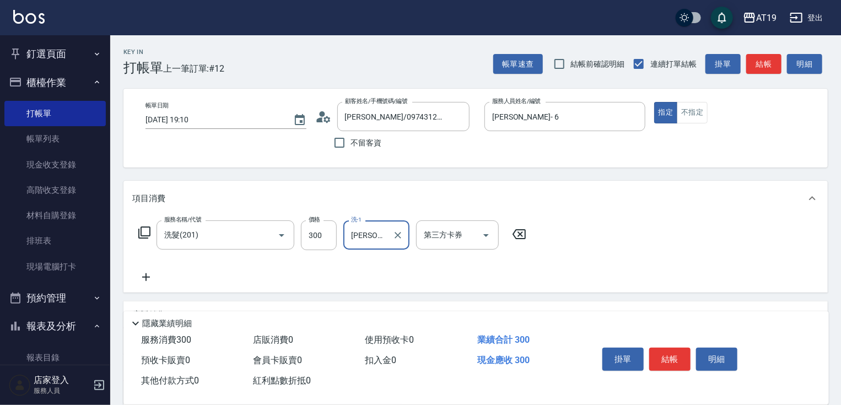
click at [150, 277] on icon at bounding box center [146, 277] width 8 height 8
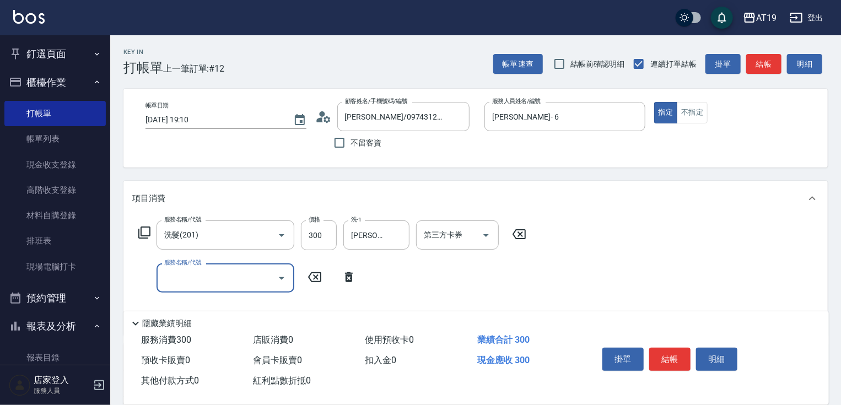
click at [163, 276] on input "服務名稱/代號" at bounding box center [216, 277] width 111 height 19
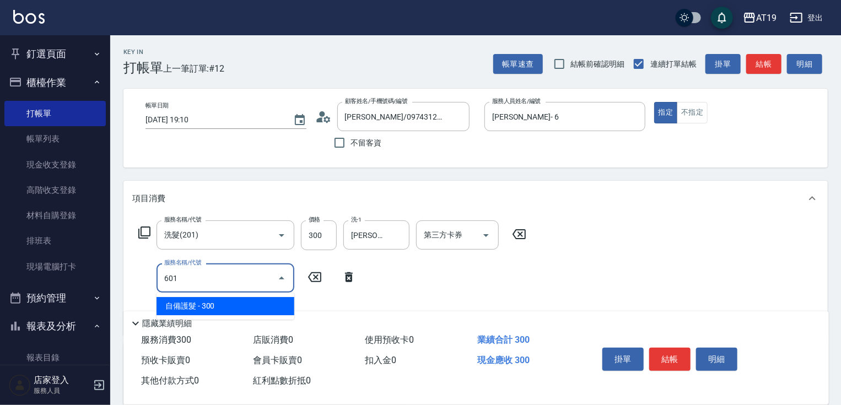
click at [181, 300] on span "自備護髮 - 300" at bounding box center [225, 306] width 138 height 18
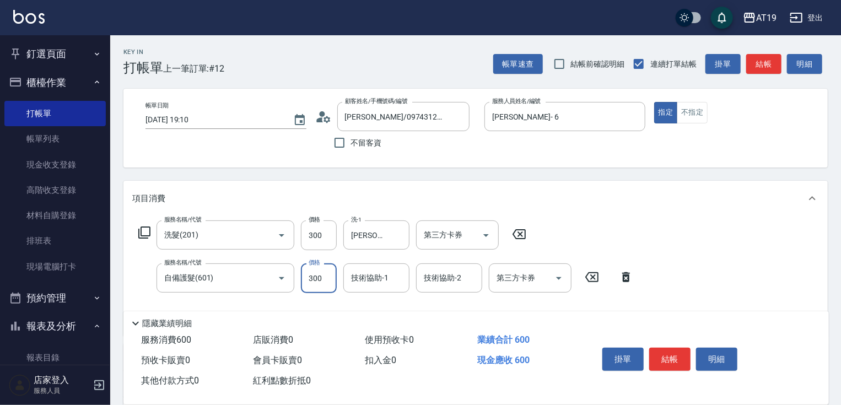
click at [311, 275] on input "300" at bounding box center [319, 278] width 36 height 30
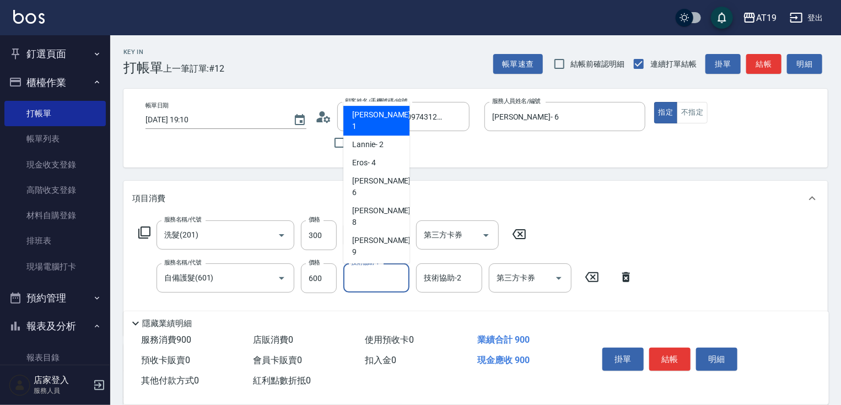
click at [379, 278] on input "技術協助-1" at bounding box center [376, 277] width 56 height 19
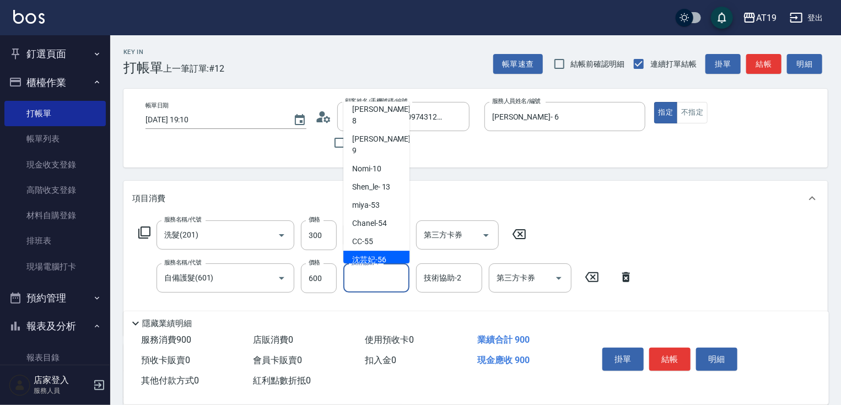
click at [385, 254] on span "[PERSON_NAME]-56" at bounding box center [369, 260] width 34 height 12
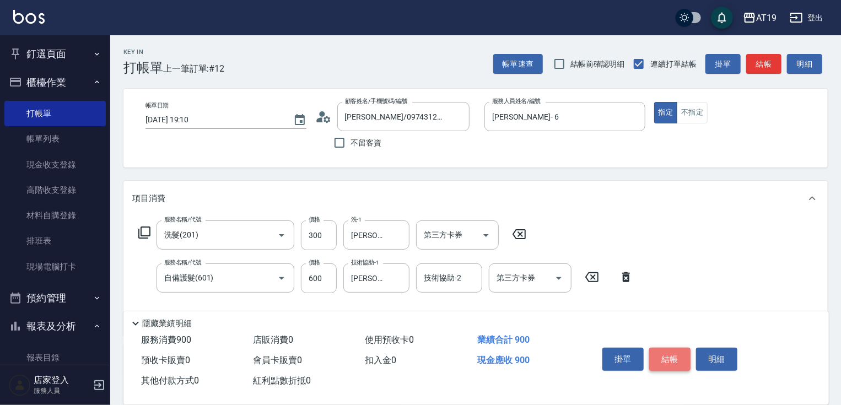
click at [669, 357] on button "結帳" at bounding box center [669, 359] width 41 height 23
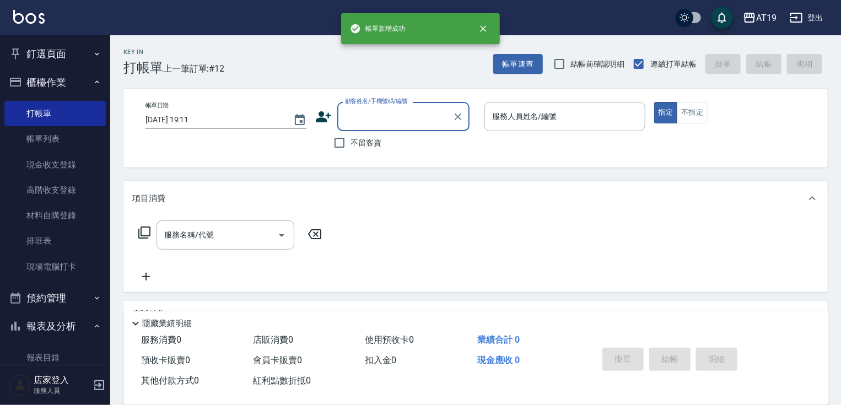
scroll to position [0, 0]
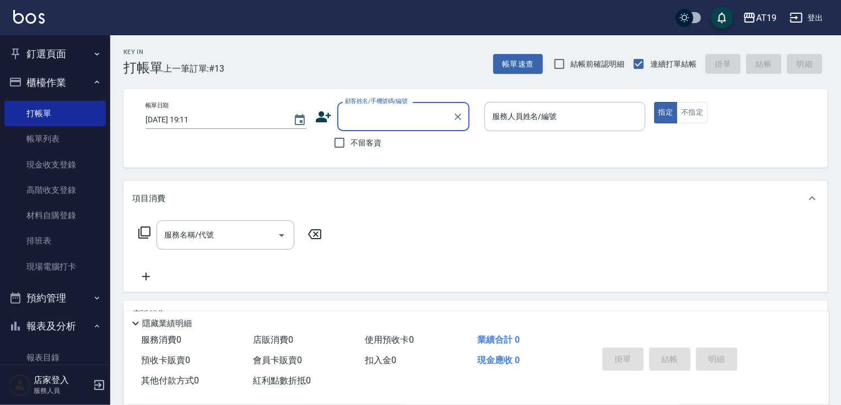
click at [361, 118] on input "顧客姓名/手機號碼/編號" at bounding box center [395, 116] width 106 height 19
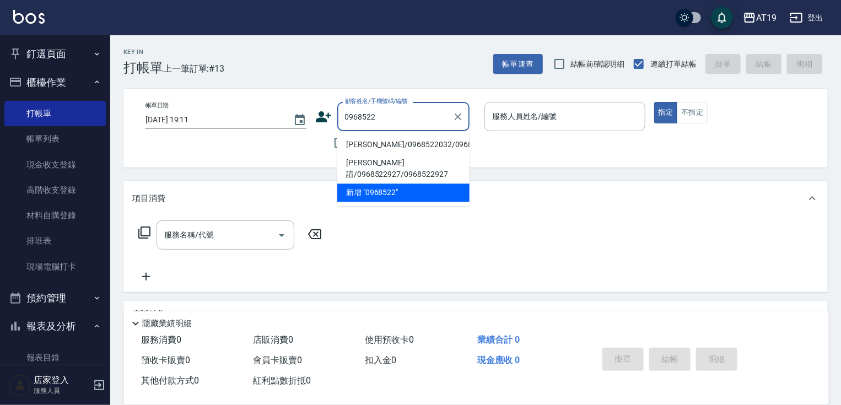
click at [372, 148] on li "[PERSON_NAME]/0968522032/0968522032" at bounding box center [403, 145] width 132 height 18
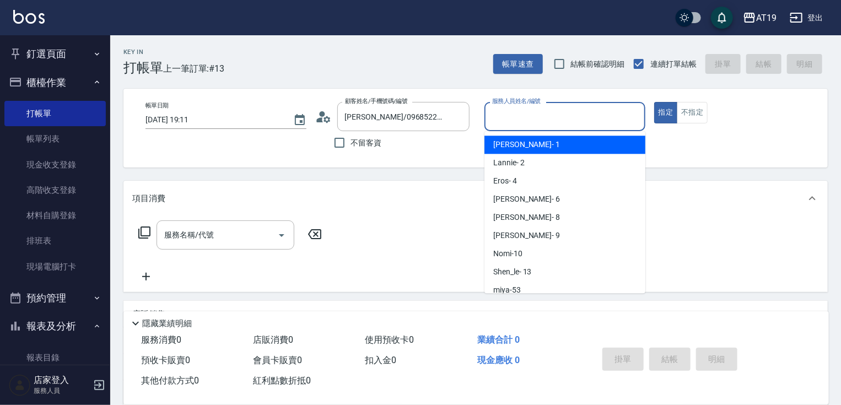
click at [533, 112] on input "服務人員姓名/編號" at bounding box center [564, 116] width 151 height 19
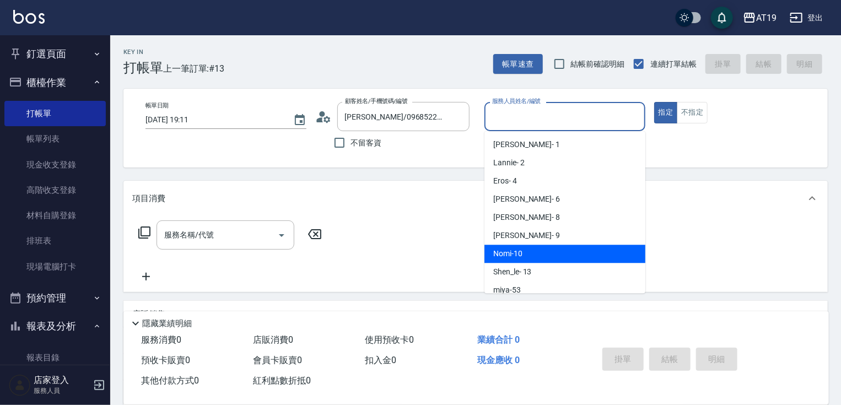
drag, startPoint x: 533, startPoint y: 256, endPoint x: 493, endPoint y: 255, distance: 40.2
click at [533, 256] on div "Nomi -10" at bounding box center [564, 254] width 161 height 18
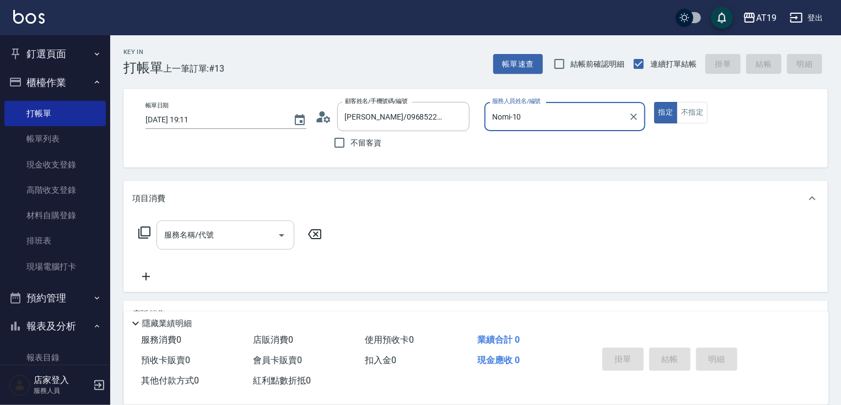
click at [235, 237] on input "服務名稱/代號" at bounding box center [216, 234] width 111 height 19
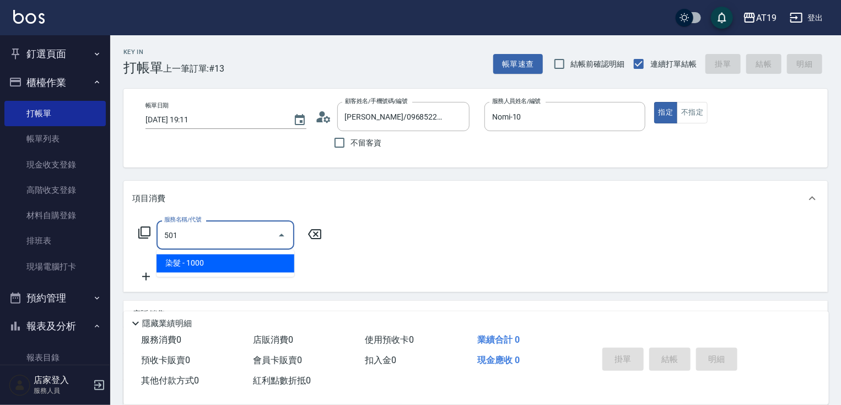
click at [276, 246] on div at bounding box center [281, 234] width 17 height 29
drag, startPoint x: 266, startPoint y: 264, endPoint x: 299, endPoint y: 256, distance: 33.9
click at [274, 265] on span "染髮 - 1000" at bounding box center [225, 264] width 138 height 18
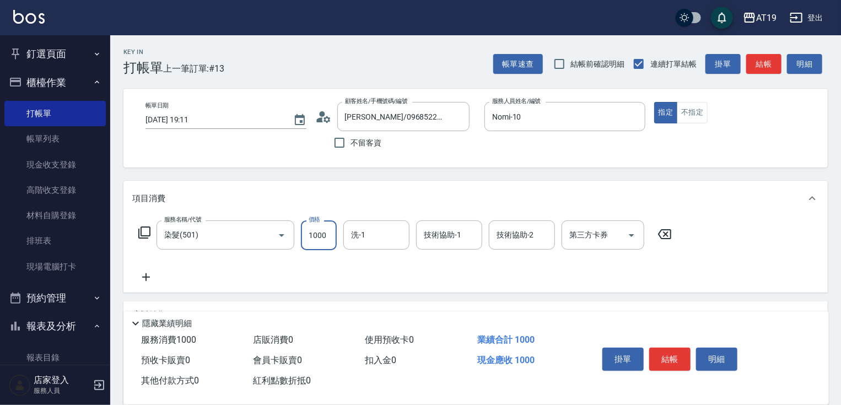
click at [313, 239] on input "1000" at bounding box center [319, 235] width 36 height 30
click at [153, 274] on icon at bounding box center [146, 277] width 28 height 13
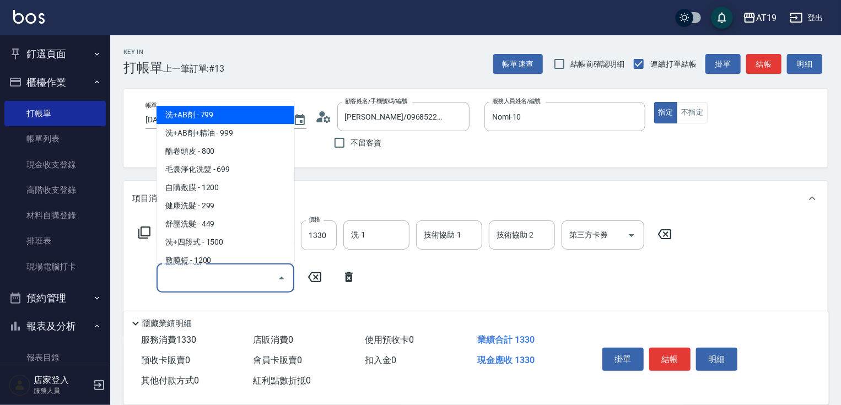
click at [183, 274] on input "服務名稱/代號" at bounding box center [216, 277] width 111 height 19
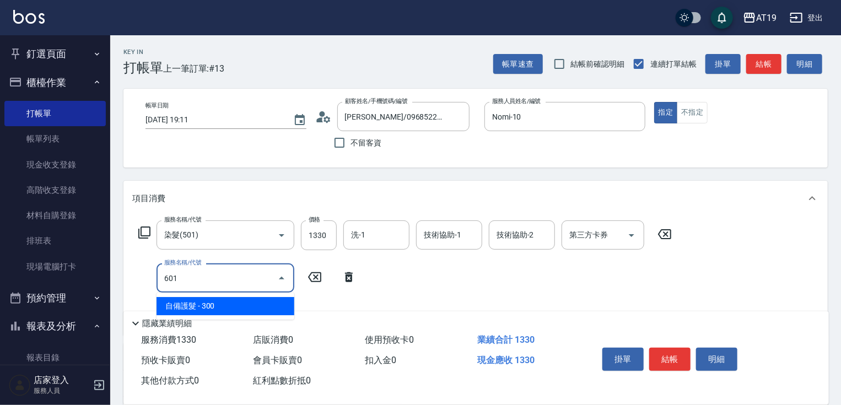
drag, startPoint x: 269, startPoint y: 300, endPoint x: 299, endPoint y: 288, distance: 31.6
click at [270, 299] on span "自備護髮 - 300" at bounding box center [225, 306] width 138 height 18
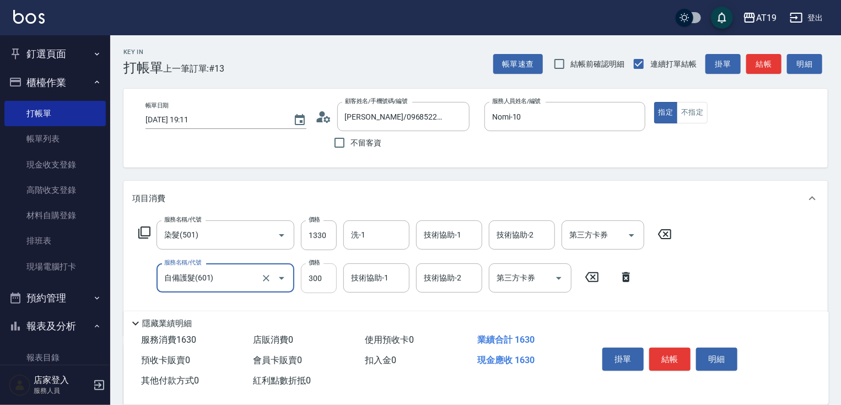
click at [315, 279] on input "300" at bounding box center [319, 278] width 36 height 30
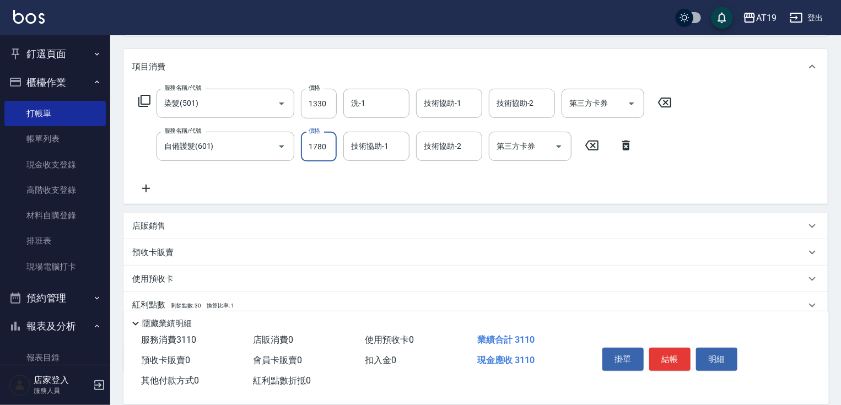
scroll to position [132, 0]
click at [148, 223] on p "店販銷售" at bounding box center [148, 226] width 33 height 12
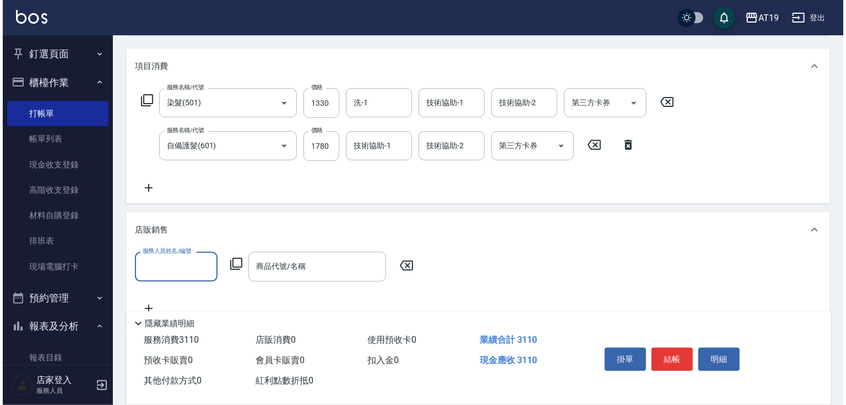
scroll to position [0, 0]
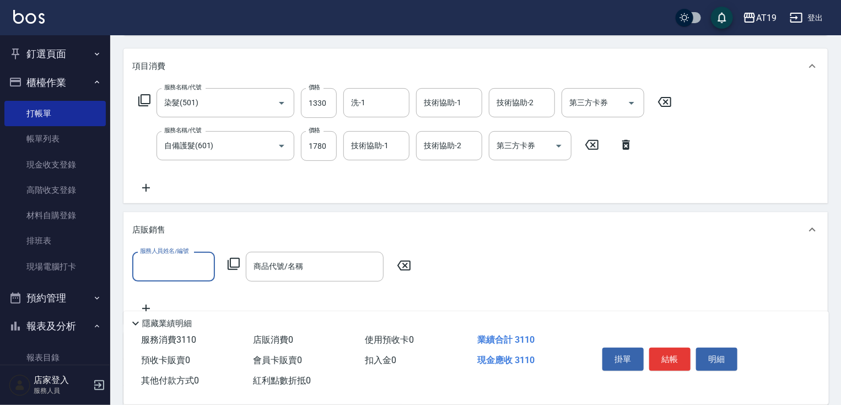
click at [167, 260] on input "服務人員姓名/編號" at bounding box center [173, 266] width 73 height 19
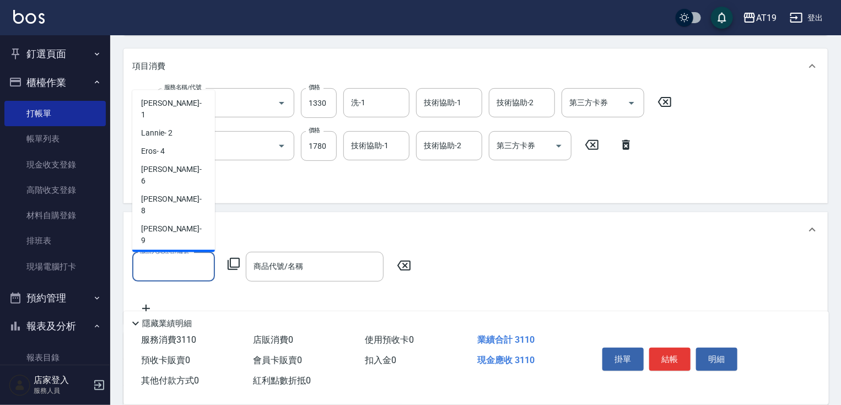
click at [174, 250] on div "Nomi -10" at bounding box center [173, 259] width 83 height 18
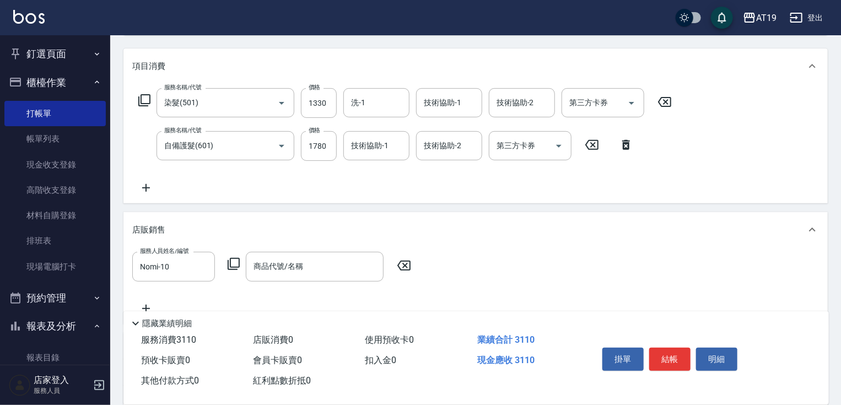
click at [239, 261] on icon at bounding box center [234, 264] width 12 height 12
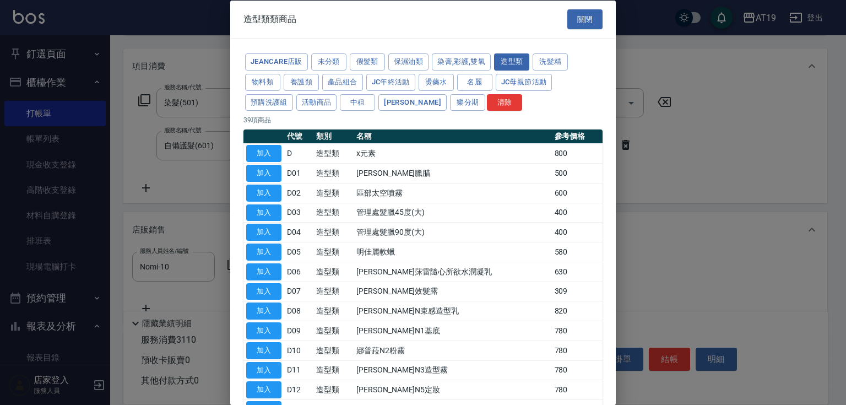
click at [331, 83] on button "產品組合" at bounding box center [342, 81] width 41 height 17
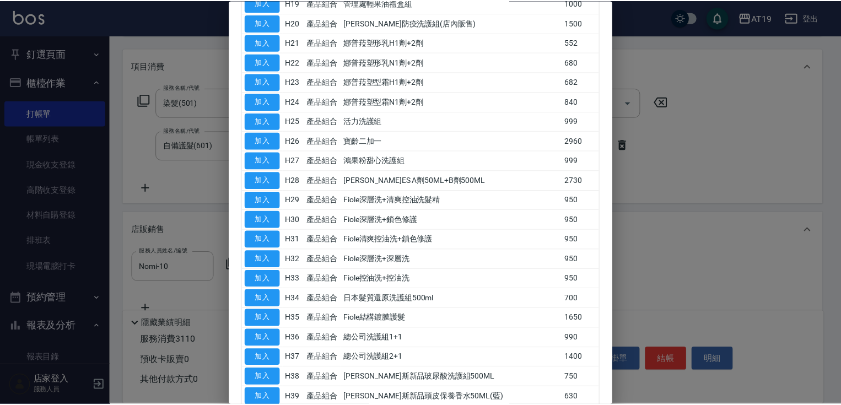
scroll to position [573, 0]
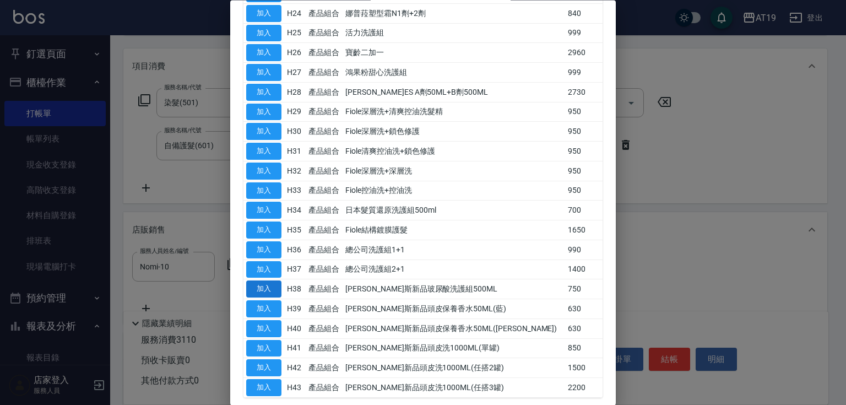
click at [267, 285] on button "加入" at bounding box center [263, 289] width 35 height 17
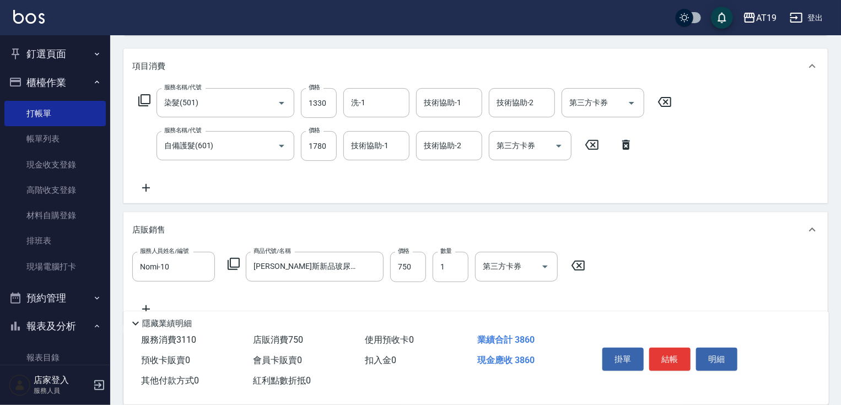
click at [681, 351] on button "結帳" at bounding box center [669, 359] width 41 height 23
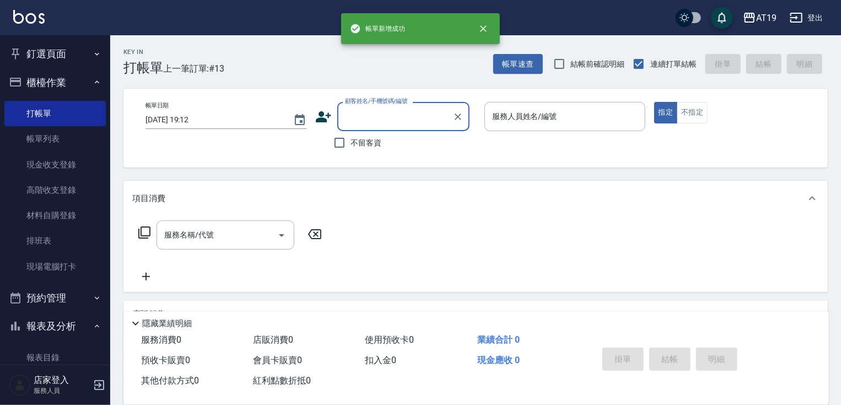
scroll to position [0, 0]
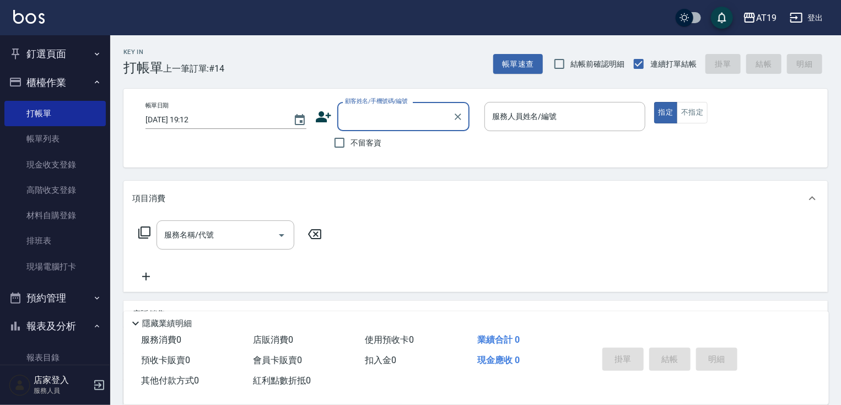
click at [376, 123] on input "顧客姓名/手機號碼/編號" at bounding box center [395, 116] width 106 height 19
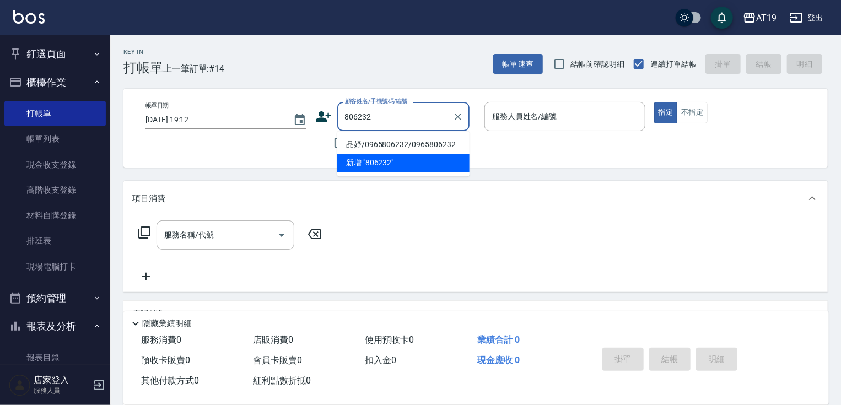
click at [388, 139] on li "品妤/0965806232/0965806232" at bounding box center [403, 145] width 132 height 18
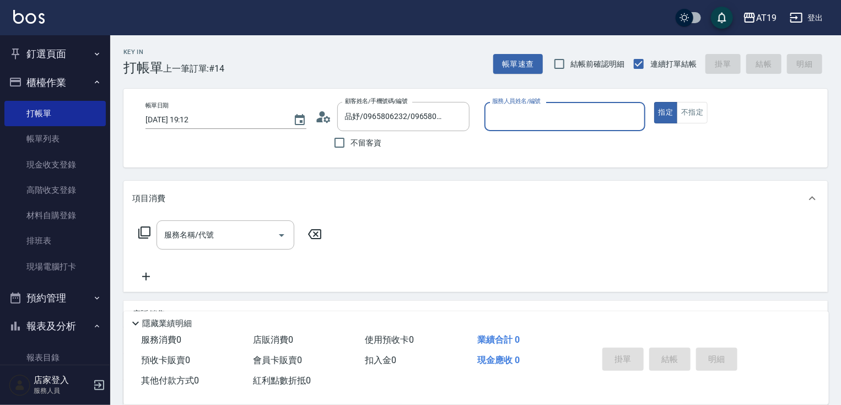
click at [518, 122] on input "服務人員姓名/編號" at bounding box center [564, 116] width 151 height 19
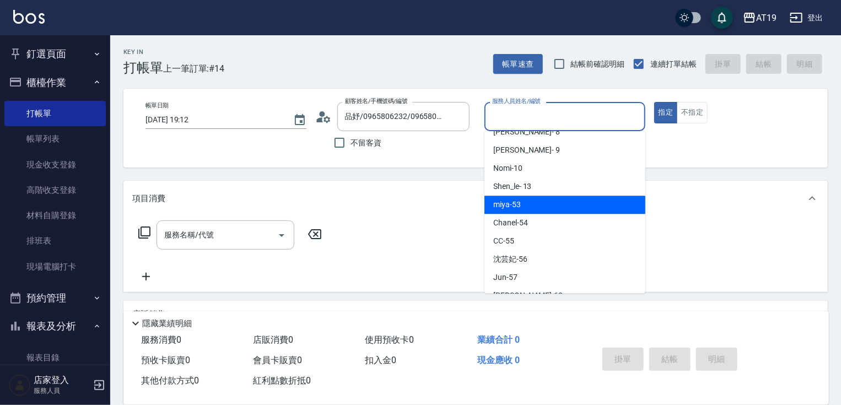
scroll to position [88, 0]
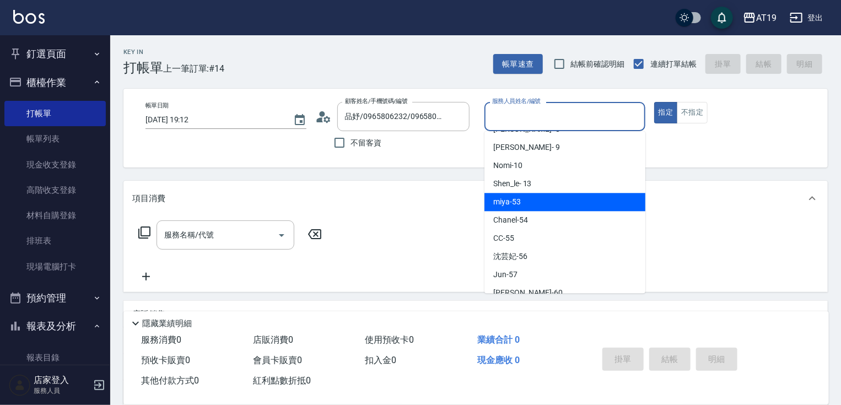
click at [529, 206] on div "miya -53" at bounding box center [564, 202] width 161 height 18
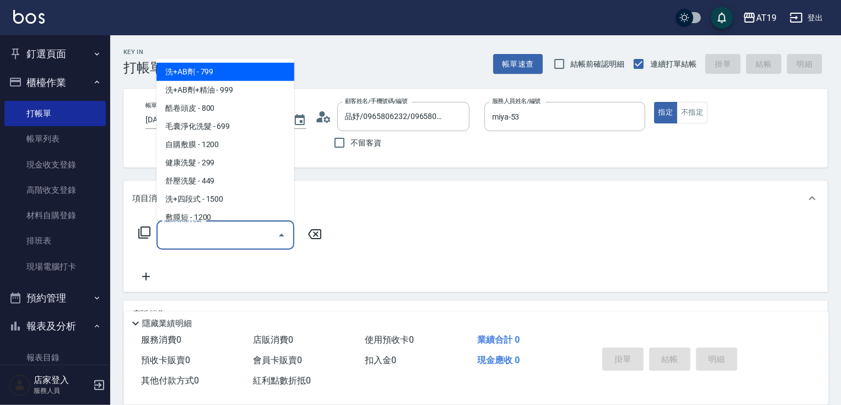
click at [247, 242] on input "服務名稱/代號" at bounding box center [216, 234] width 111 height 19
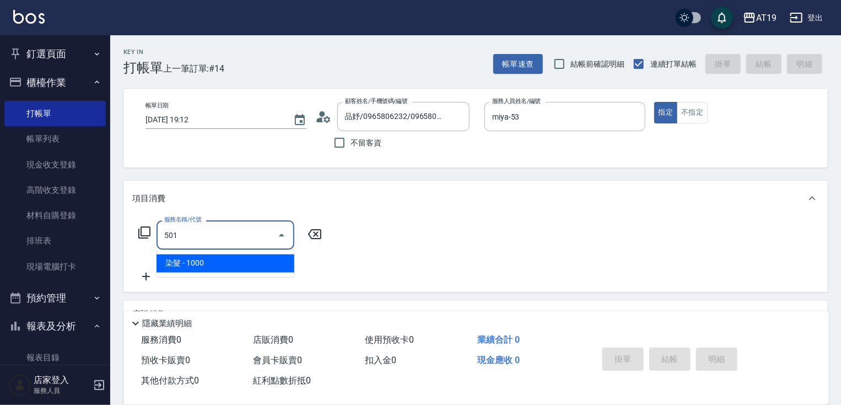
click at [245, 265] on span "染髮 - 1000" at bounding box center [225, 264] width 138 height 18
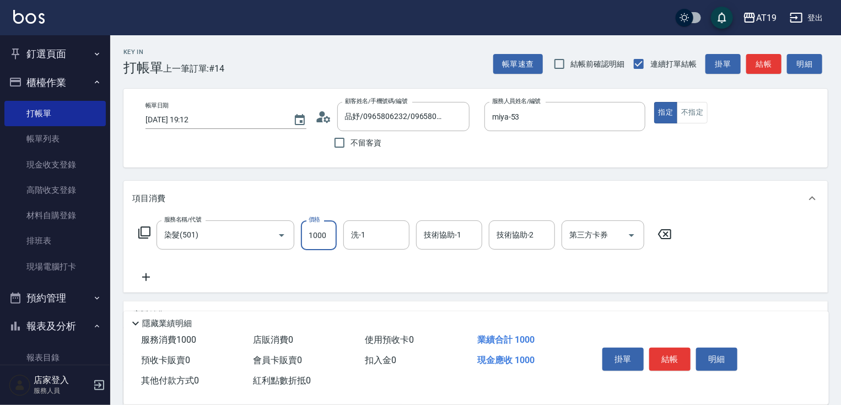
click at [317, 236] on input "1000" at bounding box center [319, 235] width 36 height 30
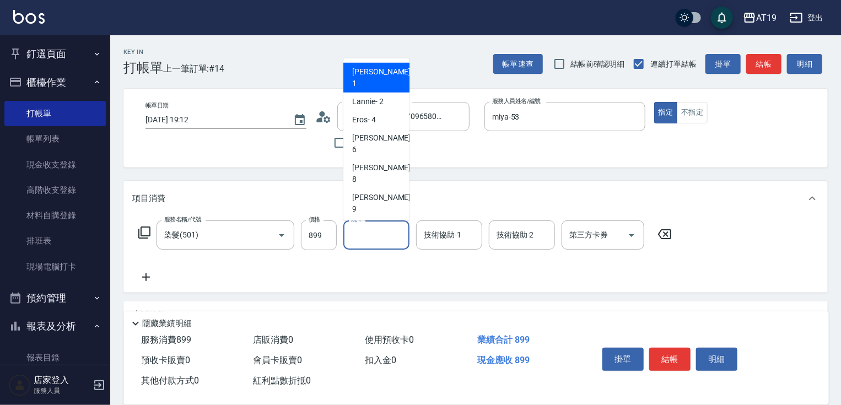
click at [361, 237] on input "洗-1" at bounding box center [376, 234] width 56 height 19
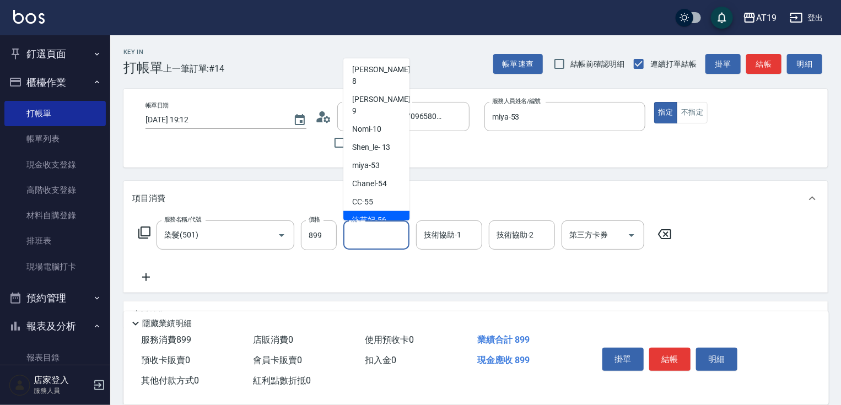
scroll to position [101, 0]
click at [380, 244] on div "Lana -60" at bounding box center [376, 253] width 66 height 18
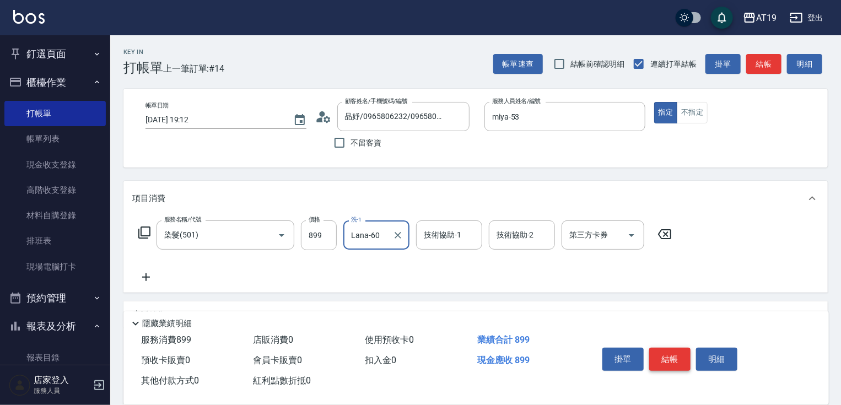
click at [660, 359] on button "結帳" at bounding box center [669, 359] width 41 height 23
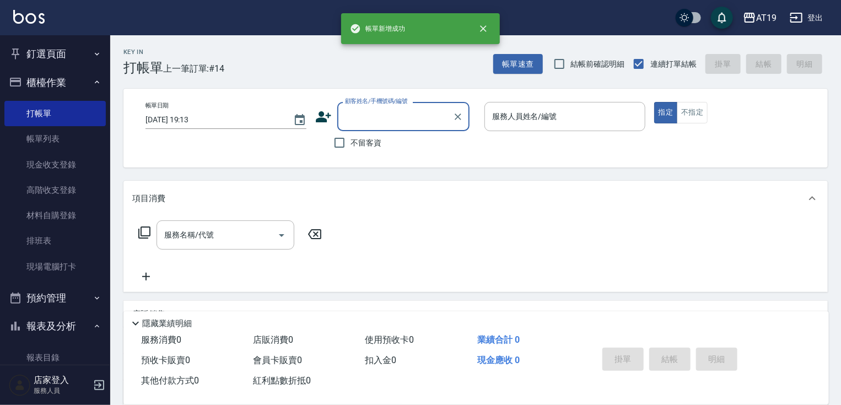
scroll to position [0, 0]
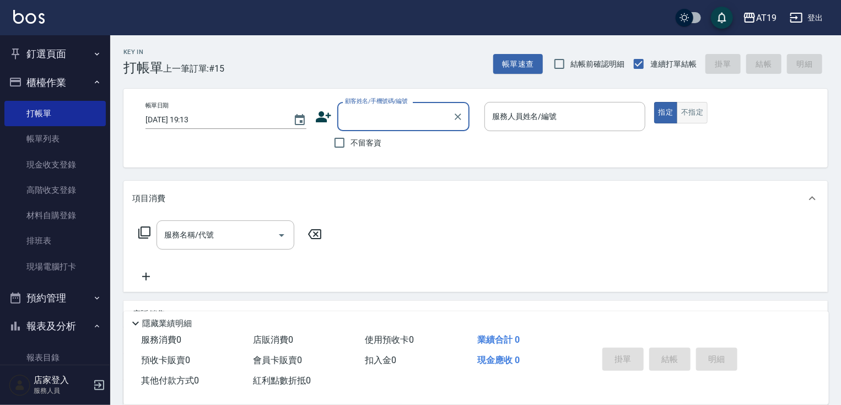
click at [693, 104] on button "不指定" at bounding box center [692, 112] width 31 height 21
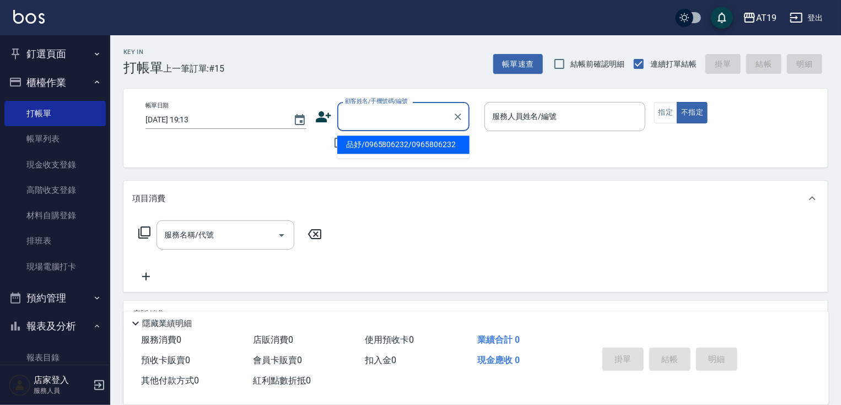
click at [366, 116] on input "顧客姓名/手機號碼/編號" at bounding box center [395, 116] width 106 height 19
drag, startPoint x: 412, startPoint y: 117, endPoint x: 354, endPoint y: 112, distance: 58.0
click at [336, 113] on div "顧客姓名/手機號碼/編號 0960562107 顧客姓名/手機號碼/編號" at bounding box center [395, 116] width 161 height 29
click at [329, 118] on icon at bounding box center [323, 117] width 17 height 17
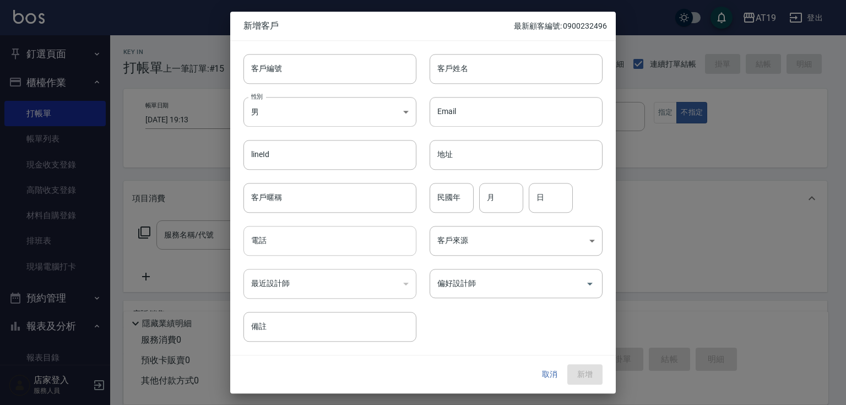
drag, startPoint x: 326, startPoint y: 244, endPoint x: 336, endPoint y: 245, distance: 10.5
click at [328, 244] on input "電話" at bounding box center [330, 241] width 173 height 30
paste input "0960562107"
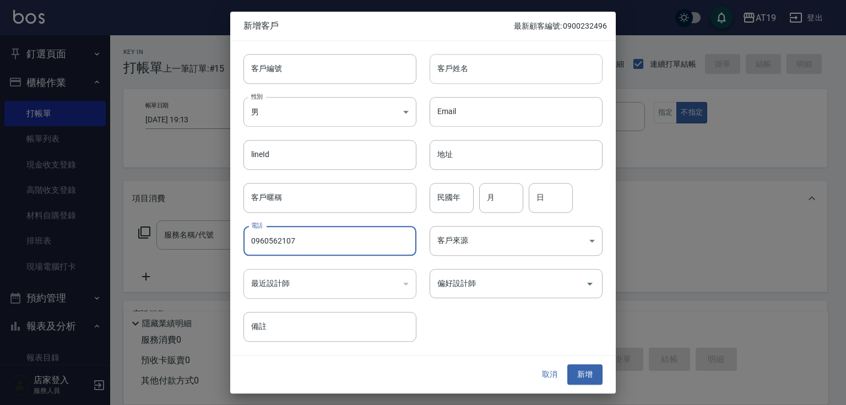
click at [450, 75] on input "客戶姓名" at bounding box center [516, 69] width 173 height 30
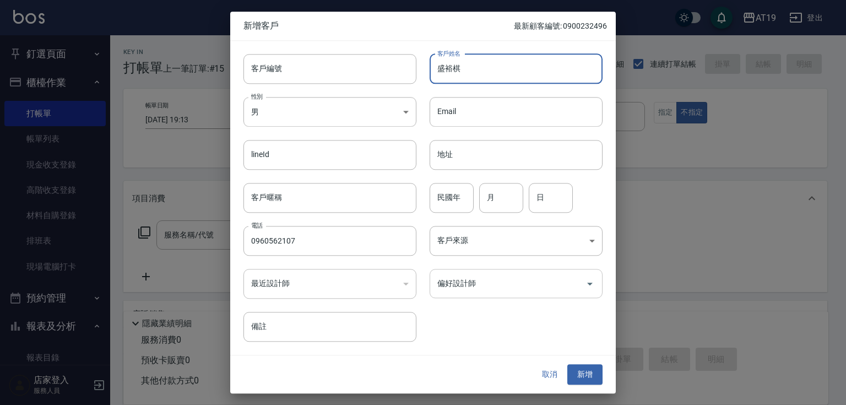
click at [501, 285] on input "偏好設計師" at bounding box center [508, 283] width 147 height 19
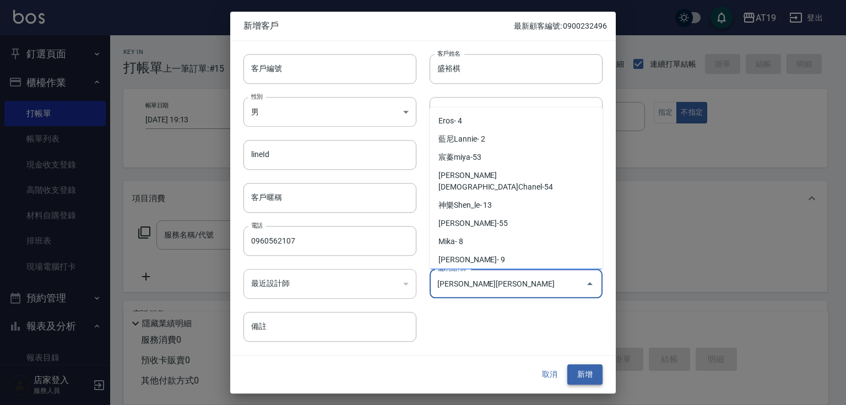
click at [588, 376] on button "新增" at bounding box center [584, 375] width 35 height 20
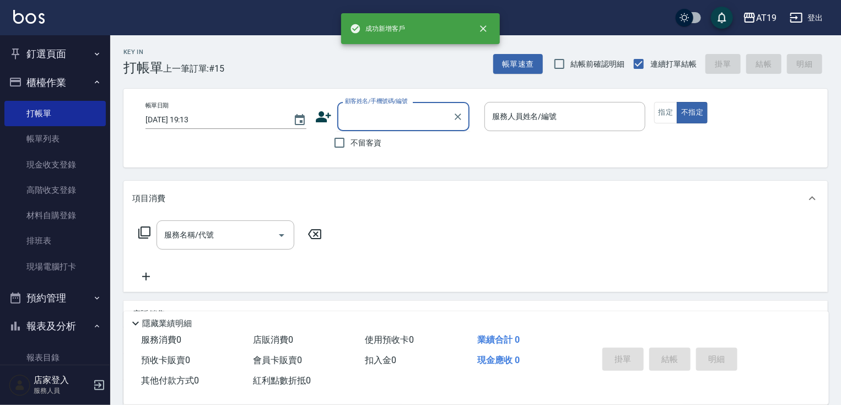
click at [410, 118] on input "顧客姓名/手機號碼/編號" at bounding box center [395, 116] width 106 height 19
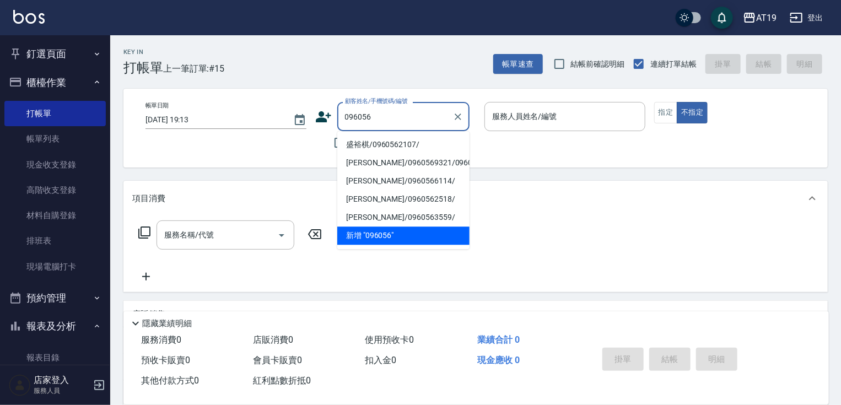
click at [399, 143] on li "盛裕棋/0960562107/" at bounding box center [403, 145] width 132 height 18
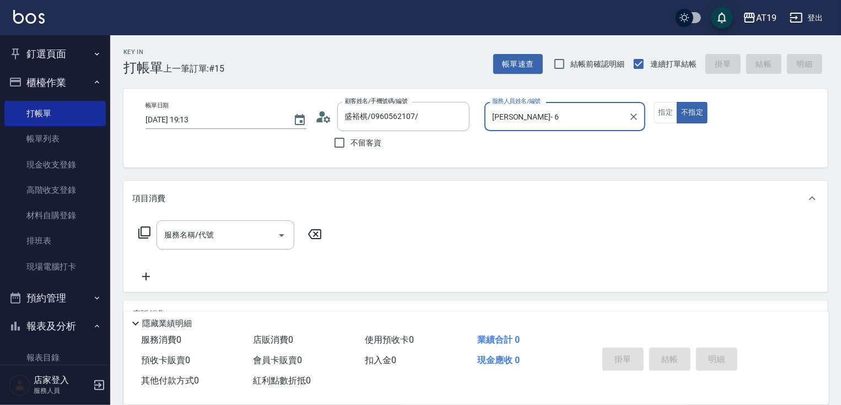
click at [501, 124] on input "[PERSON_NAME]- 6" at bounding box center [556, 116] width 134 height 19
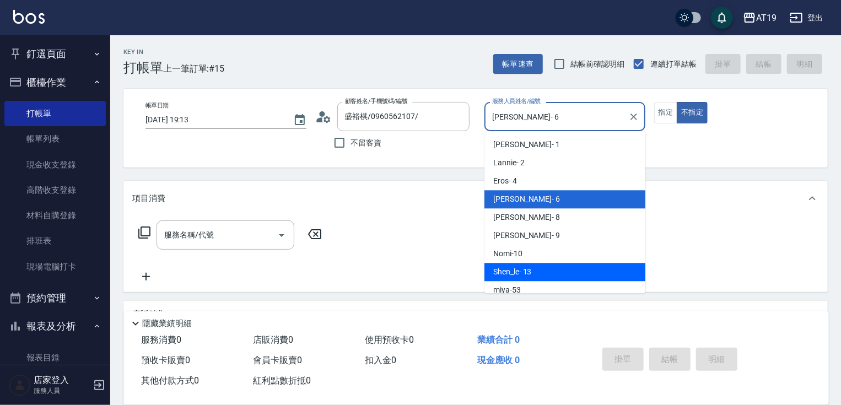
click at [548, 264] on div "Shen_le - 13" at bounding box center [564, 272] width 161 height 18
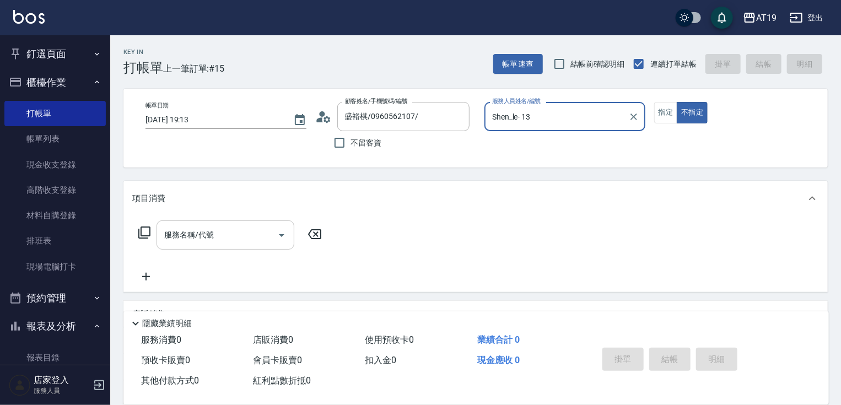
click at [190, 232] on input "服務名稱/代號" at bounding box center [216, 234] width 111 height 19
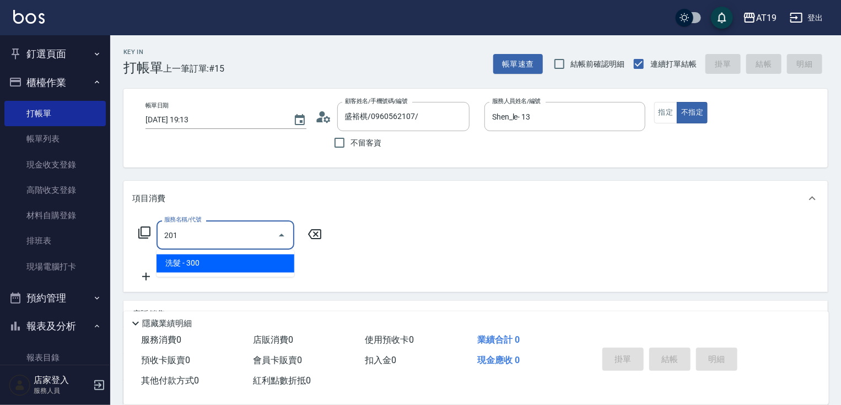
drag, startPoint x: 230, startPoint y: 269, endPoint x: 249, endPoint y: 258, distance: 21.5
click at [231, 268] on span "洗髮 - 300" at bounding box center [225, 264] width 138 height 18
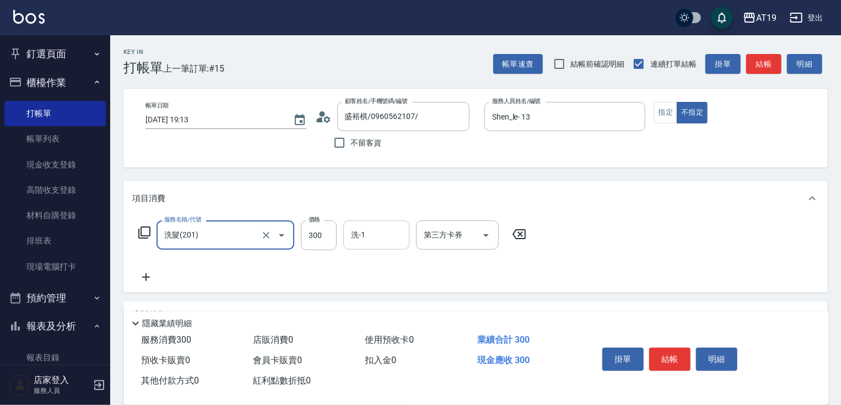
click at [355, 243] on input "洗-1" at bounding box center [376, 234] width 56 height 19
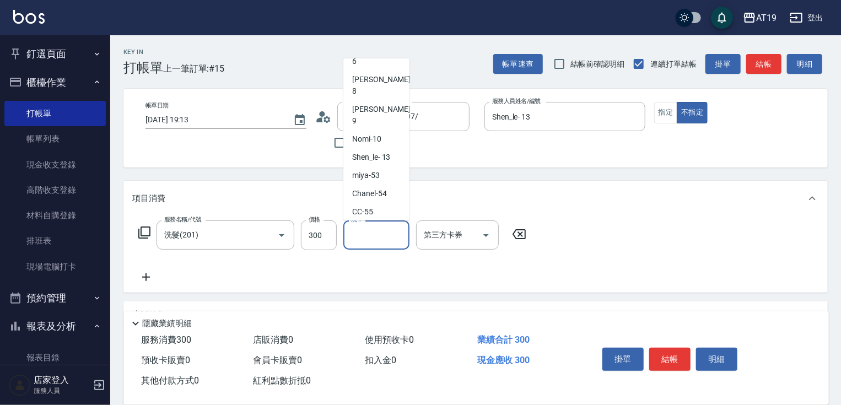
scroll to position [101, 0]
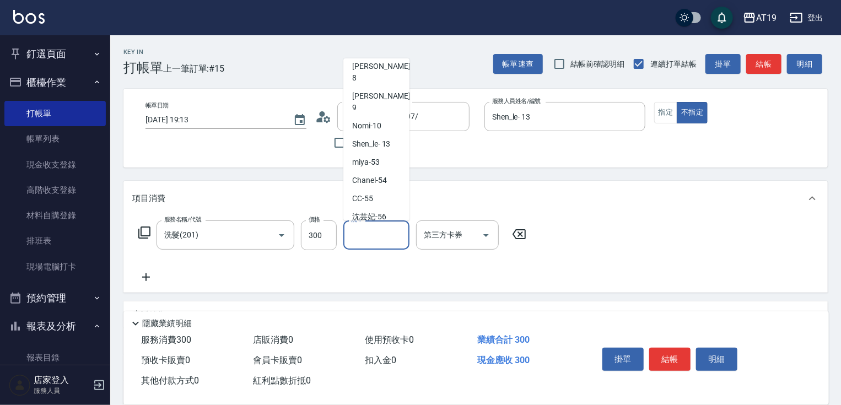
click at [383, 244] on div "Lana -60" at bounding box center [376, 253] width 66 height 18
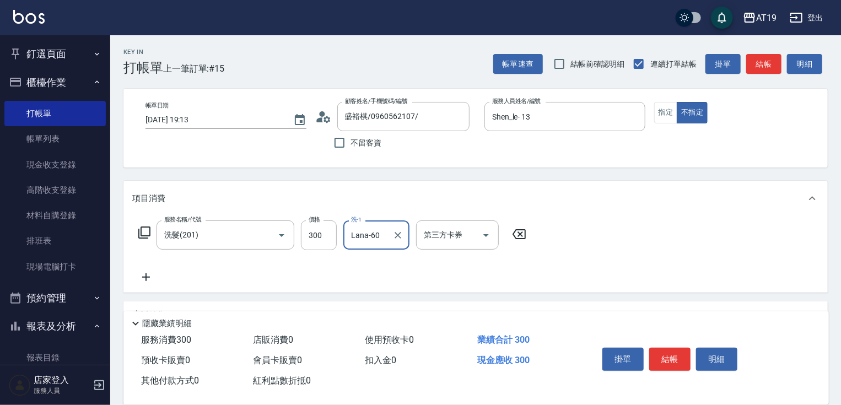
click at [668, 348] on button "結帳" at bounding box center [669, 359] width 41 height 23
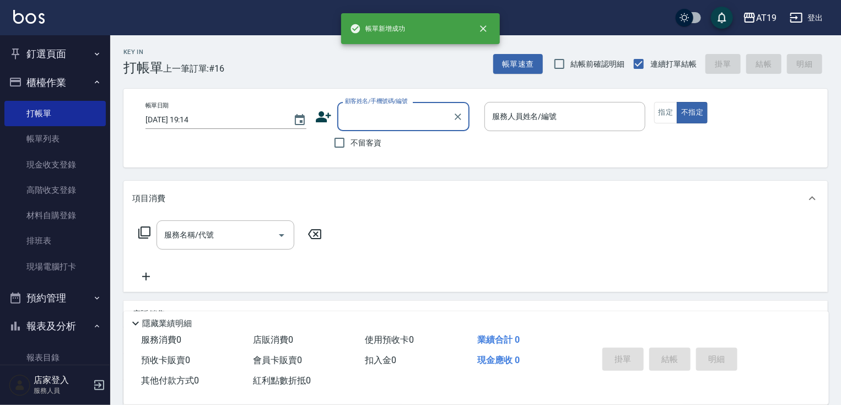
click at [414, 121] on input "顧客姓名/手機號碼/編號" at bounding box center [395, 116] width 106 height 19
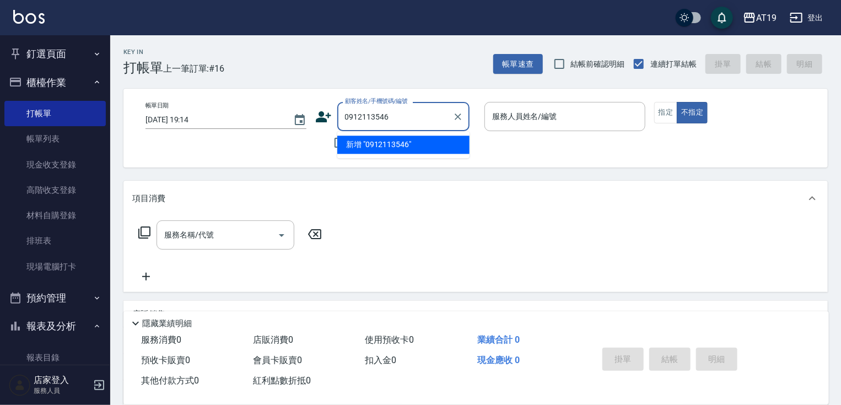
drag, startPoint x: 394, startPoint y: 118, endPoint x: 341, endPoint y: 119, distance: 52.9
click at [341, 119] on div "0912113546 顧客姓名/手機號碼/編號" at bounding box center [403, 116] width 132 height 29
click at [318, 149] on div "不留客資" at bounding box center [392, 142] width 154 height 23
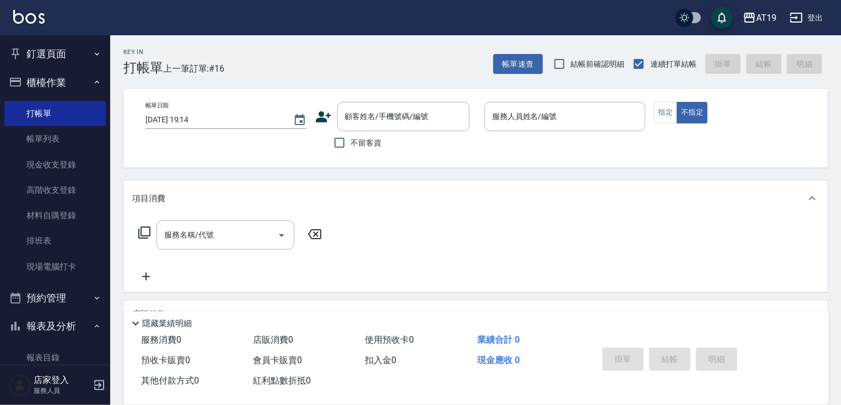
click at [320, 121] on icon at bounding box center [323, 116] width 15 height 11
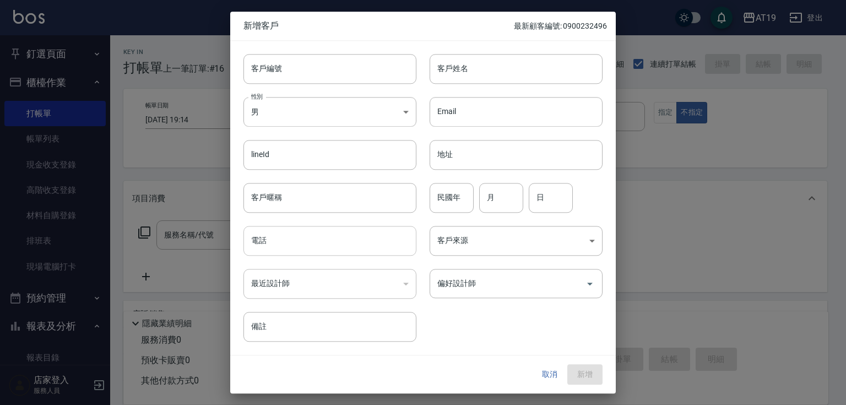
click at [344, 248] on input "電話" at bounding box center [330, 241] width 173 height 30
paste input "0912113546"
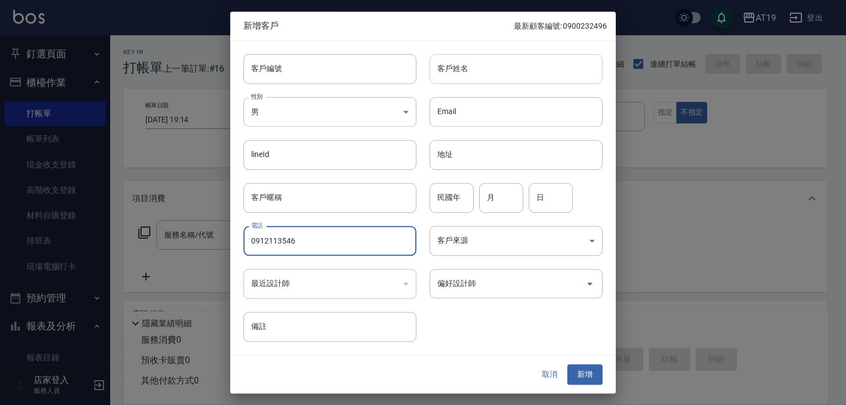
click at [450, 73] on input "客戶姓名" at bounding box center [516, 69] width 173 height 30
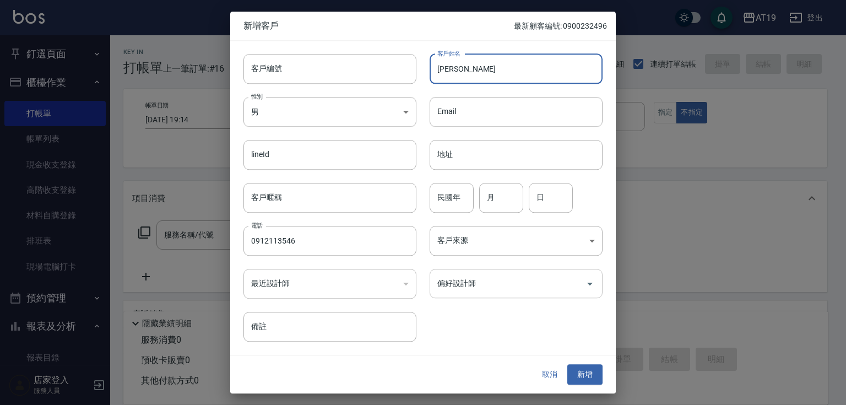
click at [486, 288] on input "偏好設計師" at bounding box center [508, 283] width 147 height 19
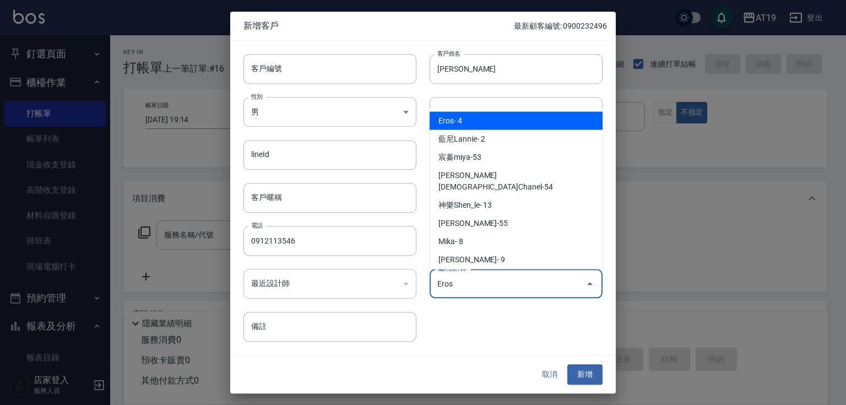
click at [584, 378] on button "新增" at bounding box center [584, 375] width 35 height 20
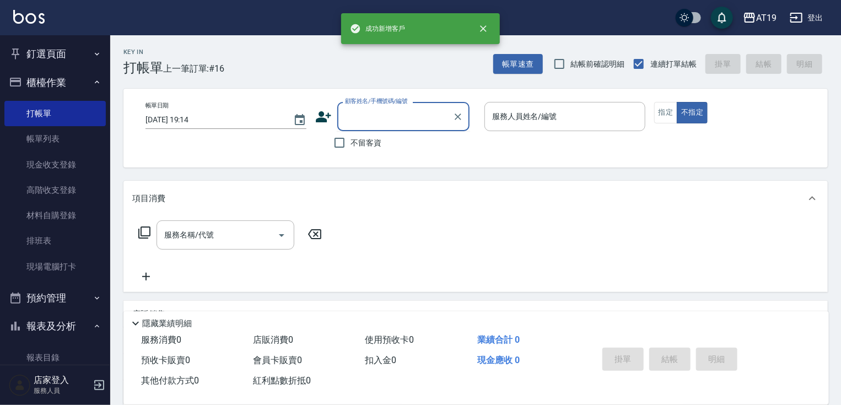
click at [409, 119] on input "顧客姓名/手機號碼/編號" at bounding box center [395, 116] width 106 height 19
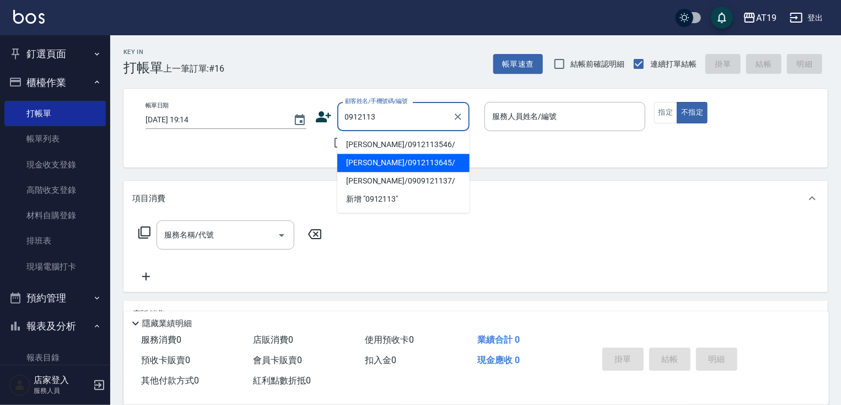
click at [396, 139] on li "[PERSON_NAME]/0912113546/" at bounding box center [403, 145] width 132 height 18
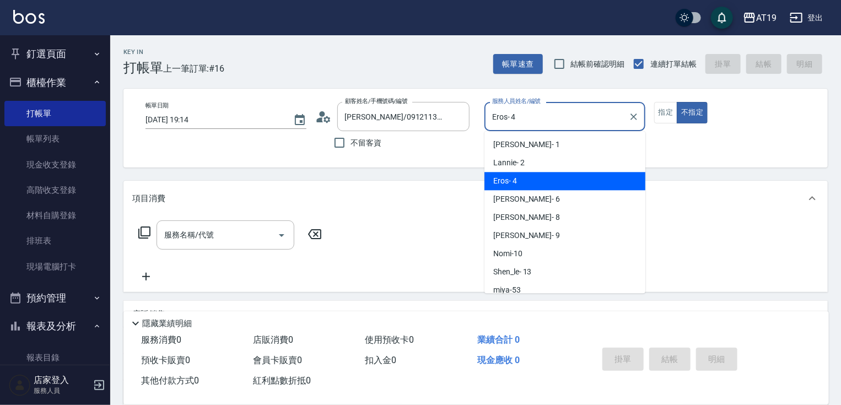
click at [528, 125] on input "Eros- 4" at bounding box center [556, 116] width 134 height 19
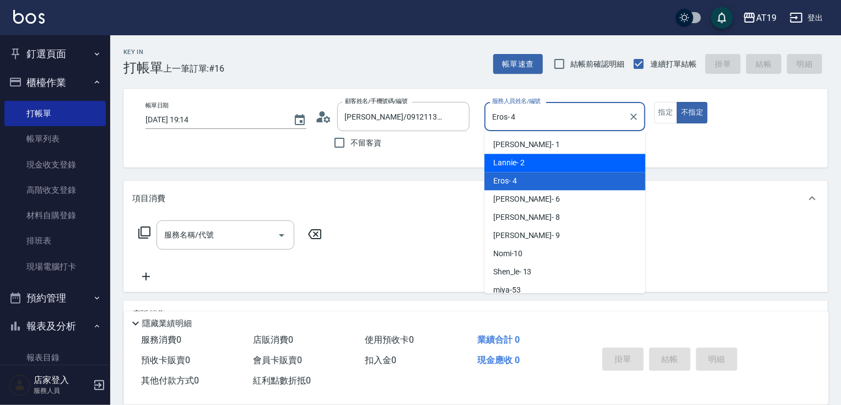
click at [538, 165] on div "Lannie - 2" at bounding box center [564, 163] width 161 height 18
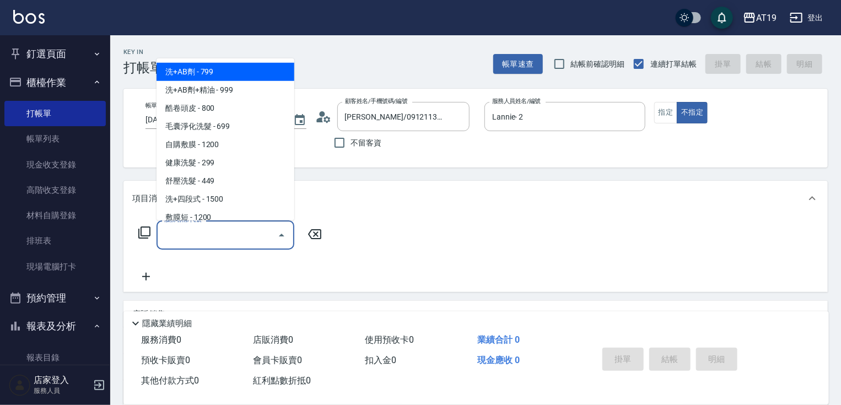
click at [240, 236] on input "服務名稱/代號" at bounding box center [216, 234] width 111 height 19
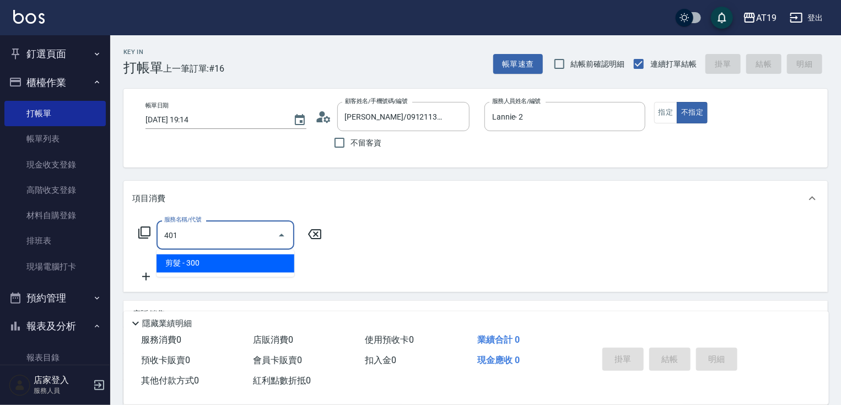
click at [229, 255] on span "剪髮 - 300" at bounding box center [225, 264] width 138 height 18
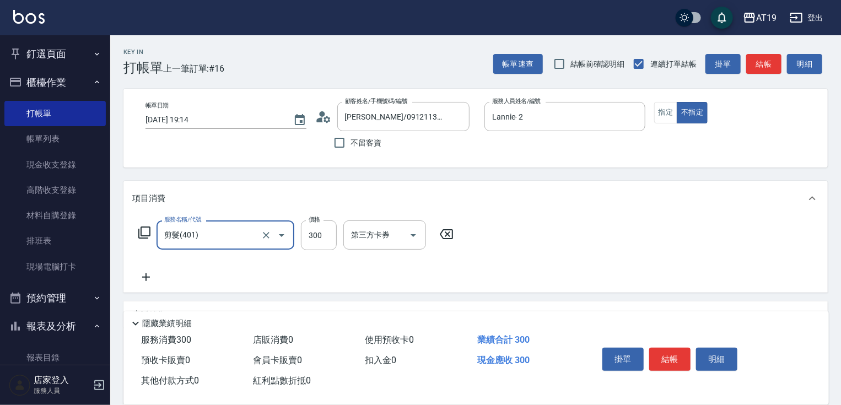
click at [153, 273] on icon at bounding box center [146, 277] width 28 height 13
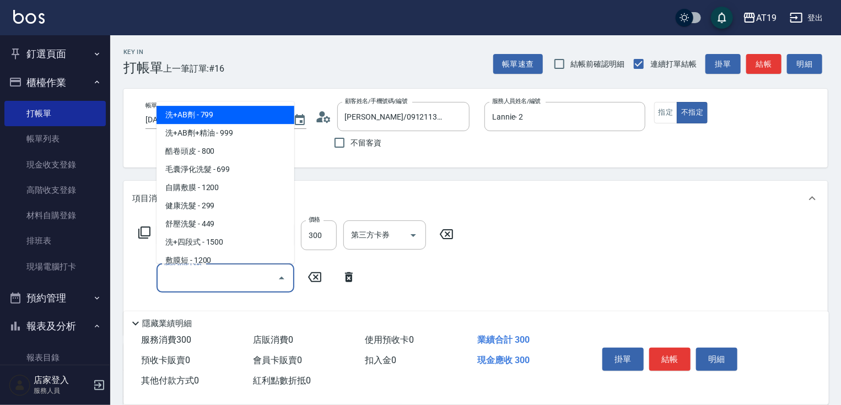
click at [166, 275] on input "服務名稱/代號" at bounding box center [216, 277] width 111 height 19
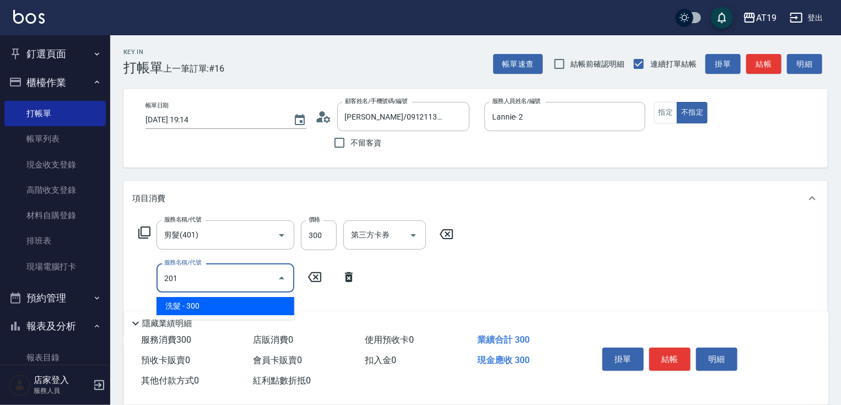
click at [156, 305] on span "洗髮 - 300" at bounding box center [225, 306] width 138 height 18
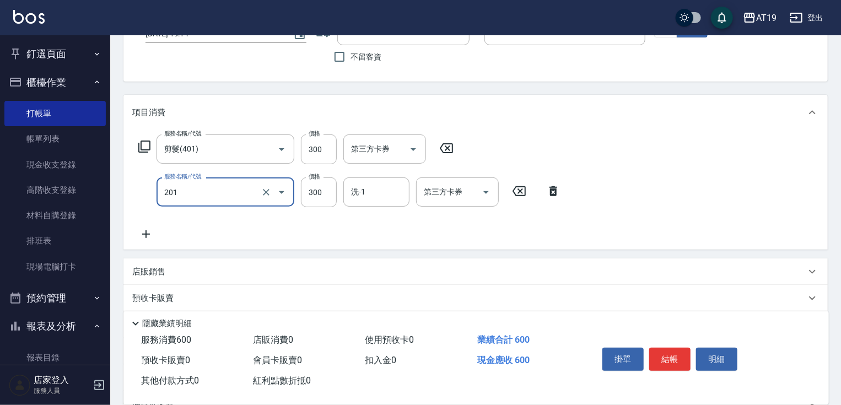
scroll to position [88, 0]
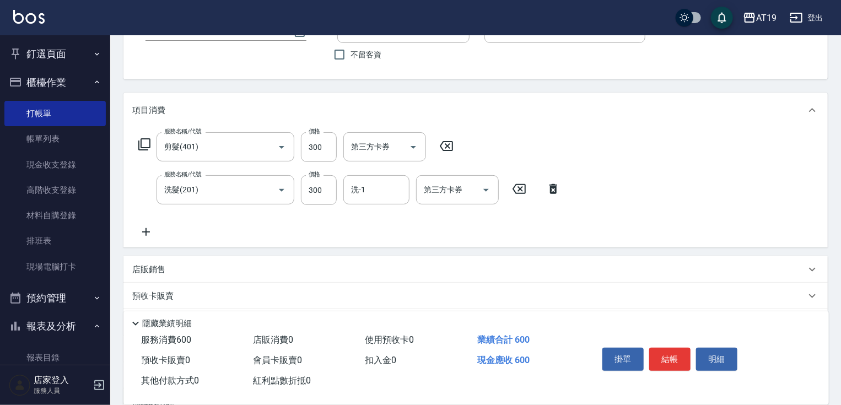
click at [154, 273] on p "店販銷售" at bounding box center [148, 270] width 33 height 12
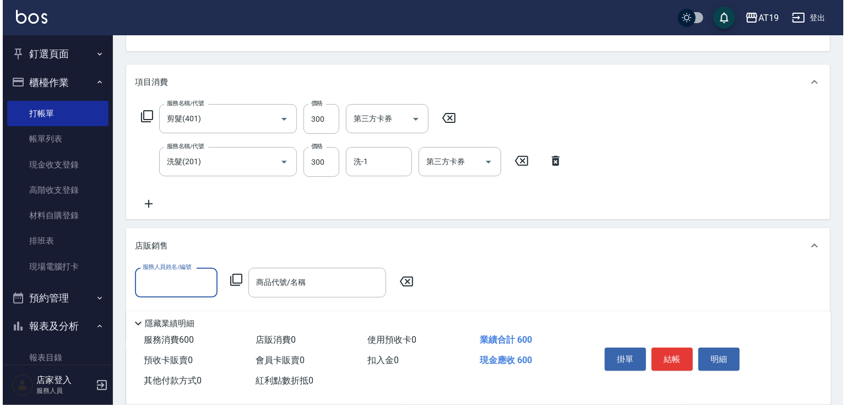
scroll to position [132, 0]
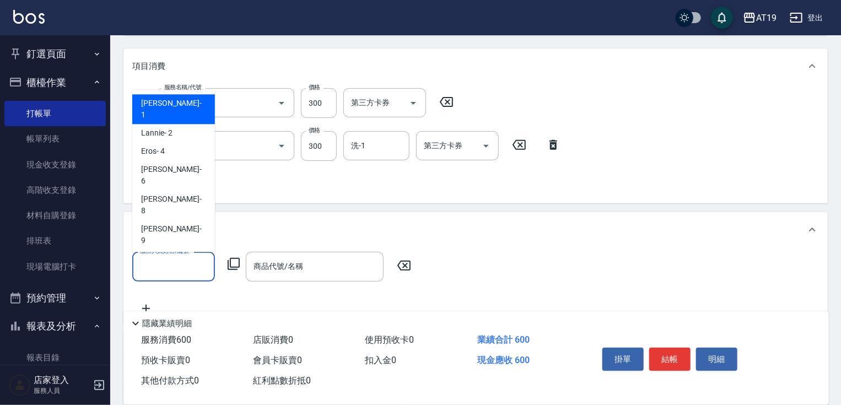
click at [161, 273] on input "服務人員姓名/編號" at bounding box center [173, 266] width 73 height 19
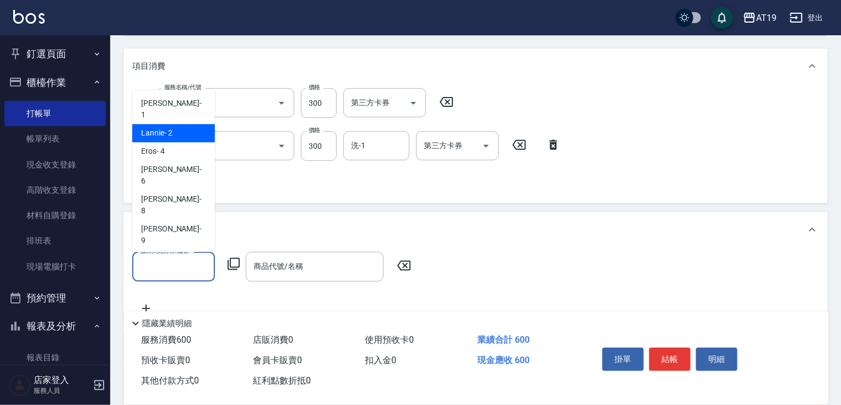
click at [165, 127] on span "Lannie - 2" at bounding box center [156, 133] width 31 height 12
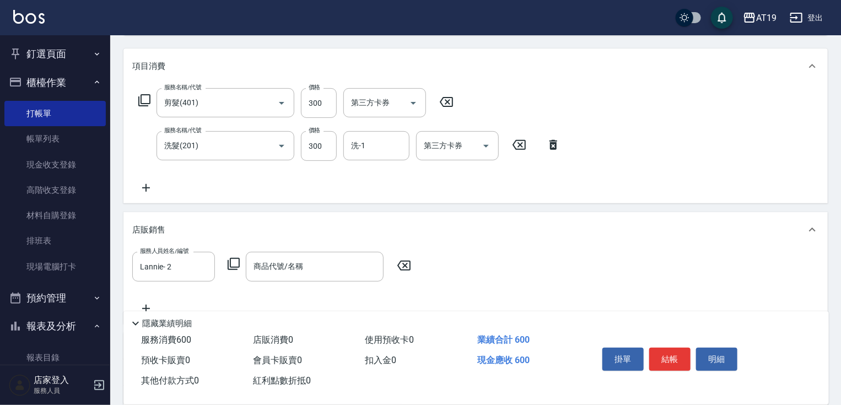
click at [231, 261] on icon at bounding box center [233, 263] width 13 height 13
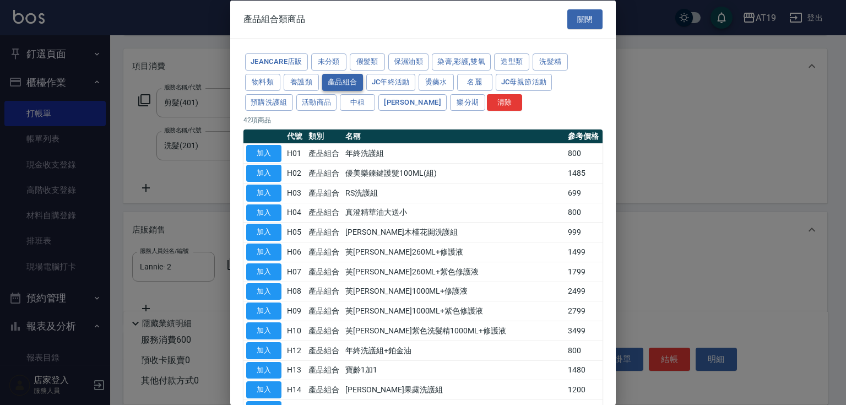
click at [329, 77] on button "產品組合" at bounding box center [342, 81] width 41 height 17
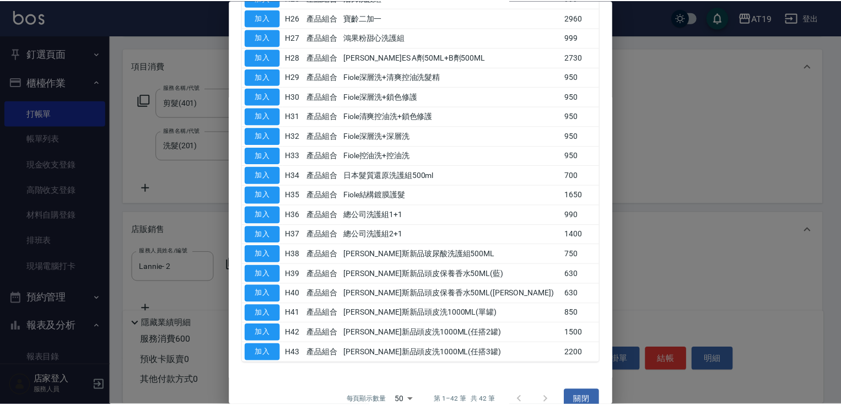
scroll to position [617, 0]
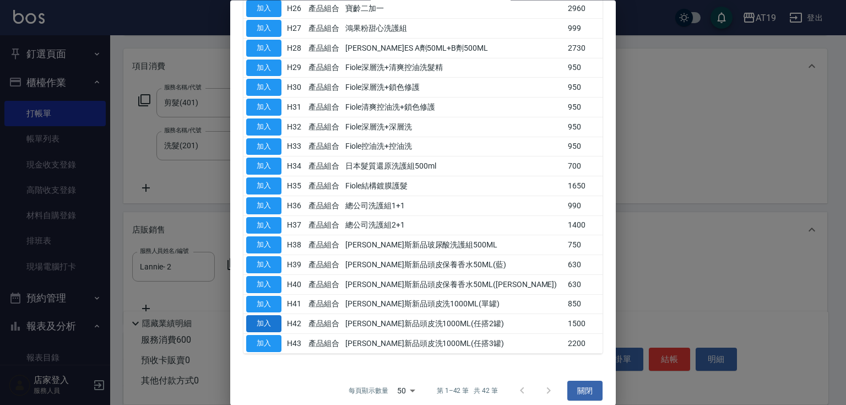
click at [267, 316] on button "加入" at bounding box center [263, 324] width 35 height 17
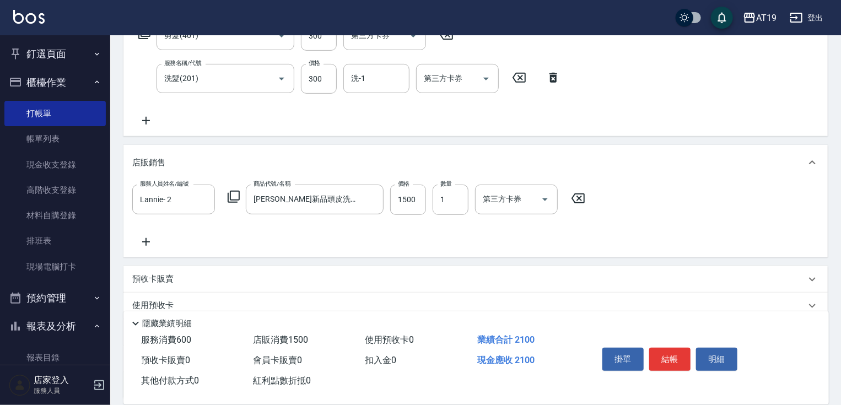
scroll to position [297, 0]
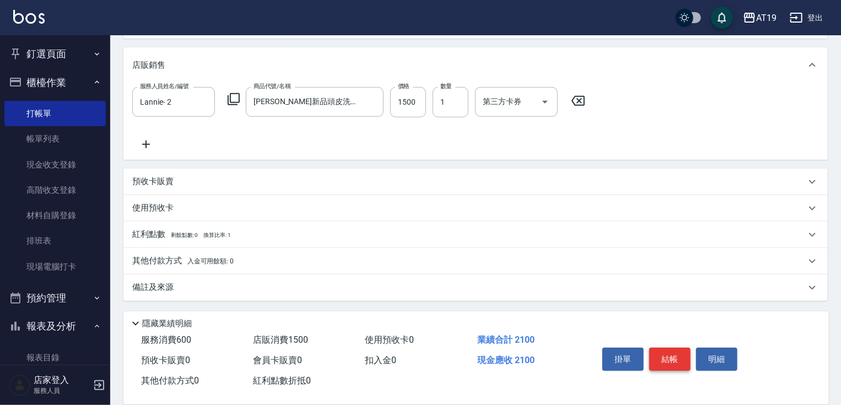
click at [653, 357] on button "結帳" at bounding box center [669, 359] width 41 height 23
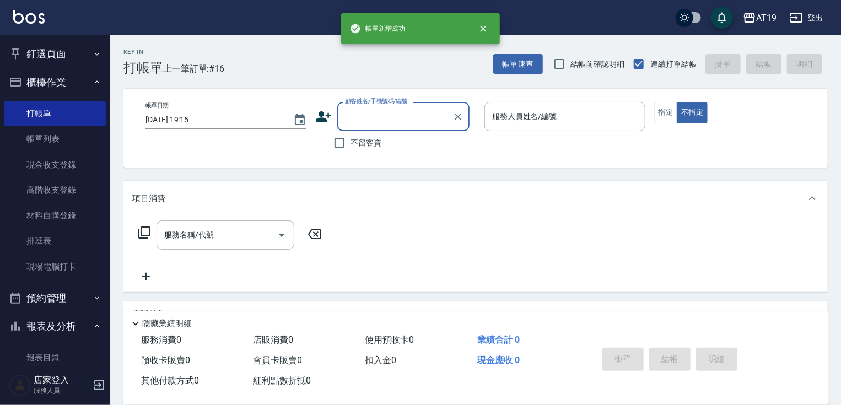
scroll to position [0, 0]
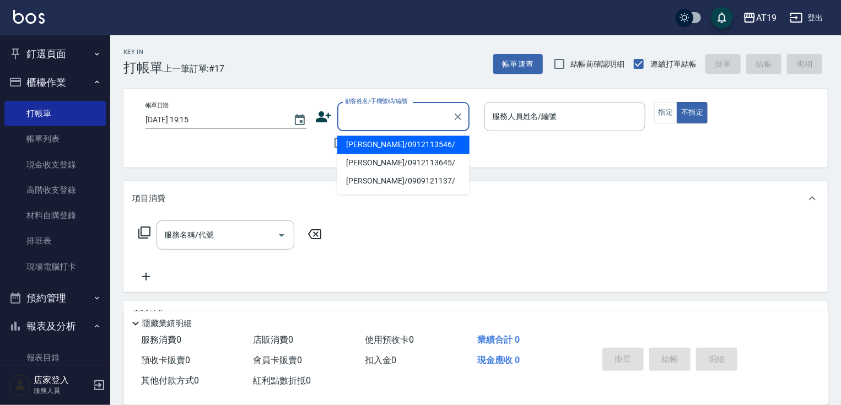
click at [403, 115] on input "顧客姓名/手機號碼/編號" at bounding box center [395, 116] width 106 height 19
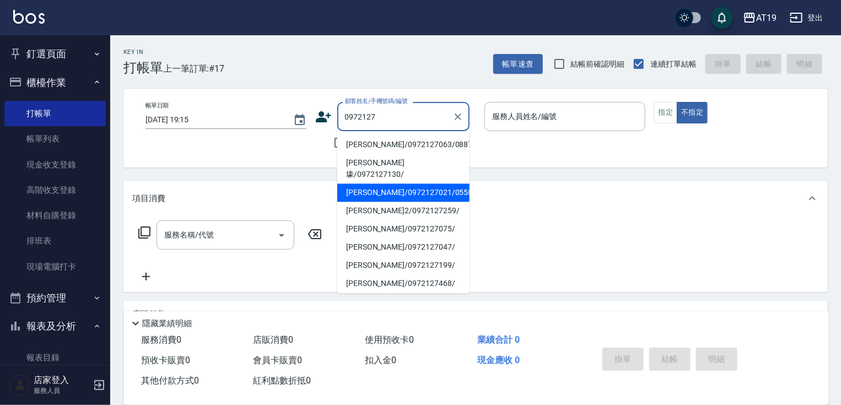
click at [394, 183] on li "[PERSON_NAME]/0972127021/05587" at bounding box center [403, 192] width 132 height 18
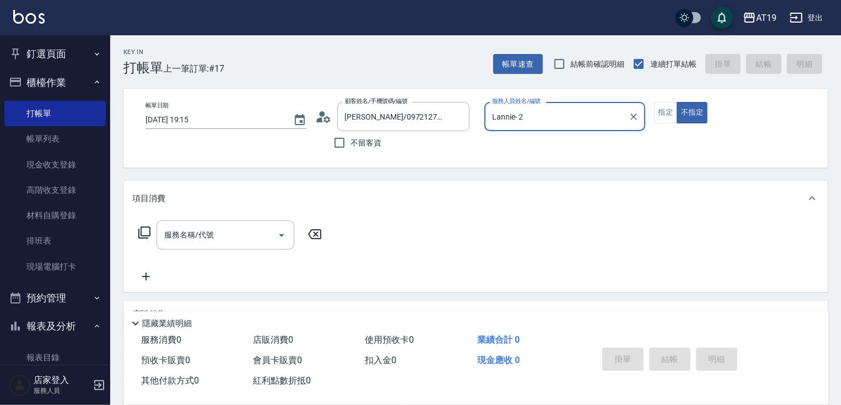
click at [534, 111] on input "Lannie- 2" at bounding box center [556, 116] width 134 height 19
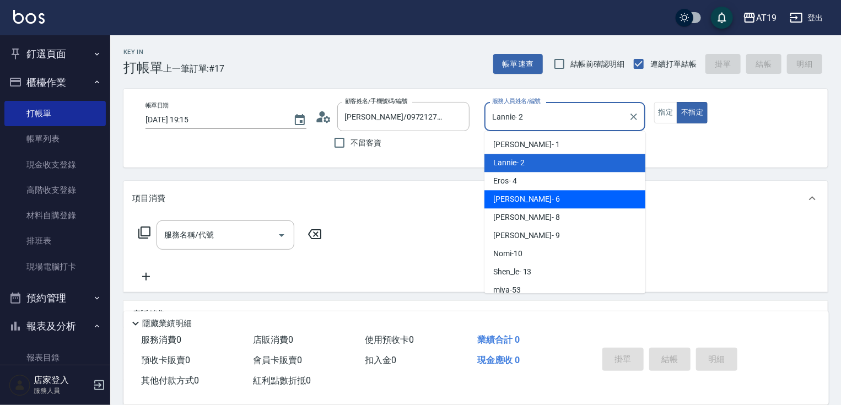
click at [528, 207] on div "[PERSON_NAME] - 6" at bounding box center [564, 199] width 161 height 18
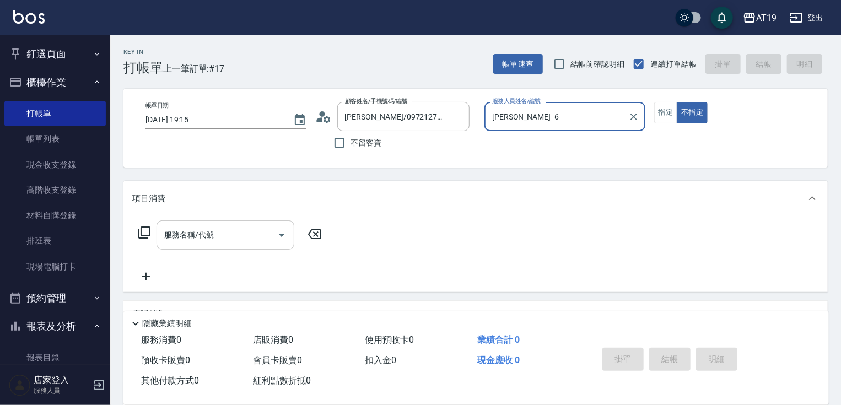
click at [194, 235] on input "服務名稱/代號" at bounding box center [216, 234] width 111 height 19
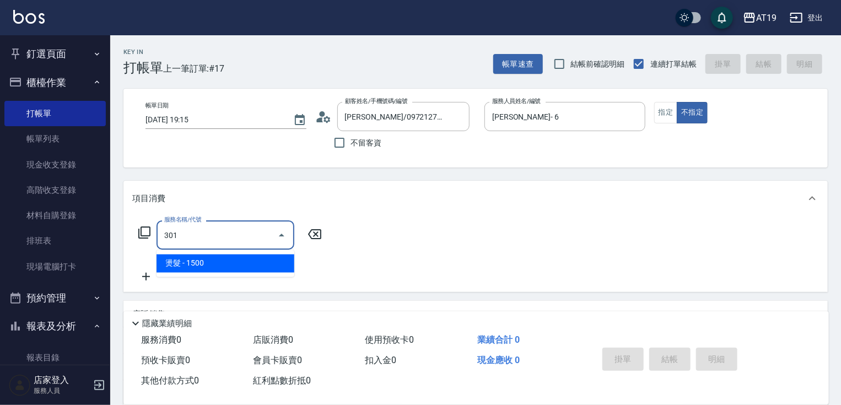
drag, startPoint x: 190, startPoint y: 262, endPoint x: 264, endPoint y: 251, distance: 75.7
click at [197, 262] on span "燙髮 - 1500" at bounding box center [225, 264] width 138 height 18
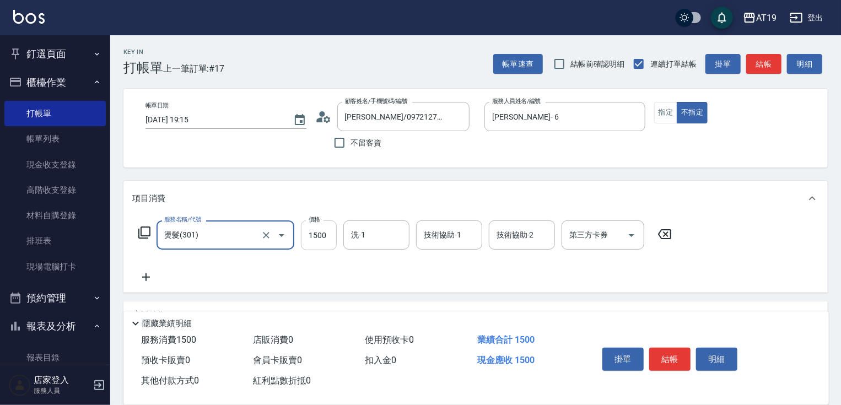
click at [309, 243] on input "1500" at bounding box center [319, 235] width 36 height 30
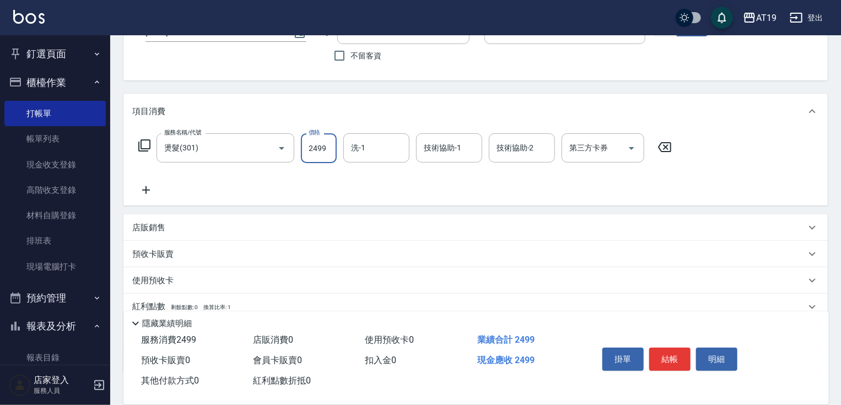
scroll to position [88, 0]
click at [151, 221] on p "店販銷售" at bounding box center [148, 227] width 33 height 12
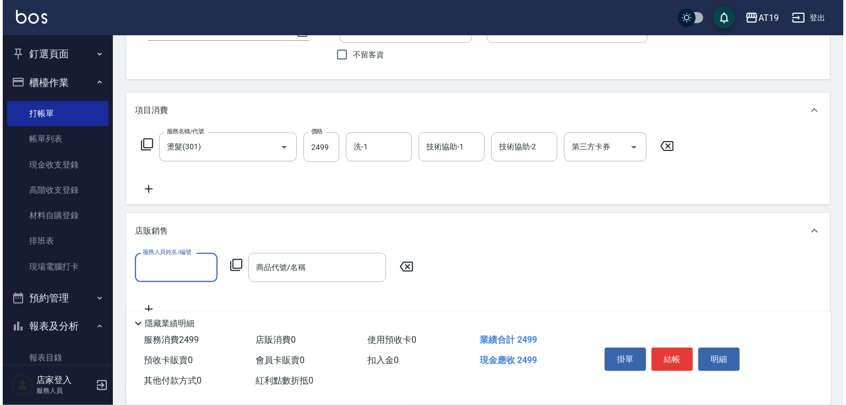
scroll to position [0, 0]
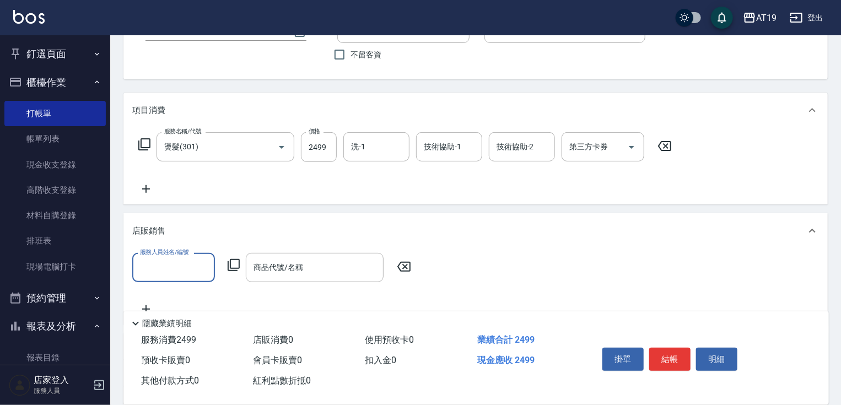
click at [183, 268] on input "服務人員姓名/編號" at bounding box center [173, 267] width 73 height 19
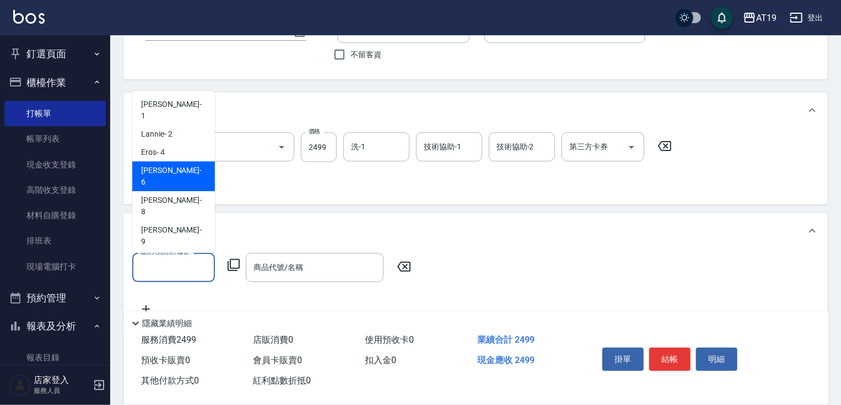
click at [188, 161] on div "[PERSON_NAME] - 6" at bounding box center [173, 176] width 83 height 30
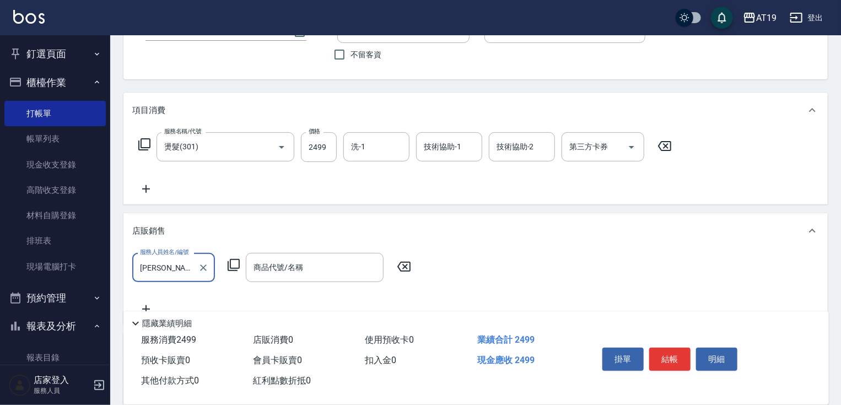
click at [236, 267] on icon at bounding box center [233, 264] width 13 height 13
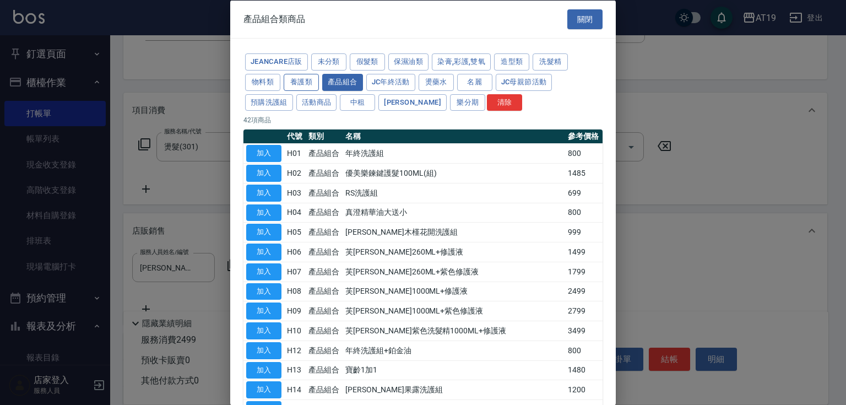
drag, startPoint x: 284, startPoint y: 78, endPoint x: 294, endPoint y: 80, distance: 10.3
click at [284, 78] on button "養護類" at bounding box center [301, 81] width 35 height 17
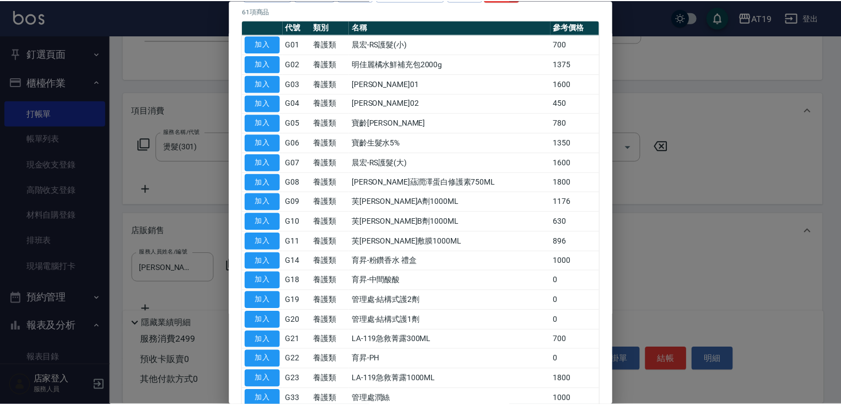
scroll to position [132, 0]
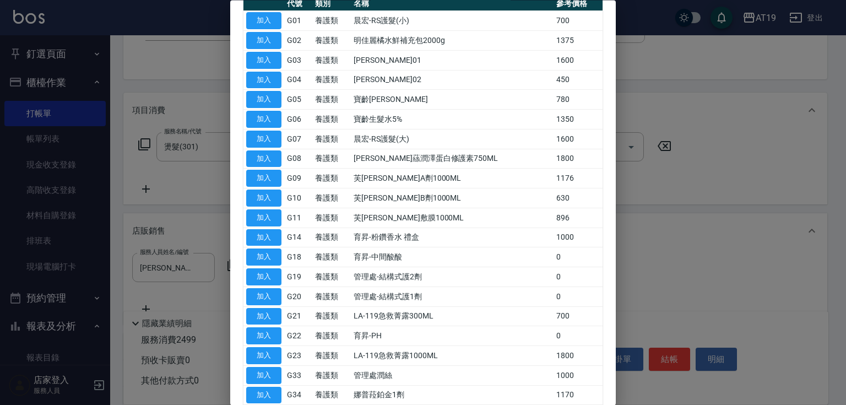
drag, startPoint x: 272, startPoint y: 311, endPoint x: 278, endPoint y: 310, distance: 6.1
click at [272, 311] on button "加入" at bounding box center [263, 316] width 35 height 17
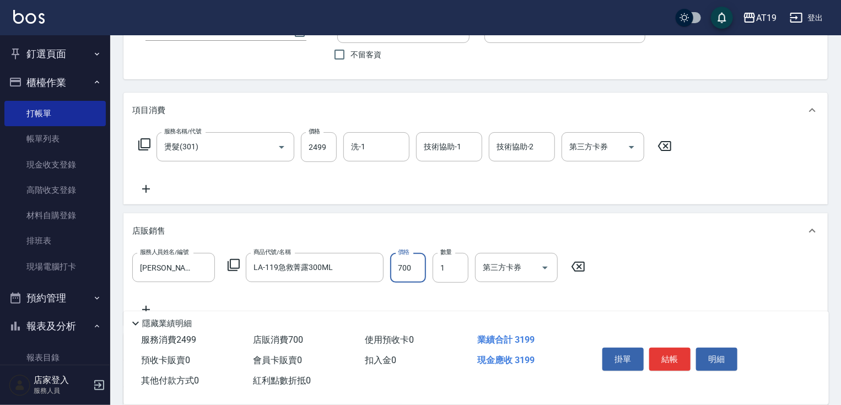
click at [419, 269] on input "700" at bounding box center [408, 268] width 36 height 30
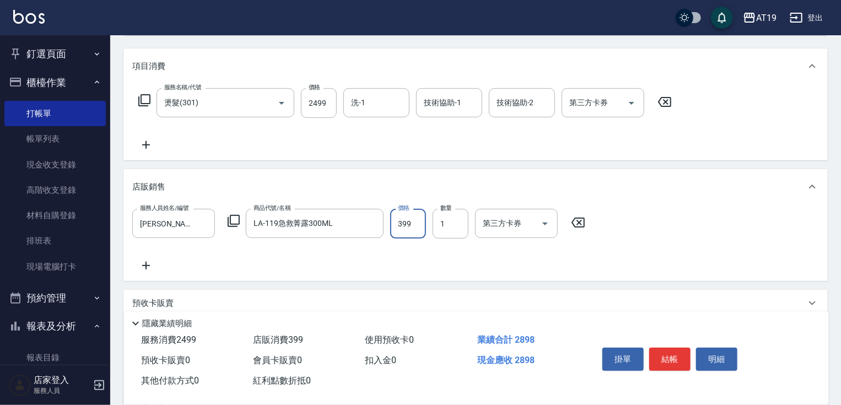
click at [140, 264] on icon at bounding box center [146, 265] width 28 height 13
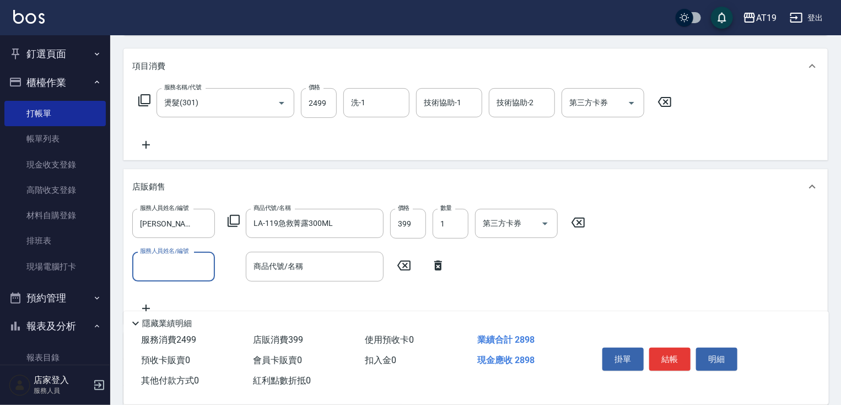
click at [165, 262] on input "服務人員姓名/編號" at bounding box center [173, 266] width 73 height 19
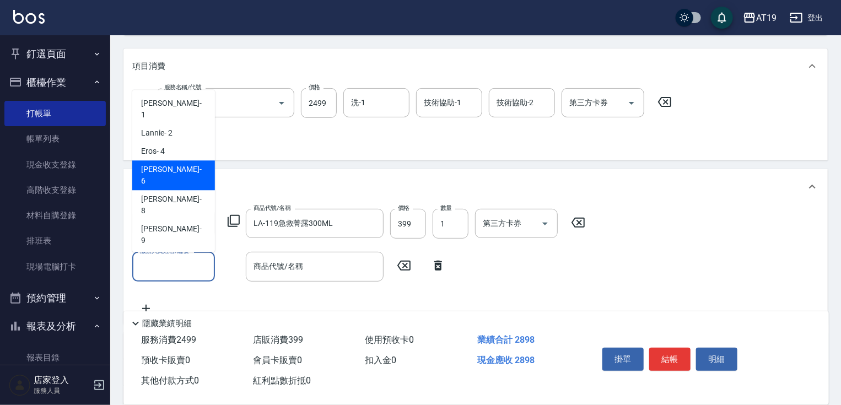
click at [174, 161] on div "[PERSON_NAME] - 6" at bounding box center [173, 175] width 83 height 30
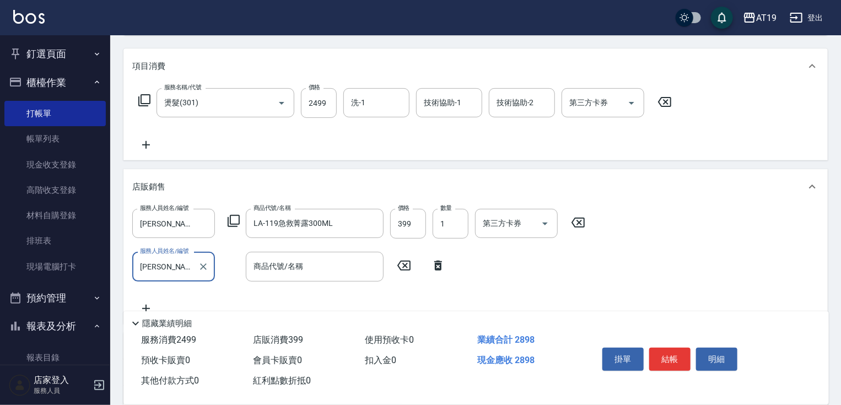
click at [231, 218] on icon at bounding box center [233, 220] width 13 height 13
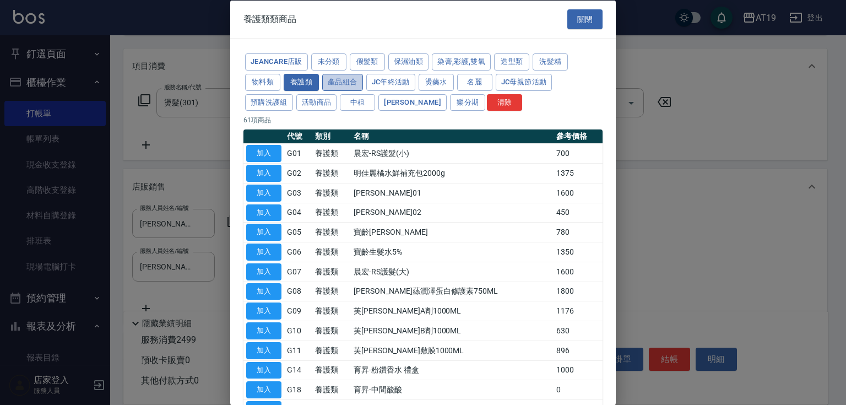
click at [341, 85] on button "產品組合" at bounding box center [342, 81] width 41 height 17
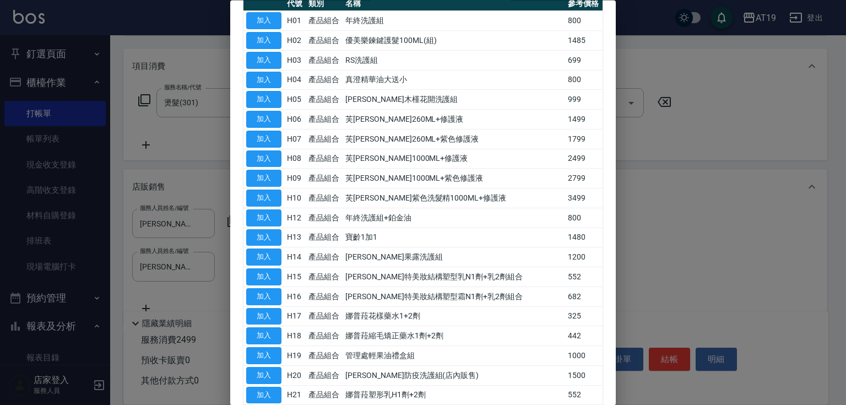
scroll to position [0, 0]
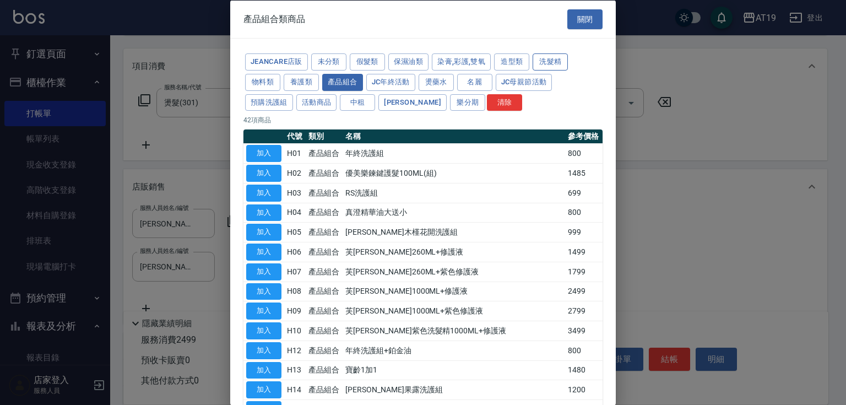
click at [557, 55] on button "洗髮精" at bounding box center [550, 61] width 35 height 17
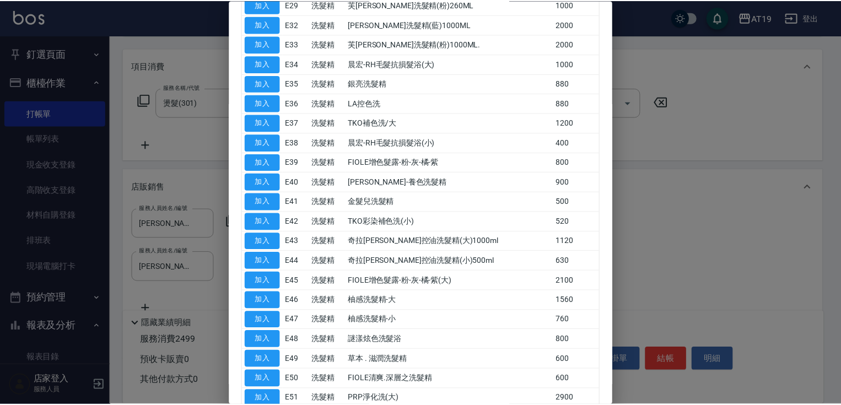
scroll to position [617, 0]
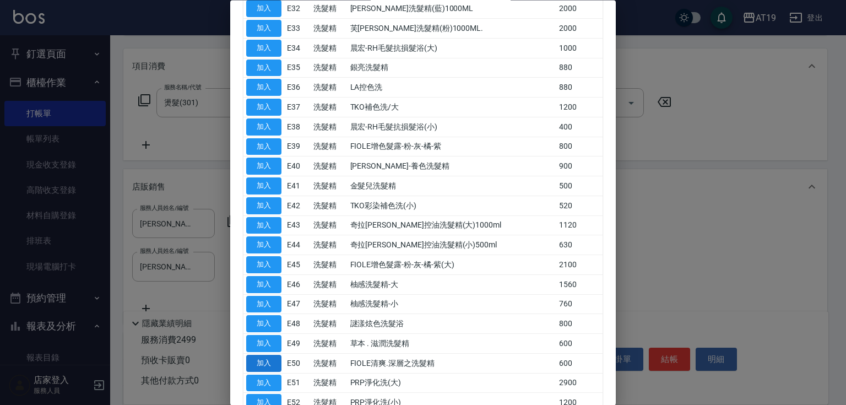
click at [280, 357] on button "加入" at bounding box center [263, 363] width 35 height 17
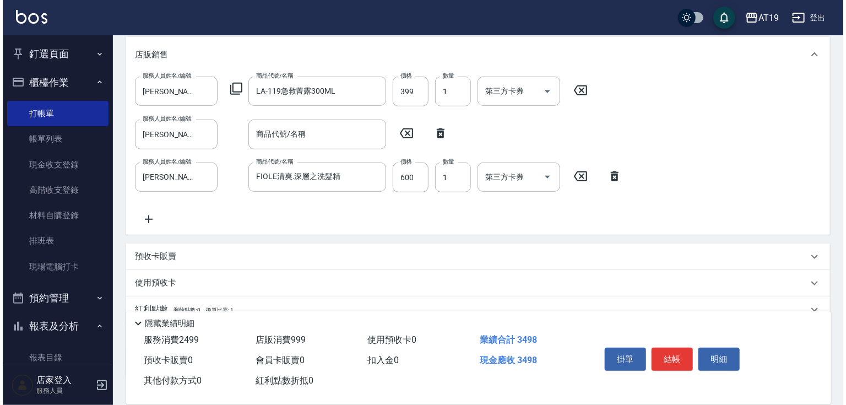
scroll to position [220, 0]
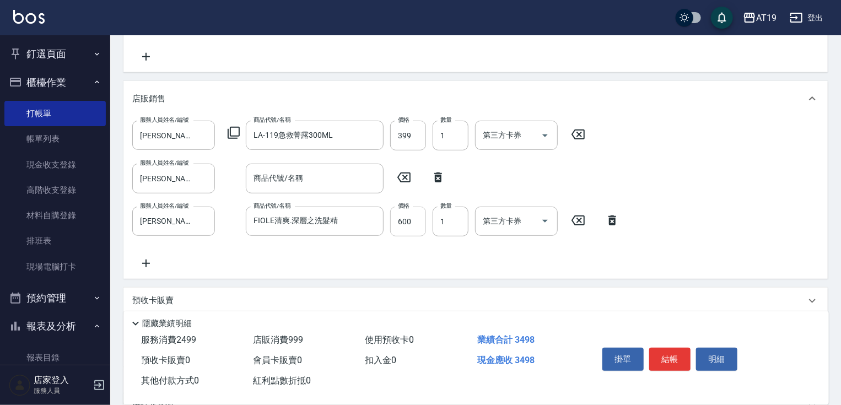
click at [413, 222] on input "600" at bounding box center [408, 222] width 36 height 30
click at [238, 132] on icon at bounding box center [233, 132] width 13 height 13
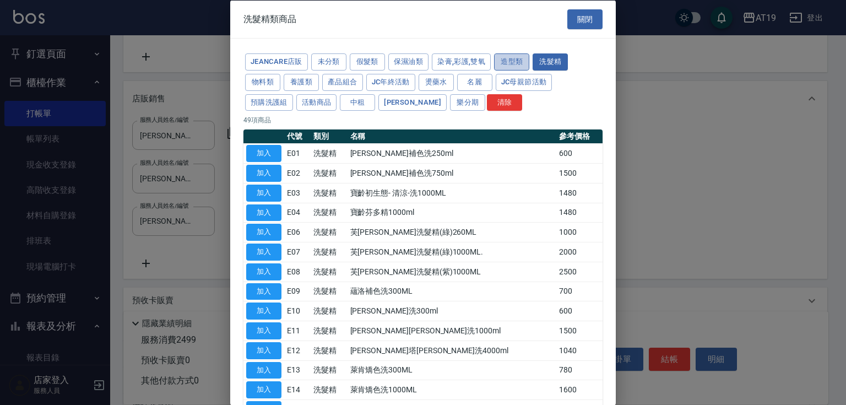
click at [518, 61] on button "造型類" at bounding box center [511, 61] width 35 height 17
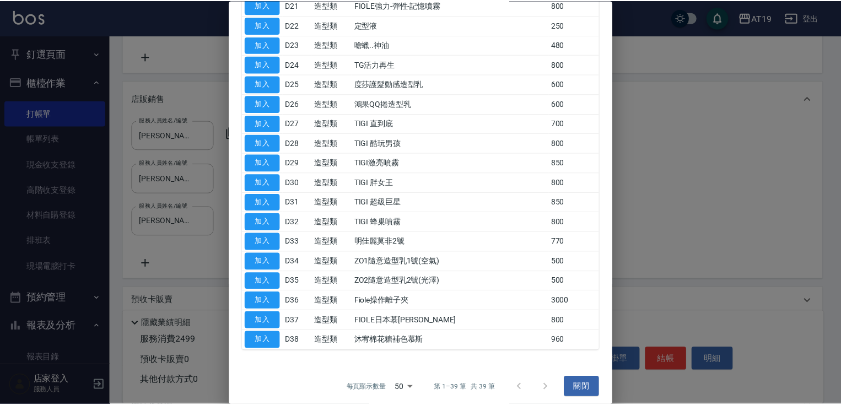
scroll to position [562, 0]
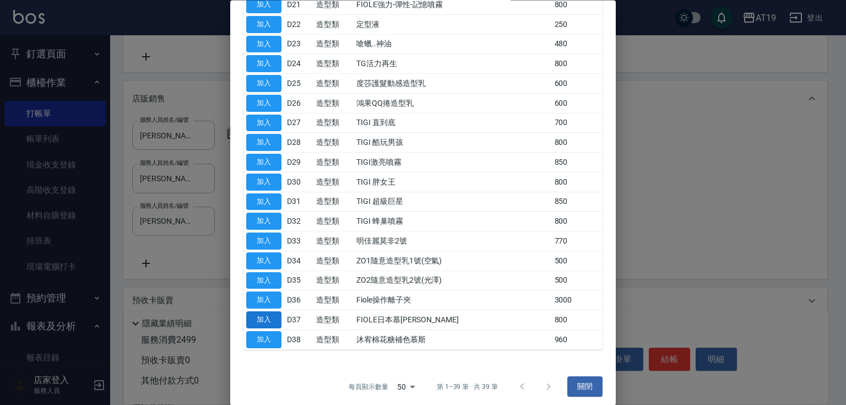
click at [269, 314] on button "加入" at bounding box center [263, 320] width 35 height 17
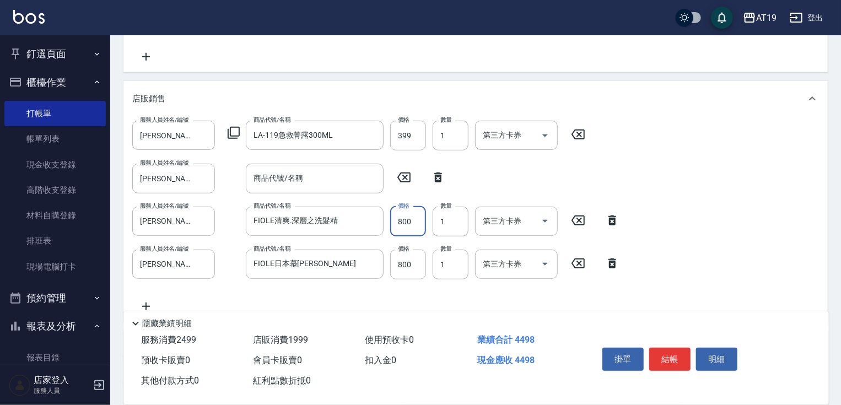
click at [414, 224] on input "800" at bounding box center [408, 222] width 36 height 30
click at [403, 223] on input "4475" at bounding box center [408, 222] width 36 height 30
click at [437, 176] on icon at bounding box center [438, 177] width 8 height 10
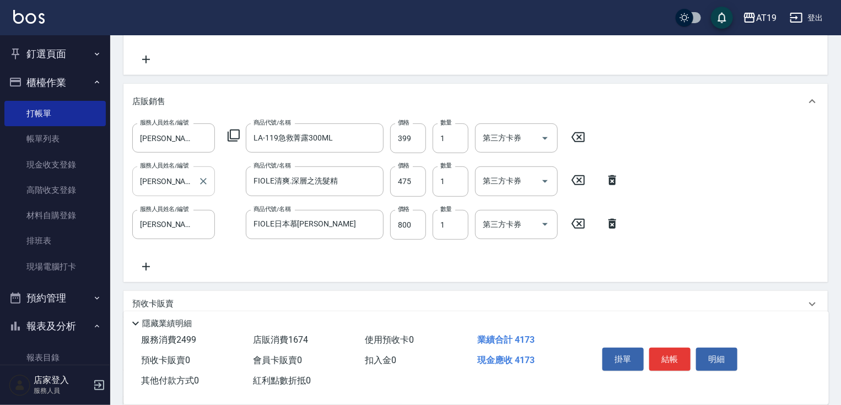
scroll to position [340, 0]
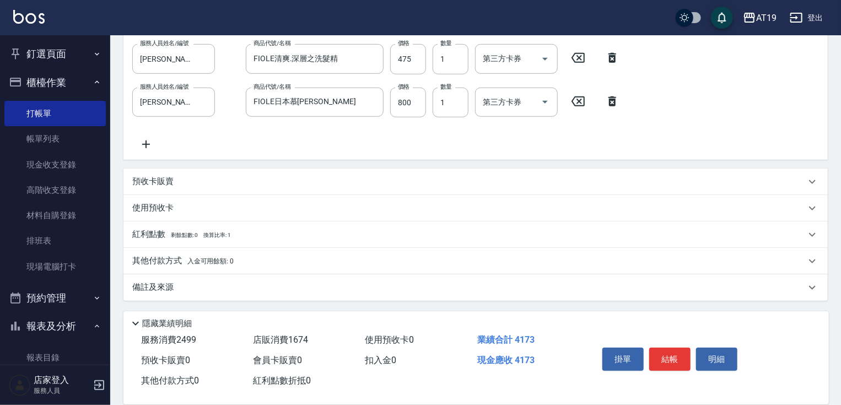
click at [170, 261] on p "其他付款方式 入金可用餘額: 0" at bounding box center [182, 261] width 101 height 12
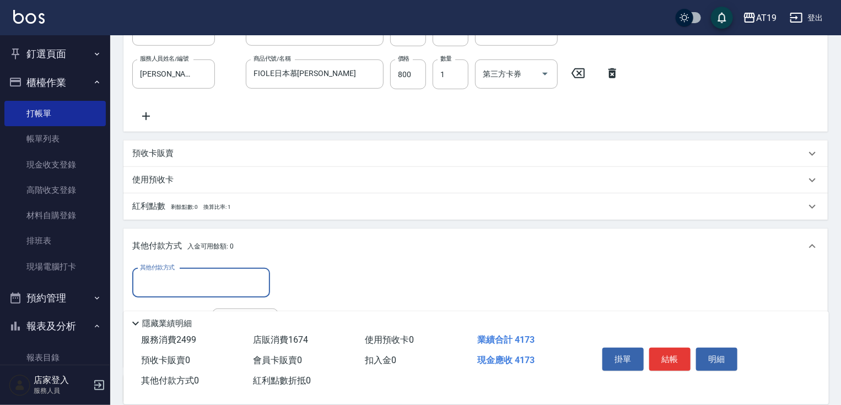
scroll to position [384, 0]
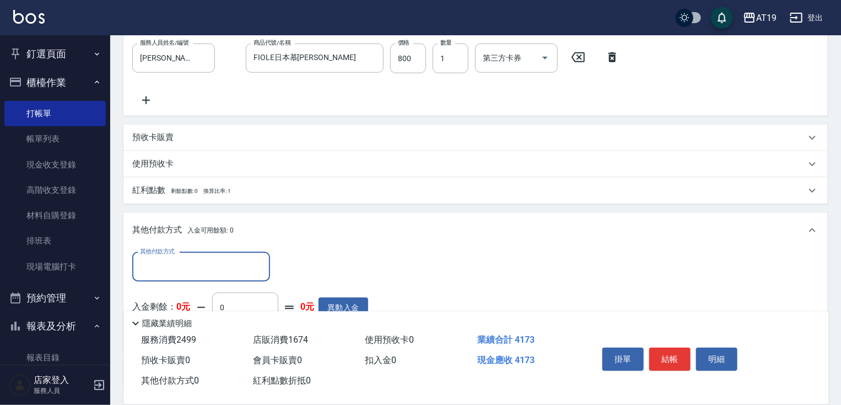
click at [198, 271] on input "其他付款方式" at bounding box center [201, 266] width 128 height 19
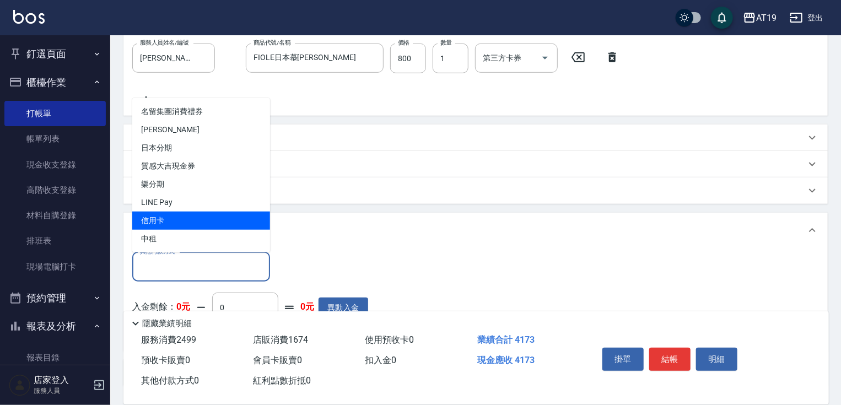
click at [172, 215] on span "信用卡" at bounding box center [201, 221] width 138 height 18
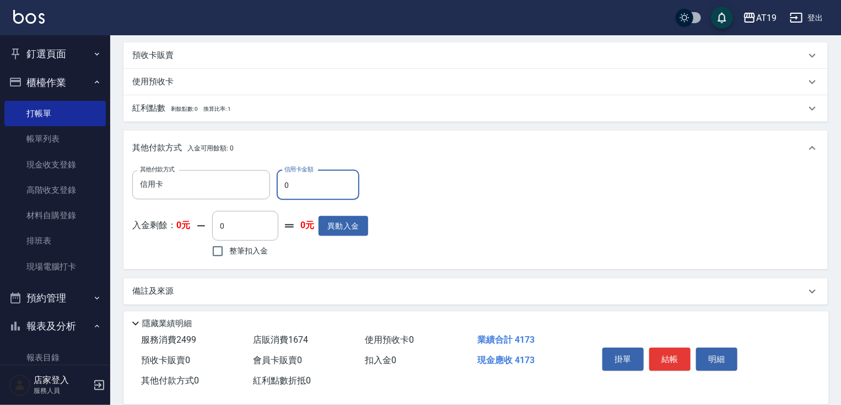
scroll to position [470, 0]
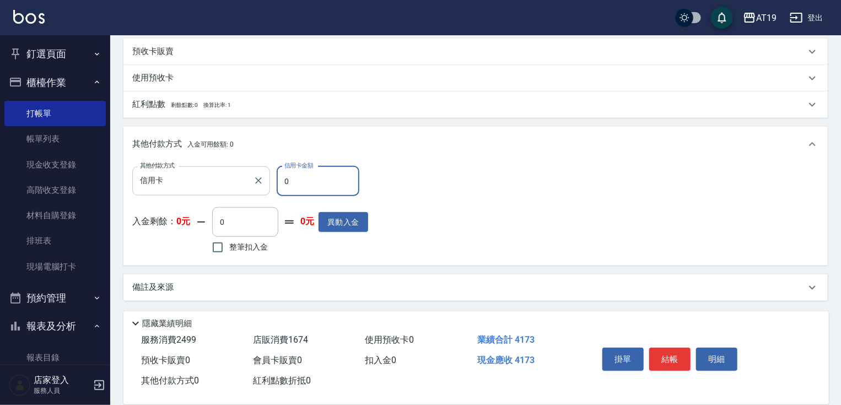
drag, startPoint x: 300, startPoint y: 180, endPoint x: 269, endPoint y: 180, distance: 30.3
click at [269, 180] on div "其他付款方式 信用卡 其他付款方式 信用卡金額 0 信用卡金額" at bounding box center [250, 181] width 236 height 30
click at [667, 349] on button "結帳" at bounding box center [669, 359] width 41 height 23
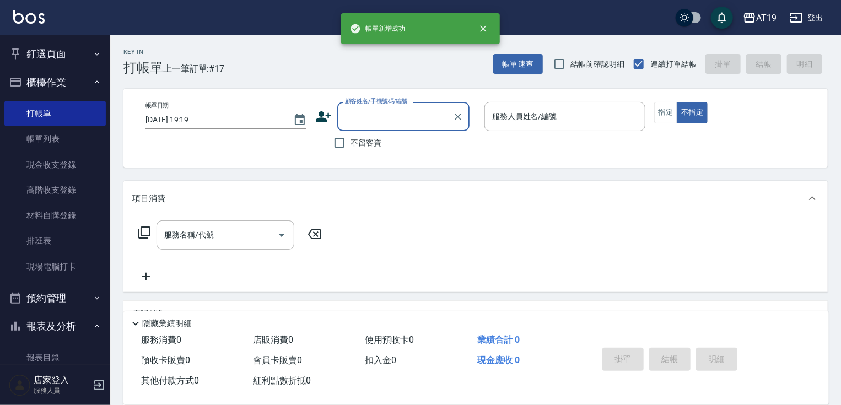
scroll to position [0, 0]
click at [370, 126] on input "顧客姓名/手機號碼/編號" at bounding box center [395, 116] width 106 height 19
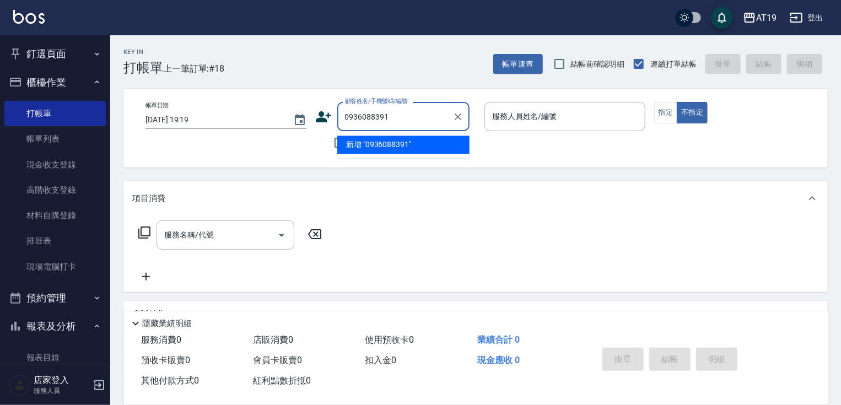
drag, startPoint x: 398, startPoint y: 119, endPoint x: 337, endPoint y: 117, distance: 61.7
click at [337, 117] on div "0936088391 顧客姓名/手機號碼/編號" at bounding box center [403, 116] width 132 height 29
drag, startPoint x: 358, startPoint y: 118, endPoint x: 301, endPoint y: 163, distance: 71.8
click at [301, 163] on div "帳單日期 [DATE] 19:19 顧客姓名/手機號碼/編號 顧客姓名/手機號碼/編號 不留客資 服務人員姓名/編號 服務人員姓名/編號 指定 不指定" at bounding box center [475, 128] width 704 height 79
click at [365, 117] on input "顧客姓名/手機號碼/編號" at bounding box center [395, 116] width 106 height 19
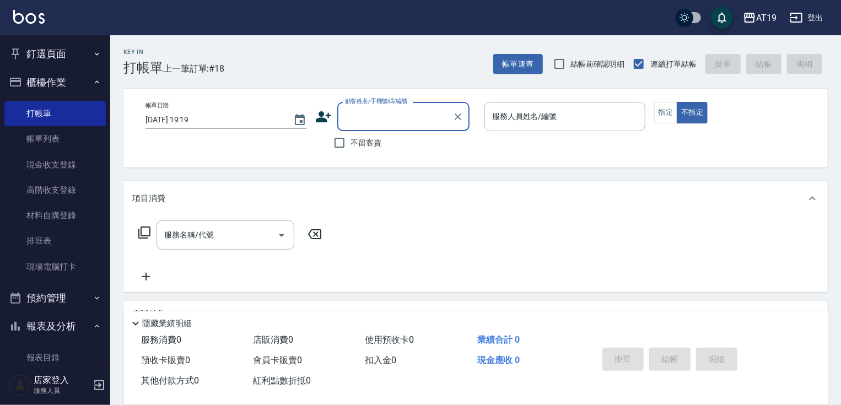
click at [327, 118] on icon at bounding box center [323, 117] width 17 height 17
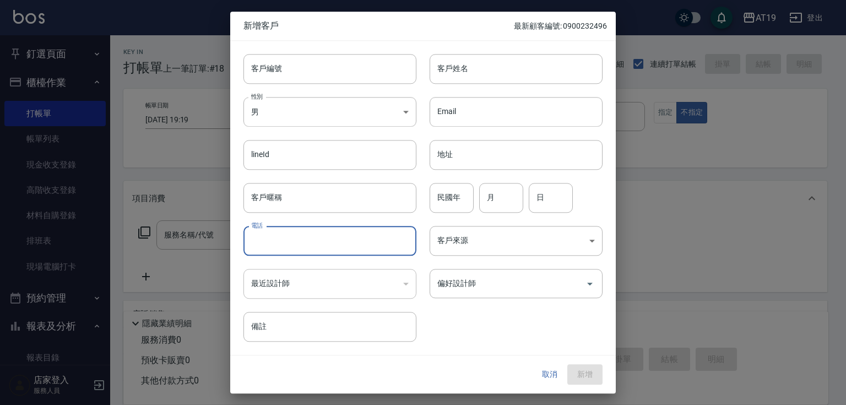
click at [333, 248] on input "電話" at bounding box center [330, 241] width 173 height 30
click at [466, 72] on input "客戶姓名" at bounding box center [516, 69] width 173 height 30
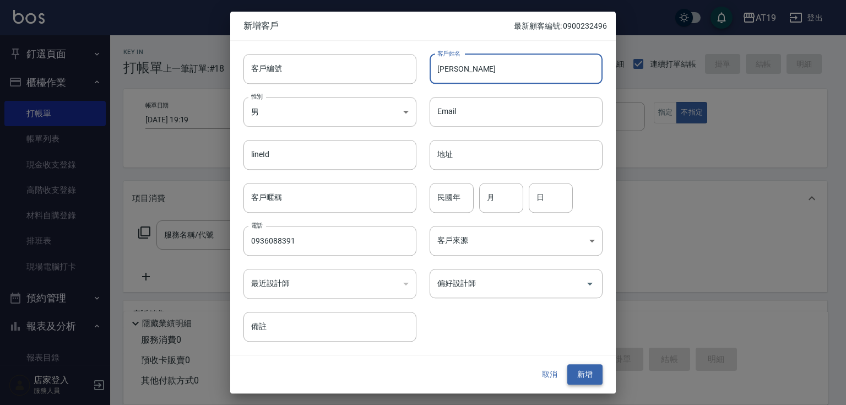
click at [577, 372] on button "新增" at bounding box center [584, 375] width 35 height 20
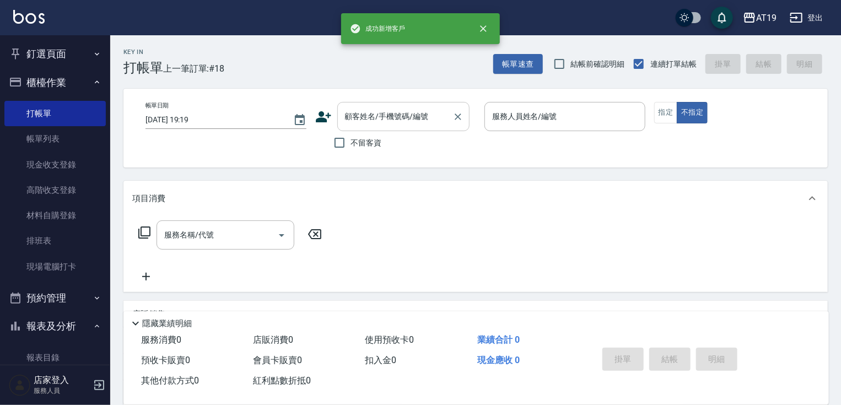
click at [362, 118] on input "顧客姓名/手機號碼/編號" at bounding box center [395, 116] width 106 height 19
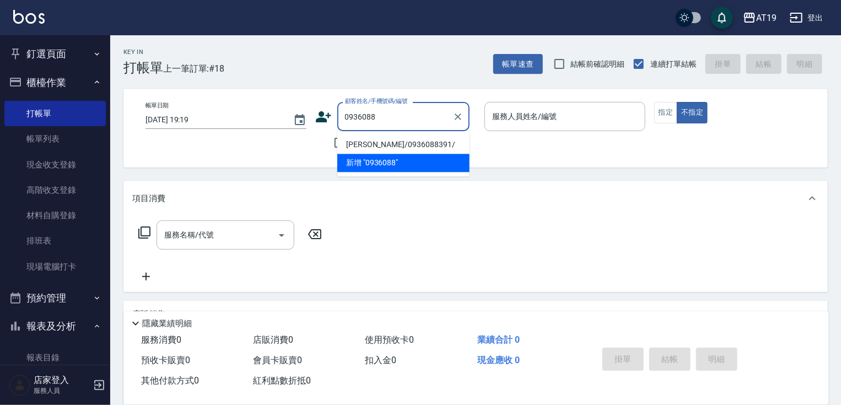
click at [364, 138] on li "[PERSON_NAME]/0936088391/" at bounding box center [403, 145] width 132 height 18
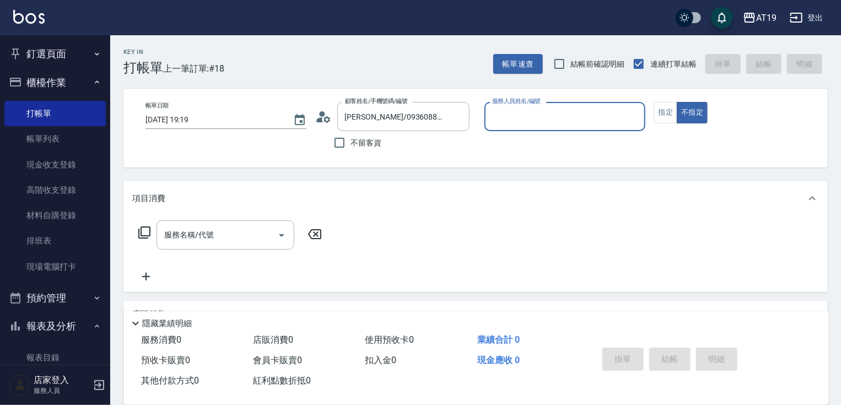
click at [515, 118] on input "服務人員姓名/編號" at bounding box center [564, 116] width 151 height 19
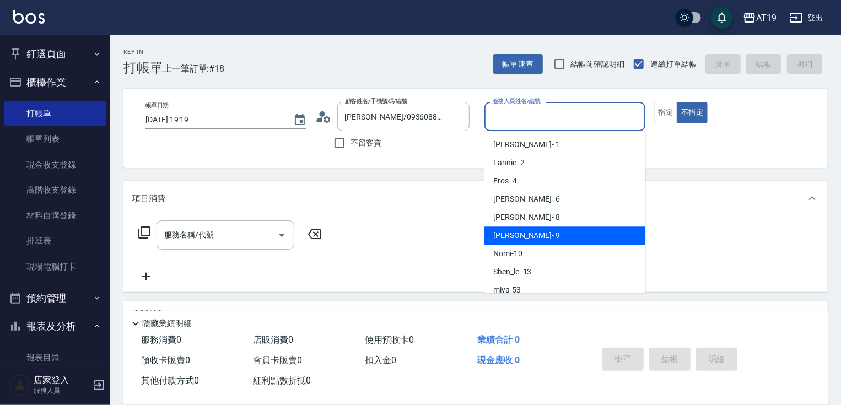
click at [540, 229] on div "[PERSON_NAME] - 9" at bounding box center [564, 235] width 161 height 18
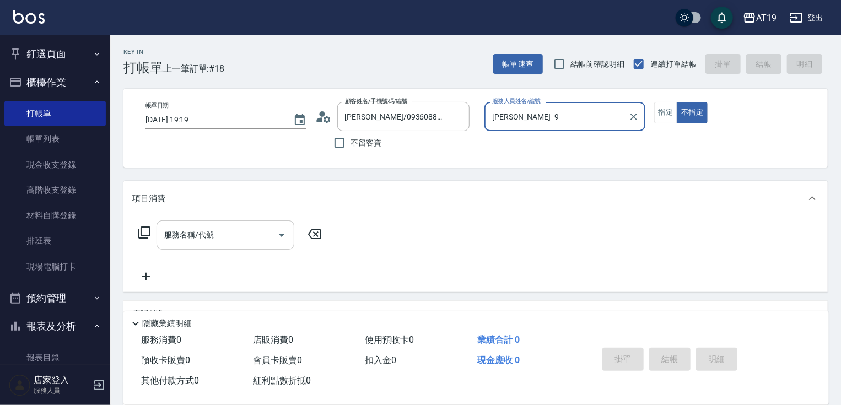
click at [213, 236] on input "服務名稱/代號" at bounding box center [216, 234] width 111 height 19
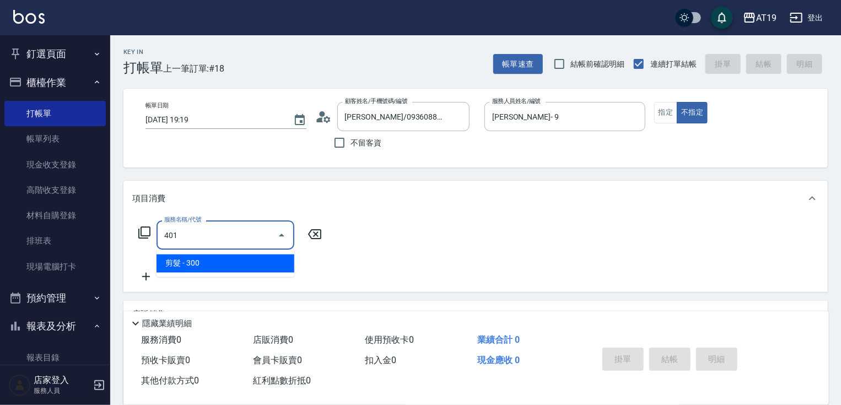
click at [221, 266] on span "剪髮 - 300" at bounding box center [225, 264] width 138 height 18
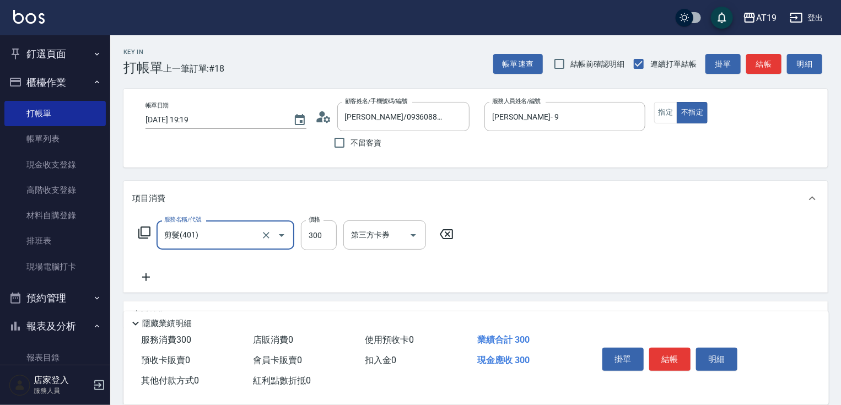
click at [152, 280] on icon at bounding box center [146, 277] width 28 height 13
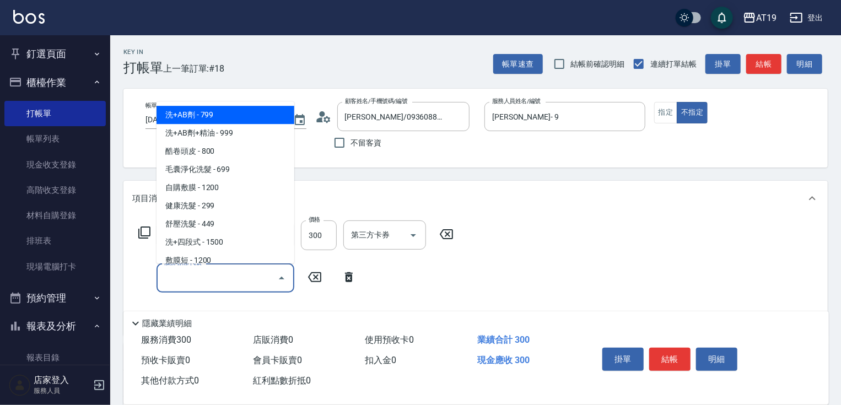
click at [179, 275] on input "服務名稱/代號" at bounding box center [216, 277] width 111 height 19
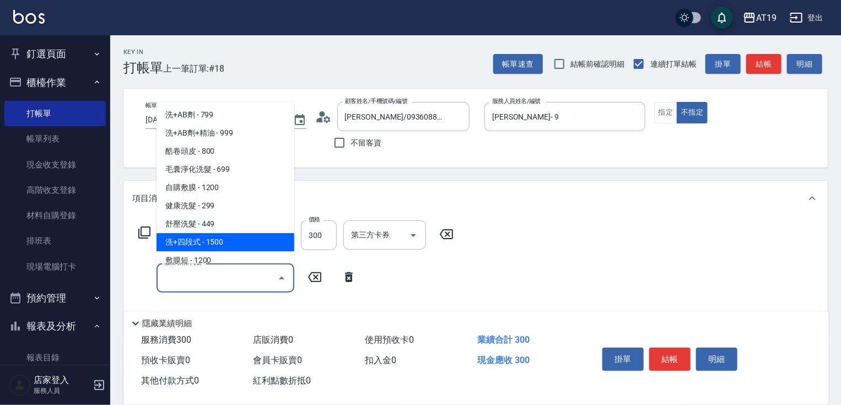
click at [224, 239] on span "洗+四段式 - 1500" at bounding box center [225, 242] width 138 height 18
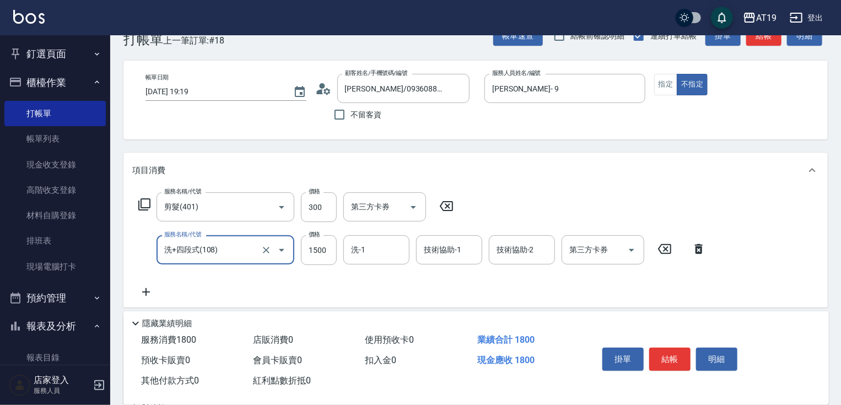
scroll to position [44, 0]
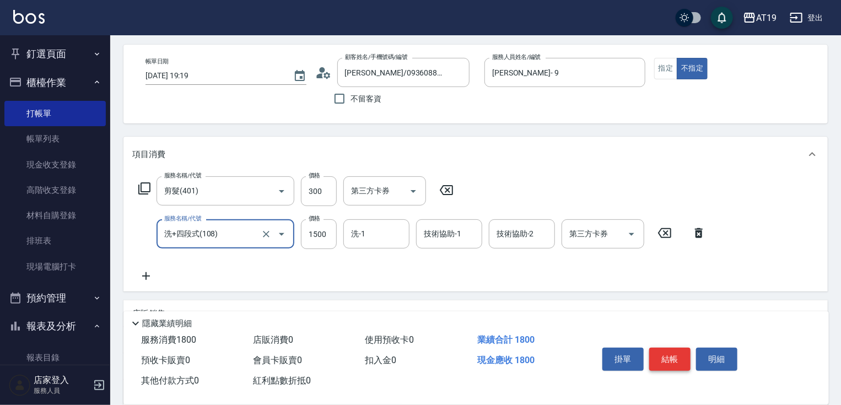
click at [658, 351] on button "結帳" at bounding box center [669, 359] width 41 height 23
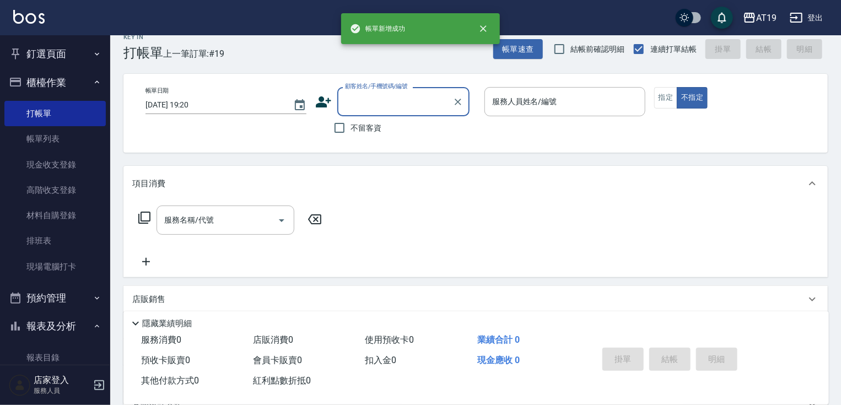
scroll to position [0, 0]
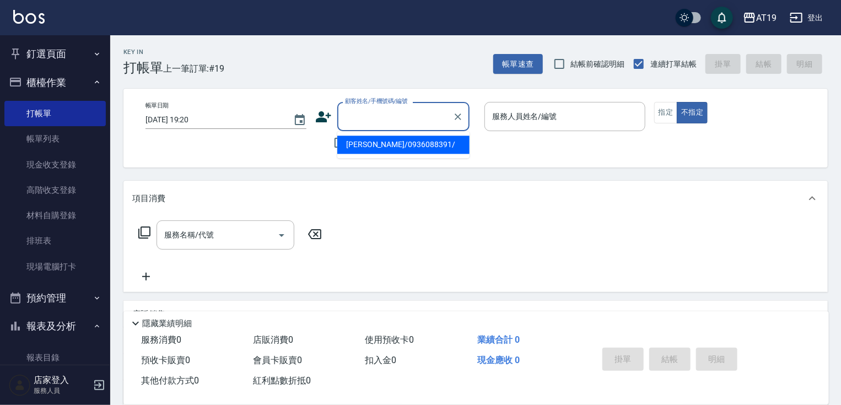
click at [368, 120] on input "顧客姓名/手機號碼/編號" at bounding box center [395, 116] width 106 height 19
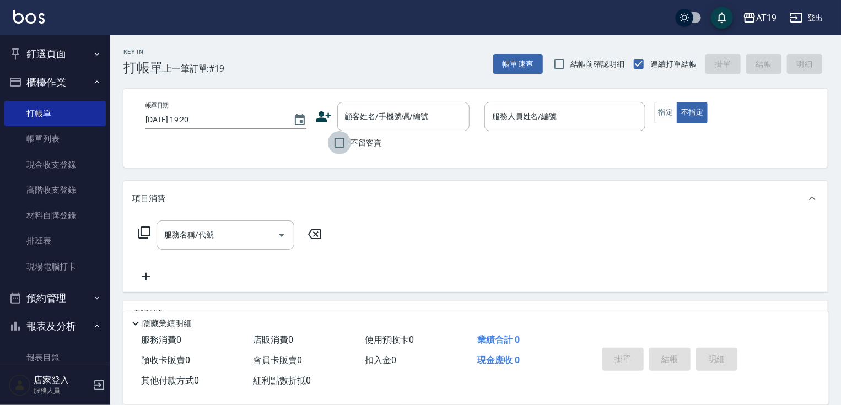
click at [333, 145] on input "不留客資" at bounding box center [339, 142] width 23 height 23
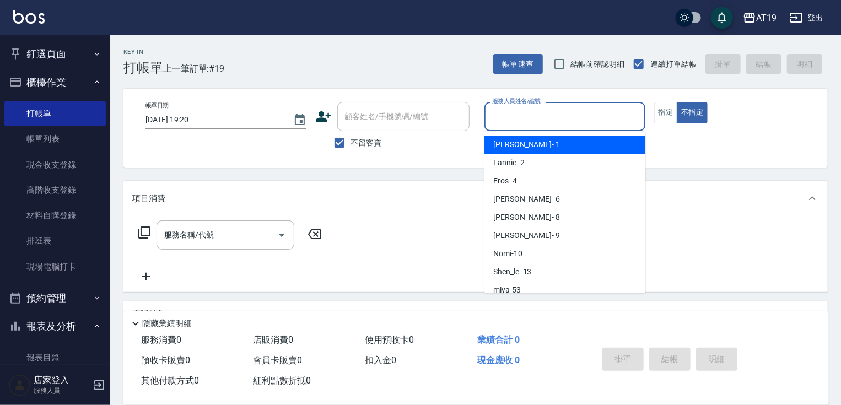
click at [548, 120] on input "服務人員姓名/編號" at bounding box center [564, 116] width 151 height 19
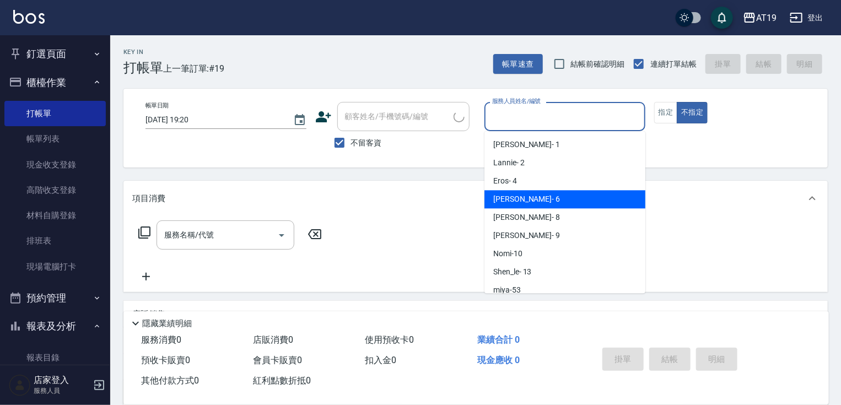
click at [542, 199] on div "[PERSON_NAME] - 6" at bounding box center [564, 199] width 161 height 18
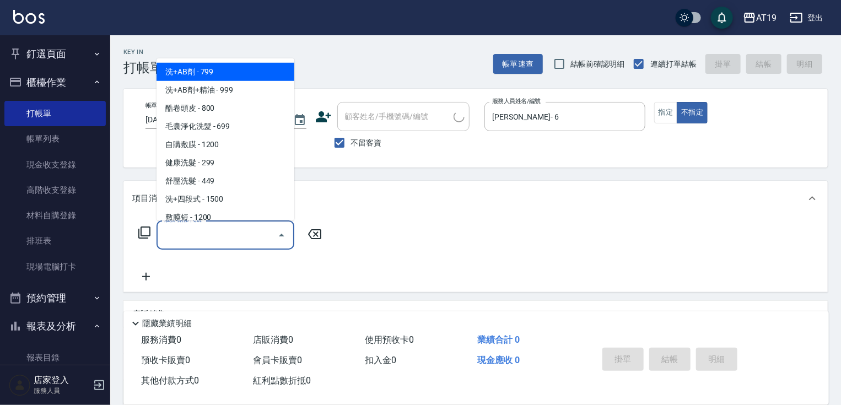
click at [232, 229] on input "服務名稱/代號" at bounding box center [216, 234] width 111 height 19
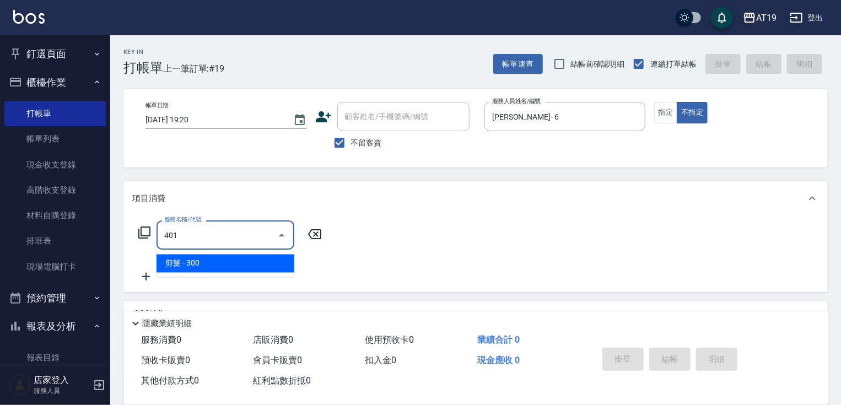
click at [232, 257] on span "剪髮 - 300" at bounding box center [225, 264] width 138 height 18
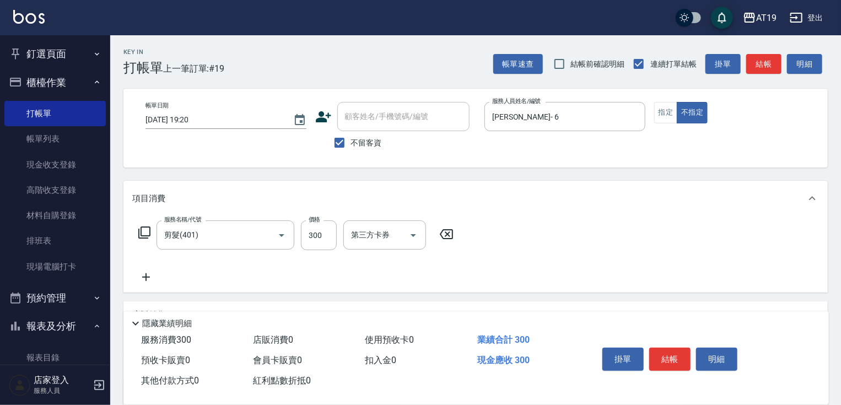
click at [328, 258] on div "服務名稱/代號 剪髮(401) 服務名稱/代號 價格 300 價格 第三方卡券 第三方卡券" at bounding box center [296, 251] width 328 height 63
click at [328, 240] on input "300" at bounding box center [319, 235] width 36 height 30
click at [148, 271] on icon at bounding box center [146, 277] width 28 height 13
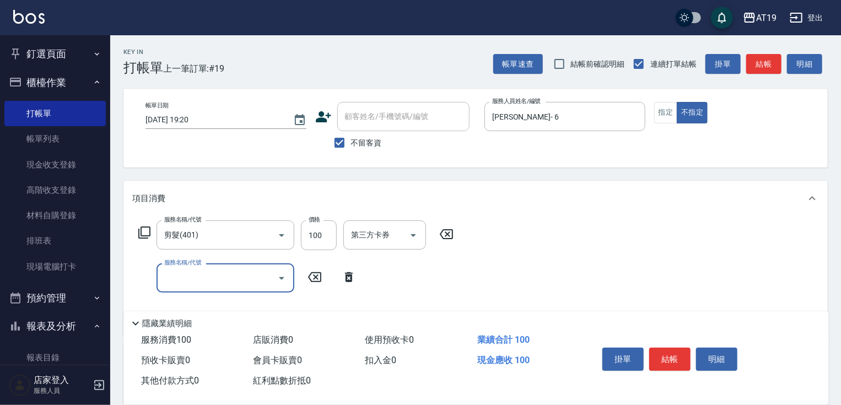
drag, startPoint x: 179, startPoint y: 283, endPoint x: 186, endPoint y: 269, distance: 15.8
click at [179, 283] on input "服務名稱/代號" at bounding box center [216, 277] width 111 height 19
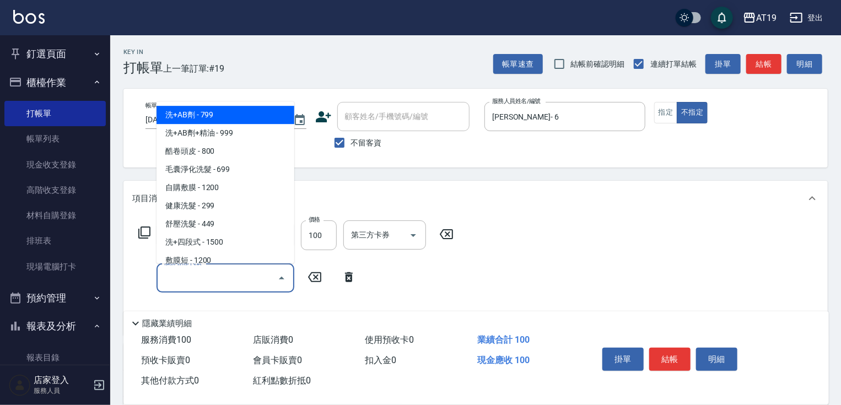
click at [217, 110] on span "洗+AB劑 - 799" at bounding box center [225, 115] width 138 height 18
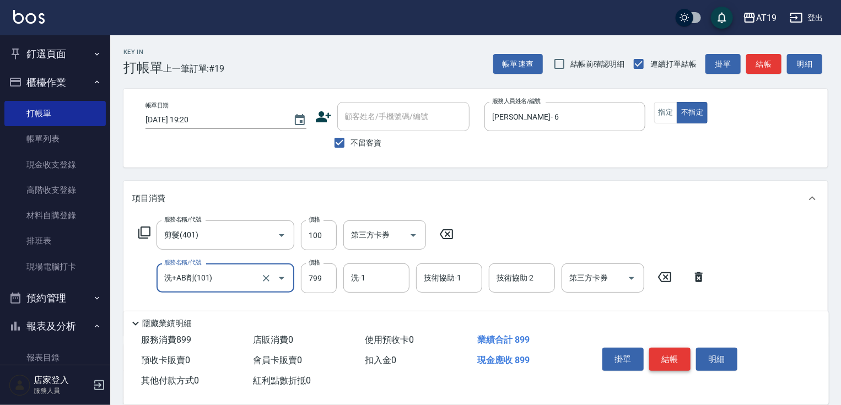
click at [667, 350] on button "結帳" at bounding box center [669, 359] width 41 height 23
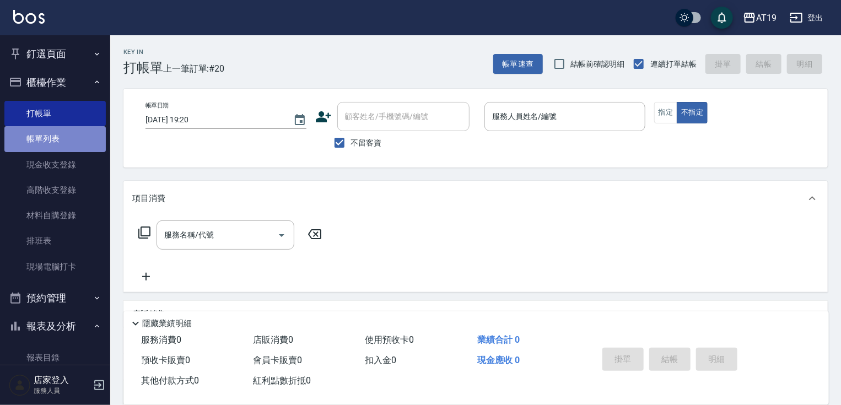
click at [59, 144] on link "帳單列表" at bounding box center [54, 138] width 101 height 25
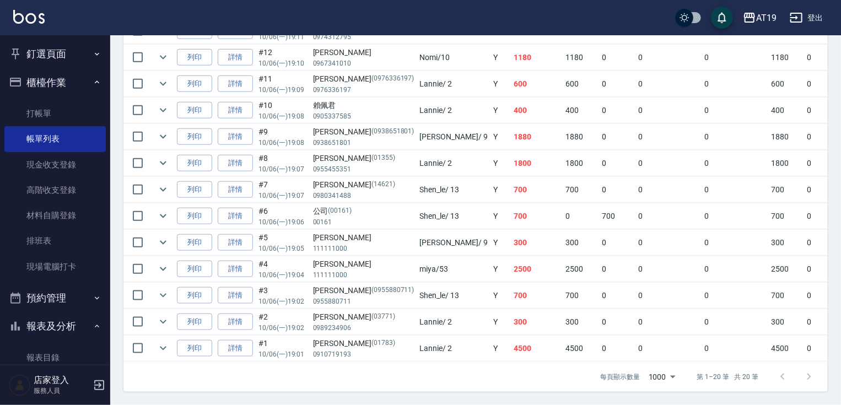
scroll to position [491, 0]
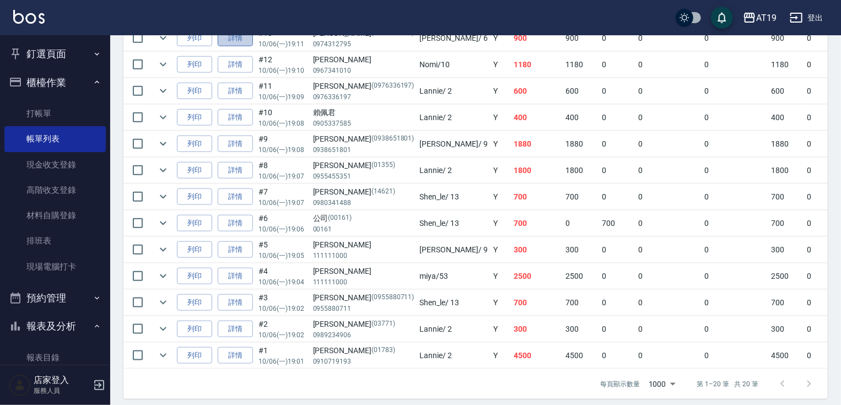
click at [231, 47] on link "詳情" at bounding box center [235, 38] width 35 height 17
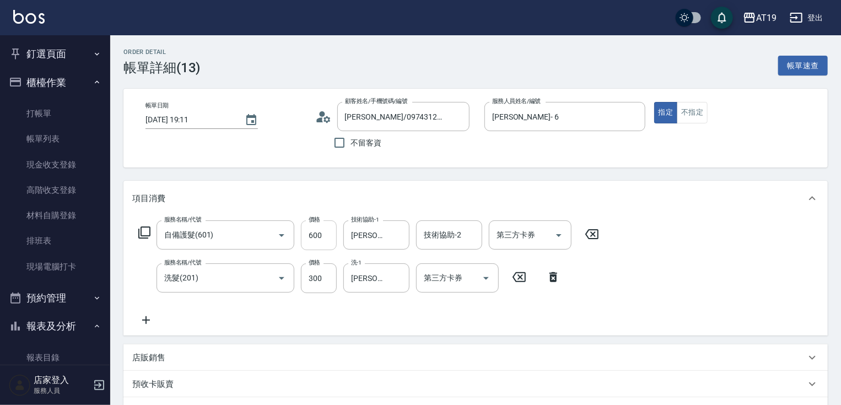
click at [327, 233] on input "600" at bounding box center [319, 235] width 36 height 30
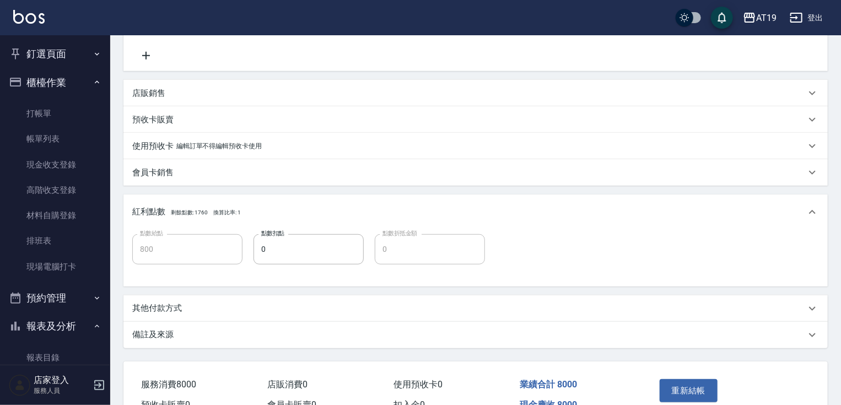
scroll to position [324, 0]
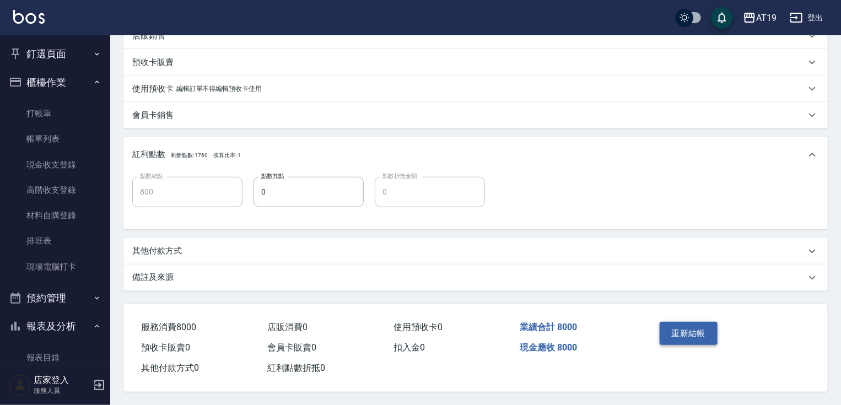
click at [690, 333] on button "重新結帳" at bounding box center [688, 333] width 58 height 23
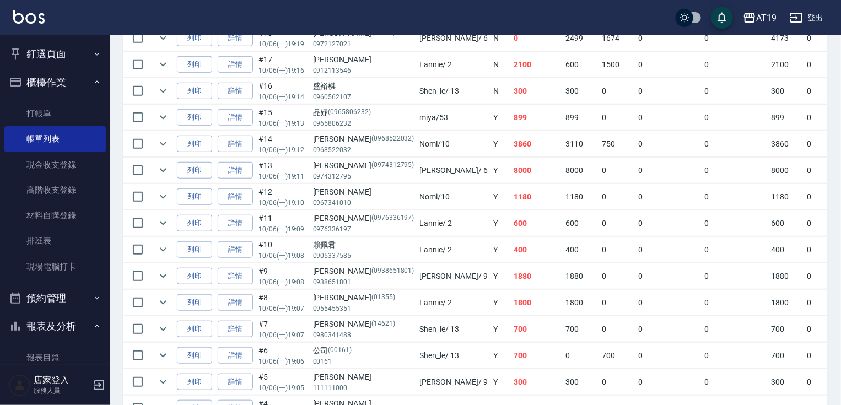
scroll to position [315, 0]
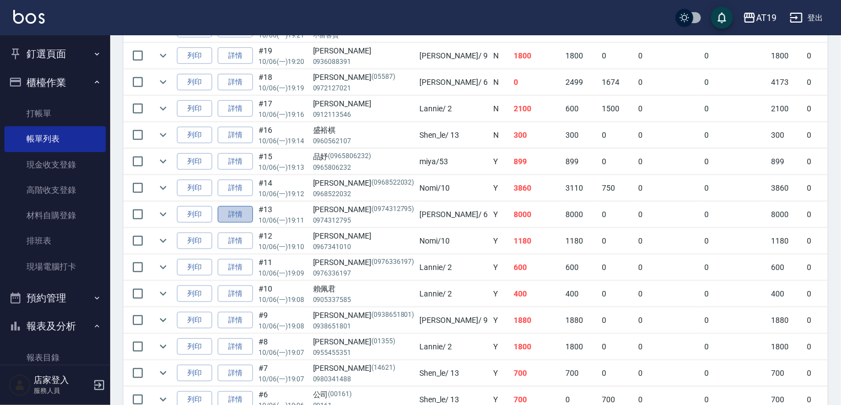
click at [247, 223] on link "詳情" at bounding box center [235, 214] width 35 height 17
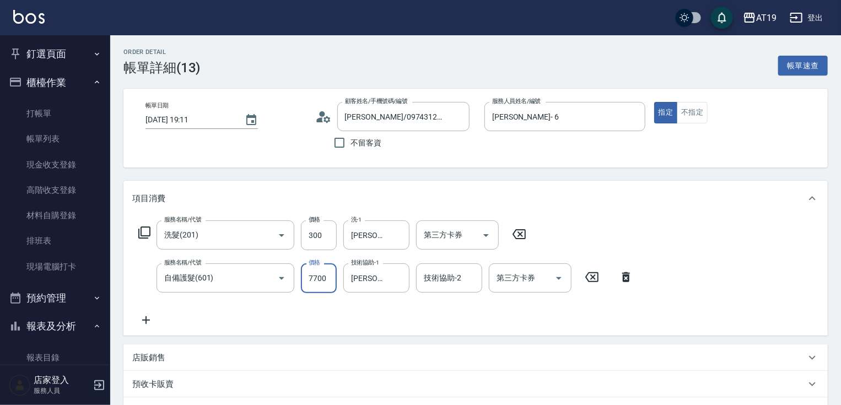
click at [312, 277] on input "7700" at bounding box center [319, 278] width 36 height 30
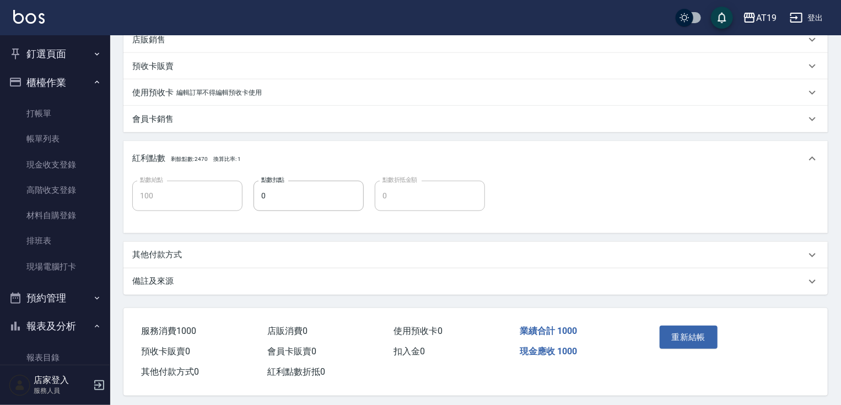
scroll to position [324, 0]
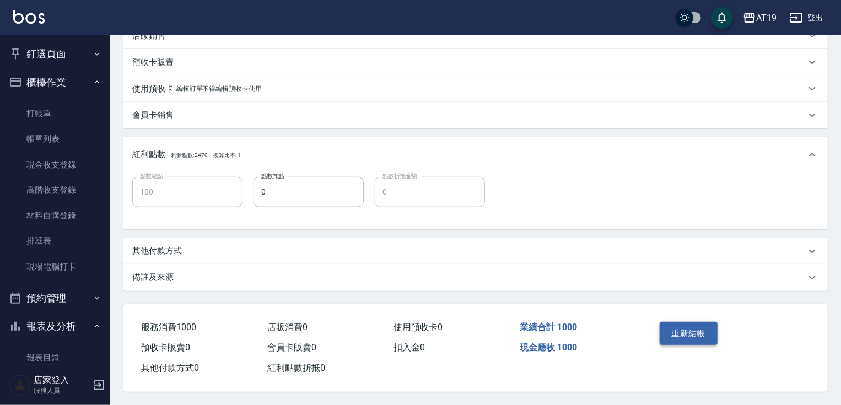
click at [688, 334] on button "重新結帳" at bounding box center [688, 333] width 58 height 23
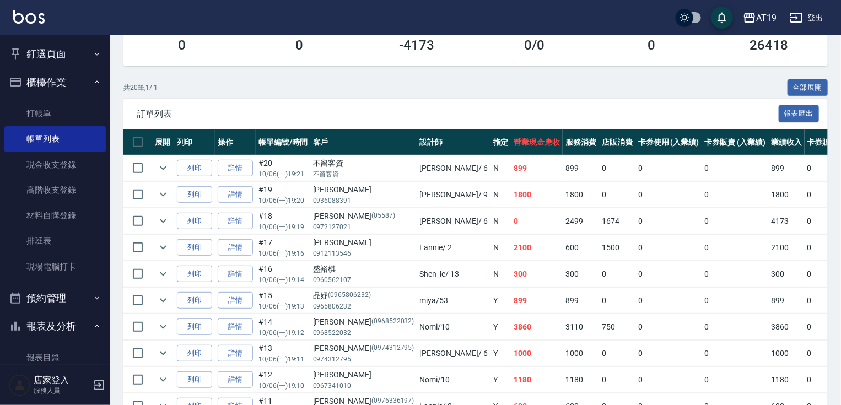
scroll to position [220, 0]
